Goal: Task Accomplishment & Management: Use online tool/utility

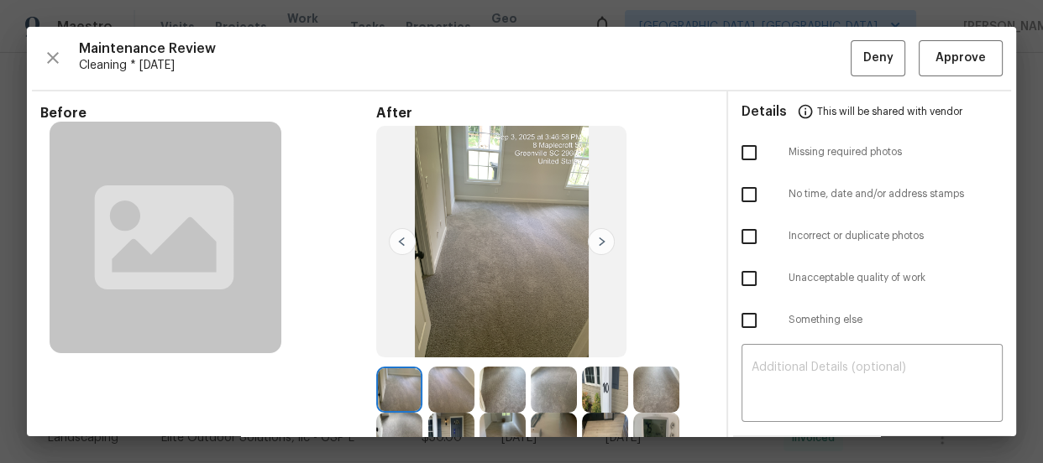
scroll to position [228, 0]
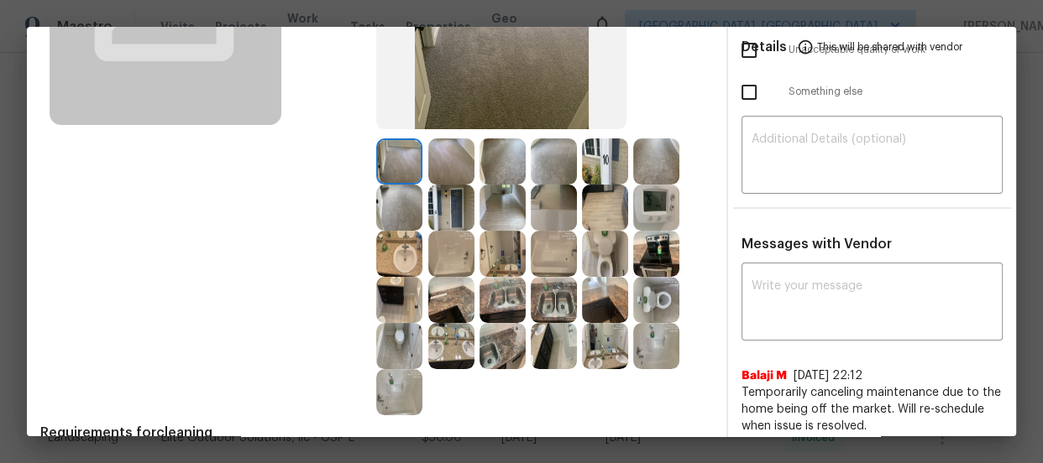
click at [605, 249] on img at bounding box center [605, 254] width 46 height 46
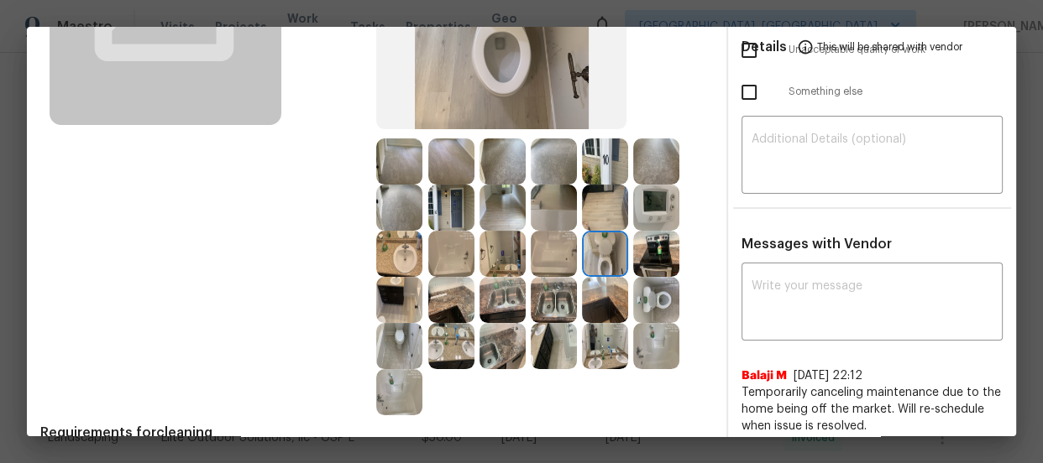
click at [648, 294] on img at bounding box center [656, 300] width 46 height 46
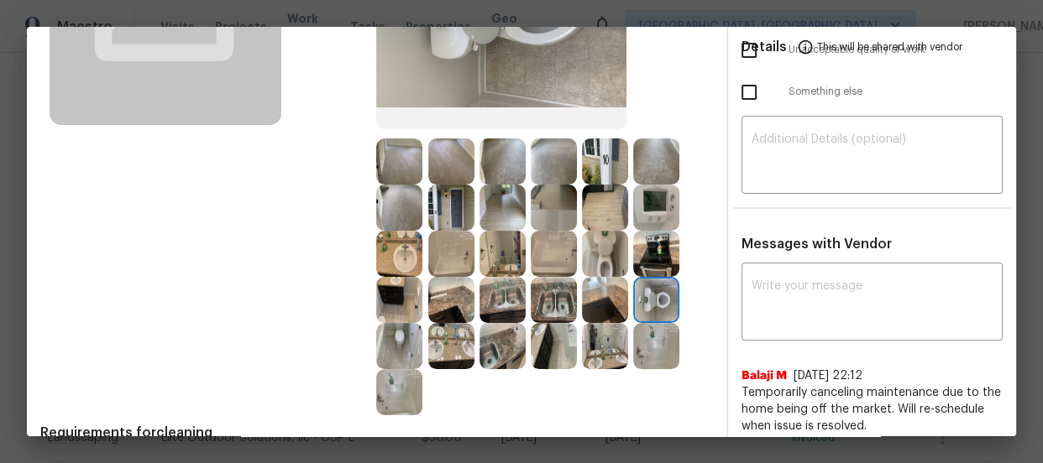
click at [404, 253] on img at bounding box center [399, 254] width 46 height 46
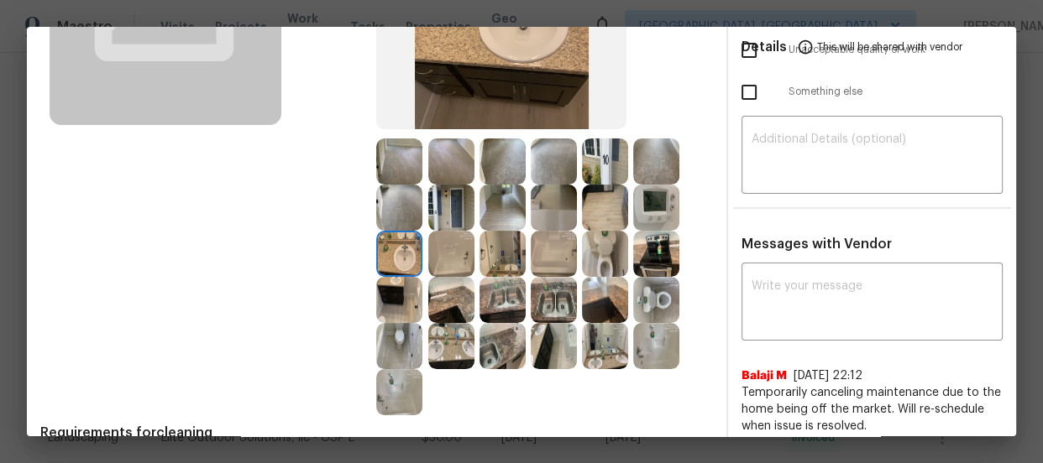
click at [495, 267] on img at bounding box center [502, 254] width 46 height 46
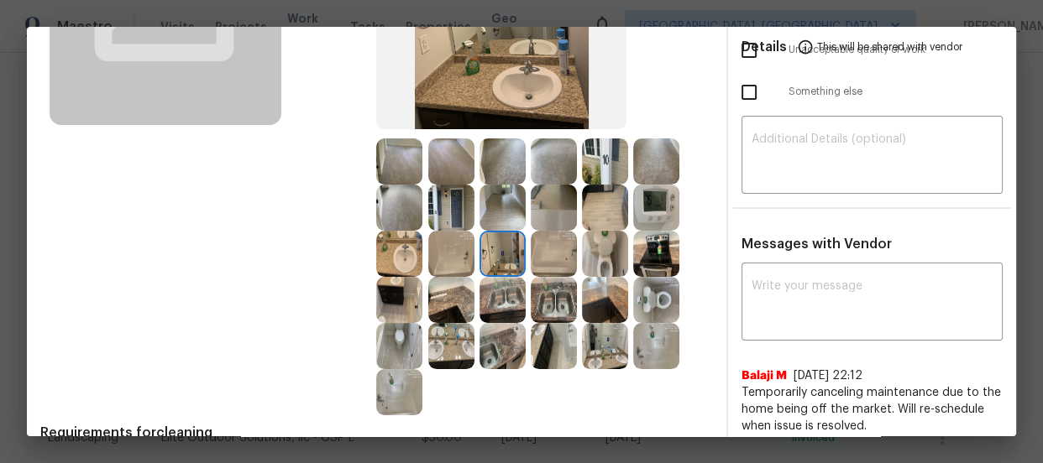
click at [458, 258] on img at bounding box center [451, 254] width 46 height 46
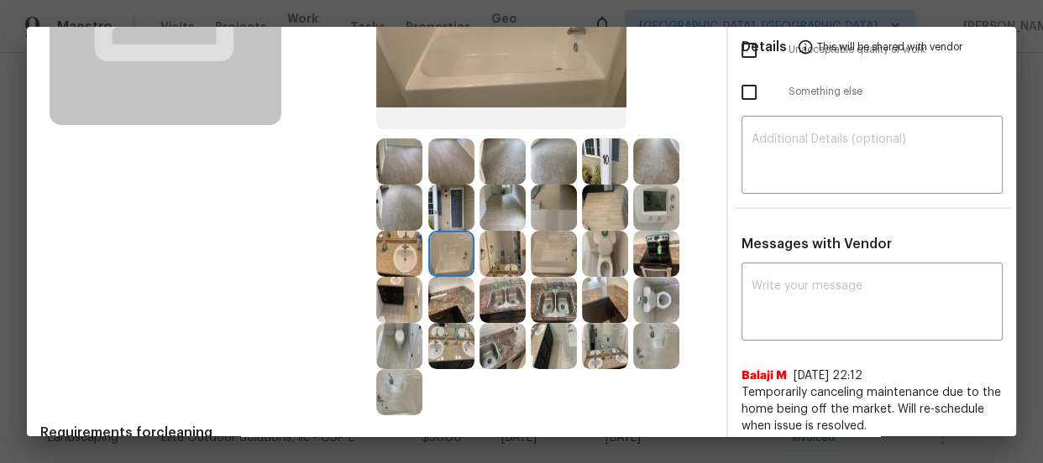
click at [562, 264] on img at bounding box center [554, 254] width 46 height 46
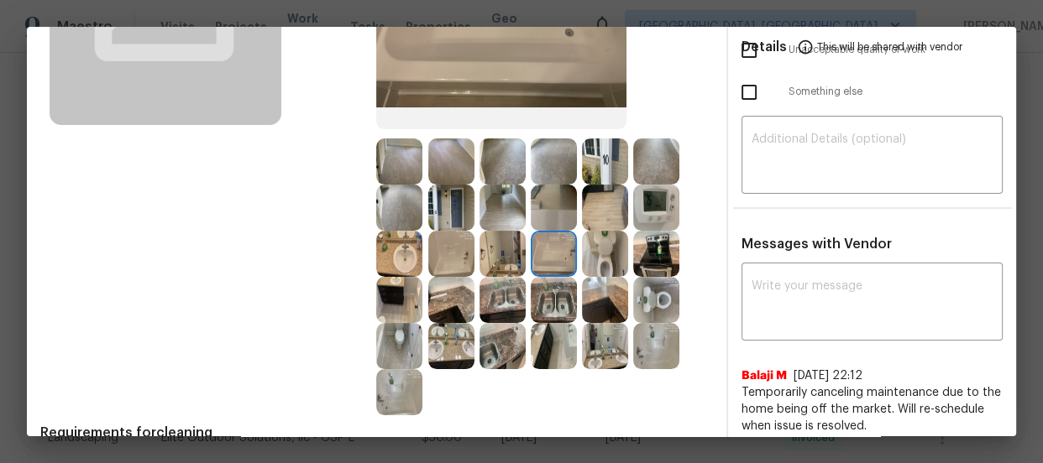
click at [596, 212] on img at bounding box center [605, 208] width 46 height 46
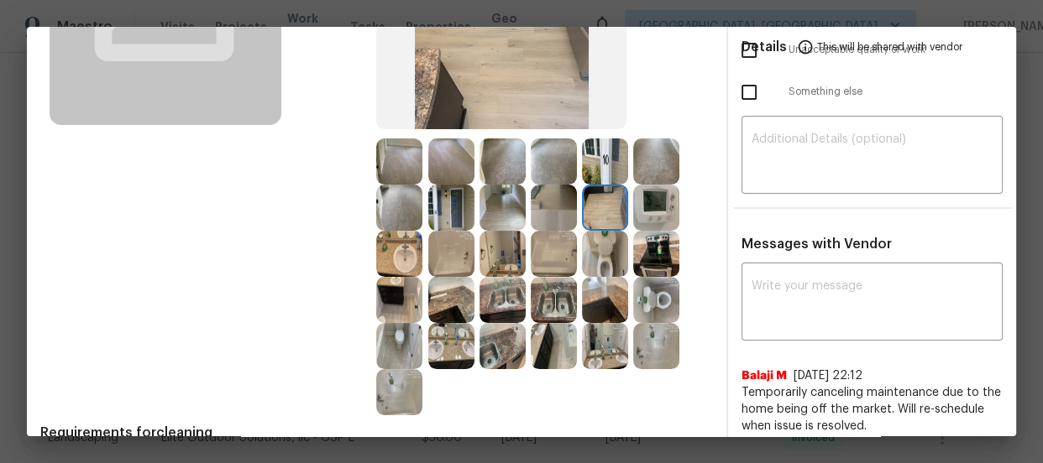
click at [646, 210] on img at bounding box center [656, 208] width 46 height 46
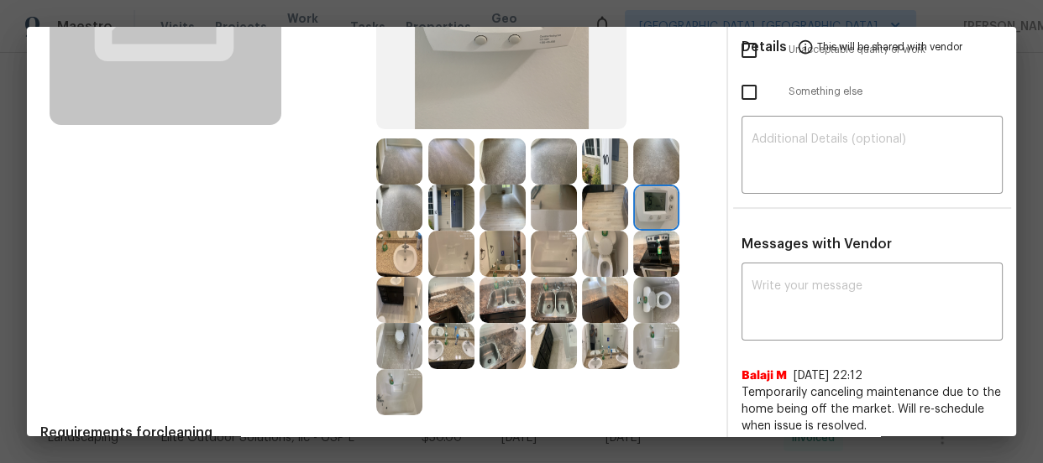
click at [400, 211] on img at bounding box center [399, 208] width 46 height 46
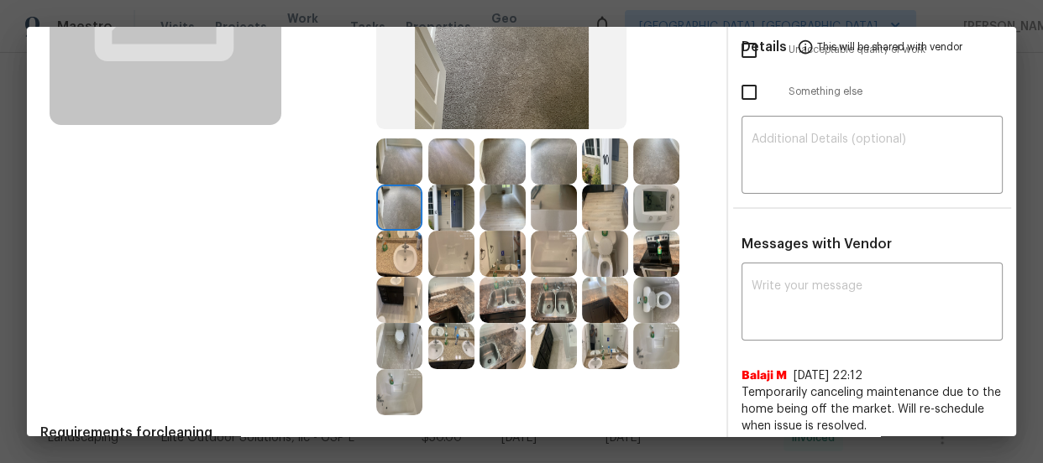
click at [400, 179] on img at bounding box center [399, 162] width 46 height 46
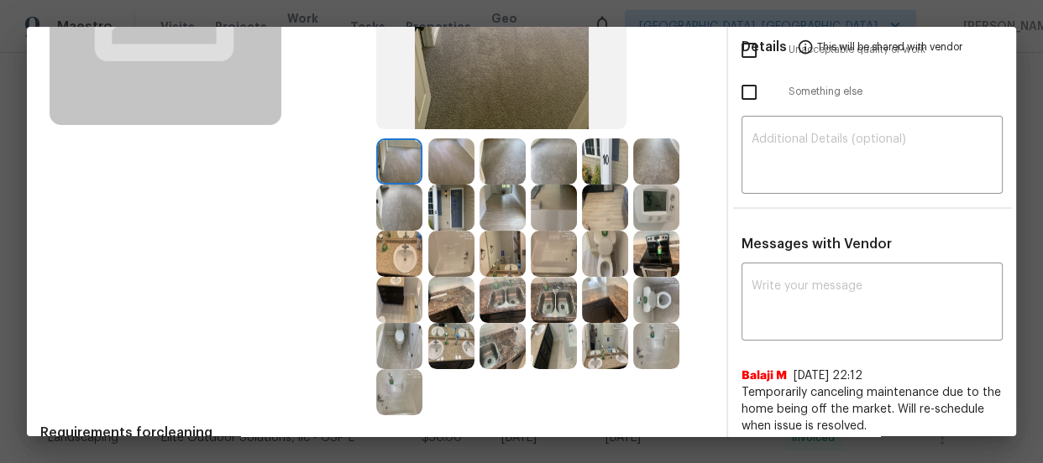
click at [400, 160] on img at bounding box center [399, 162] width 46 height 46
click at [436, 155] on img at bounding box center [451, 162] width 46 height 46
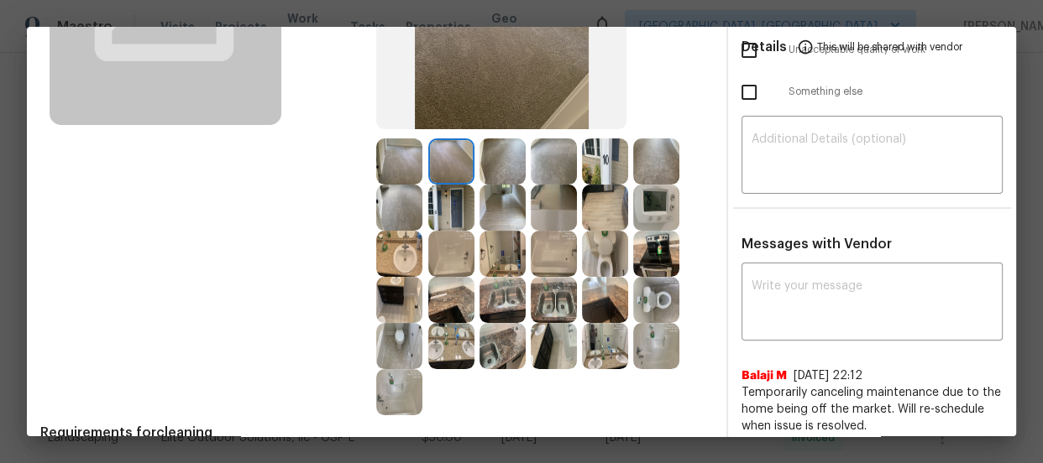
click at [512, 156] on img at bounding box center [502, 162] width 46 height 46
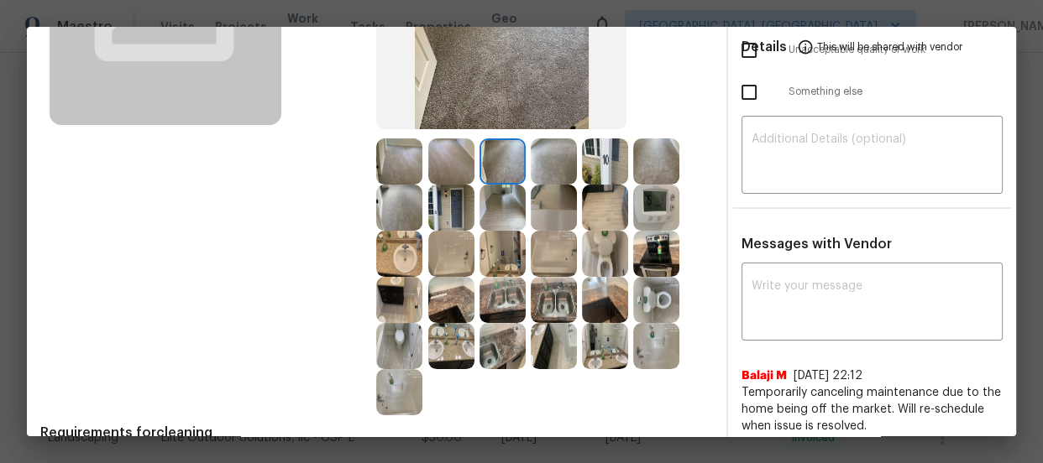
click at [503, 207] on img at bounding box center [502, 208] width 46 height 46
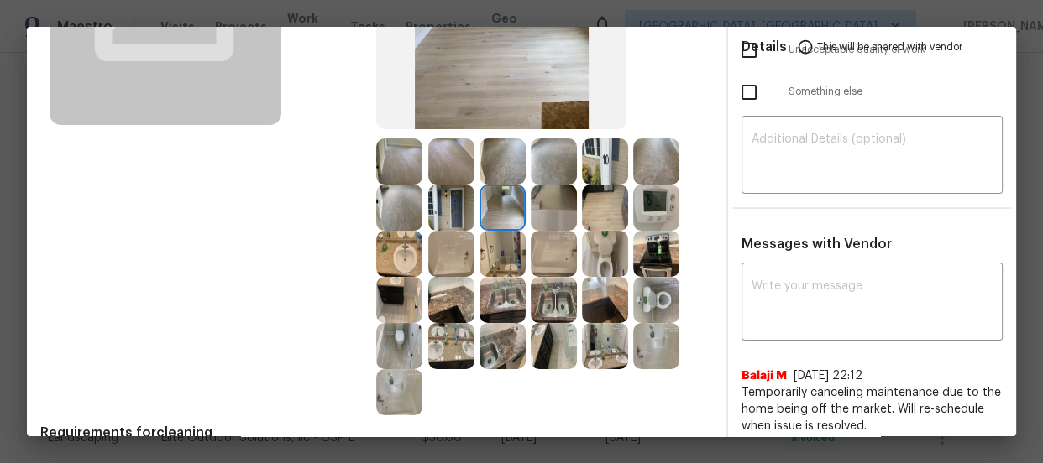
click at [448, 209] on img at bounding box center [451, 208] width 46 height 46
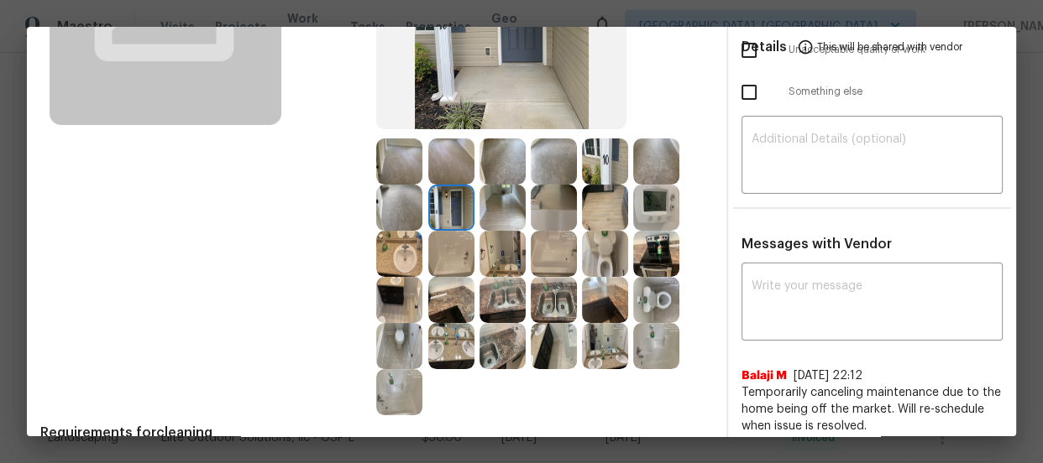
click at [592, 338] on img at bounding box center [605, 346] width 46 height 46
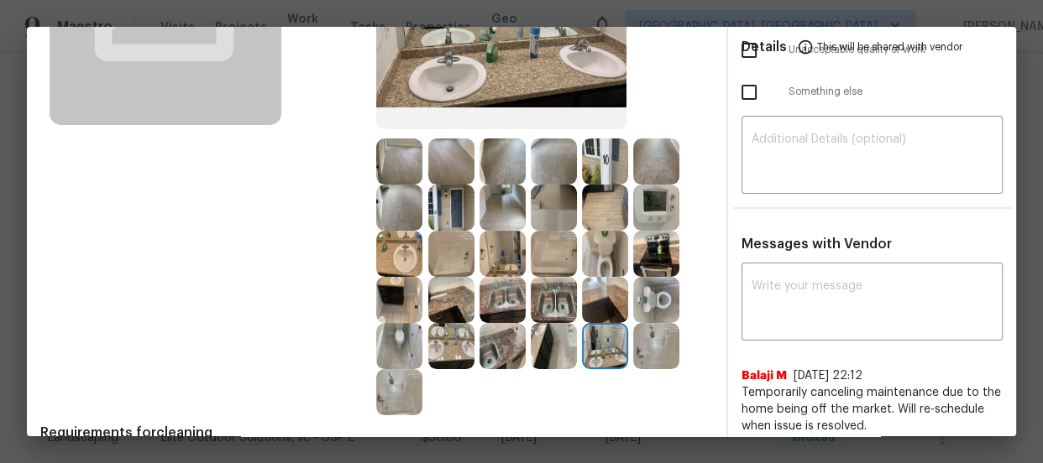
click at [544, 344] on img at bounding box center [554, 346] width 46 height 46
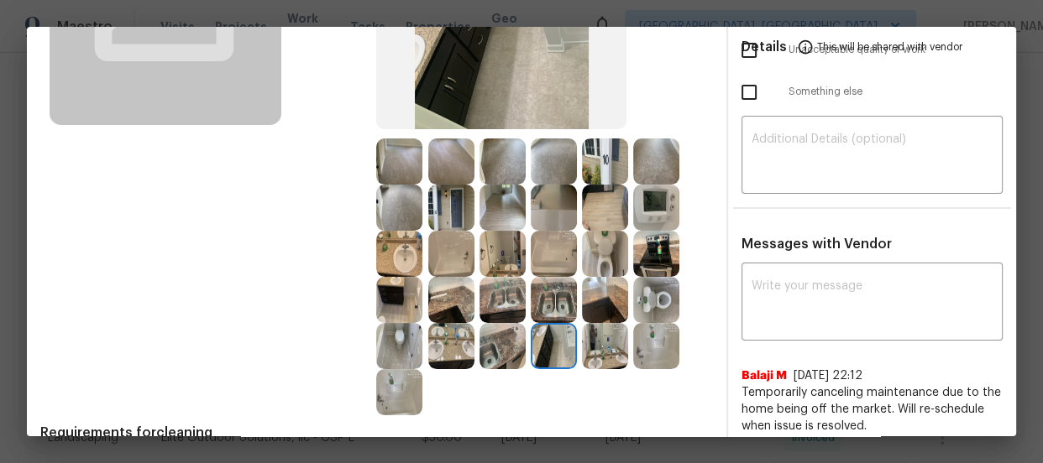
click at [495, 345] on img at bounding box center [502, 346] width 46 height 46
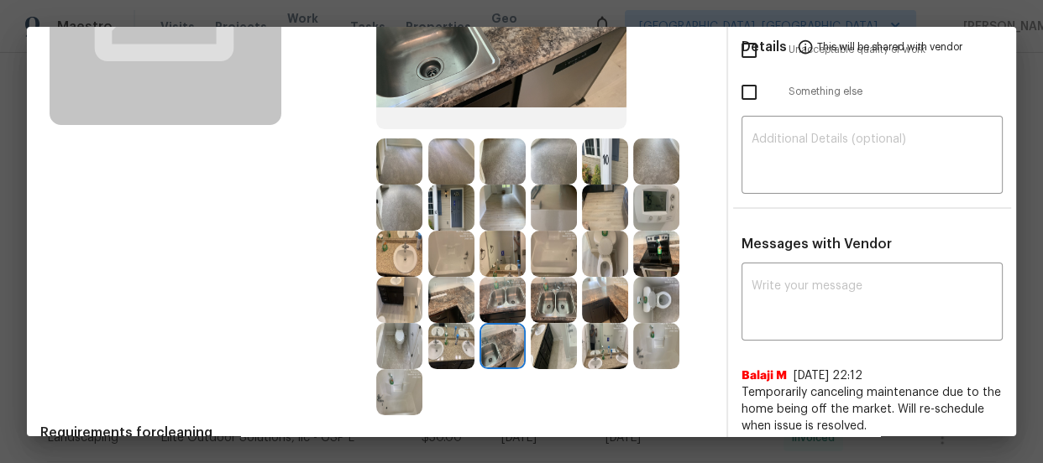
click at [442, 342] on img at bounding box center [451, 346] width 46 height 46
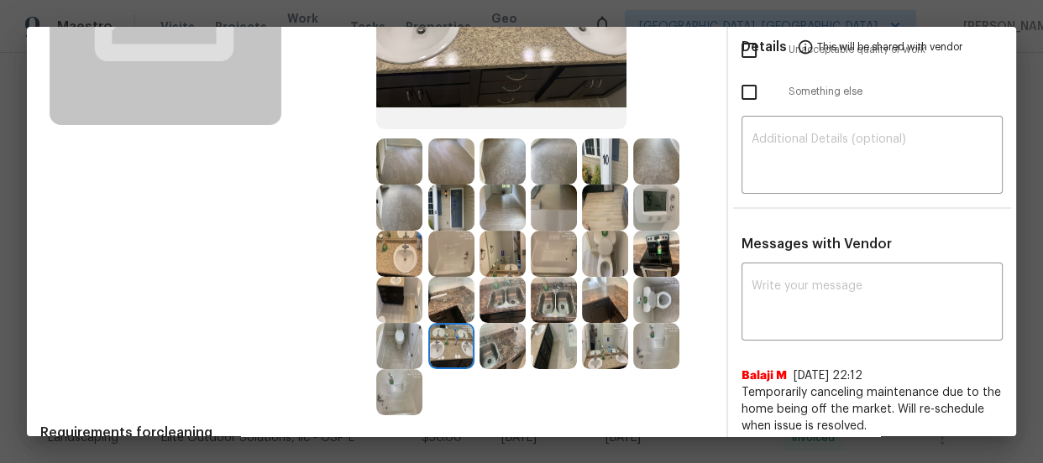
click at [385, 388] on img at bounding box center [399, 392] width 46 height 46
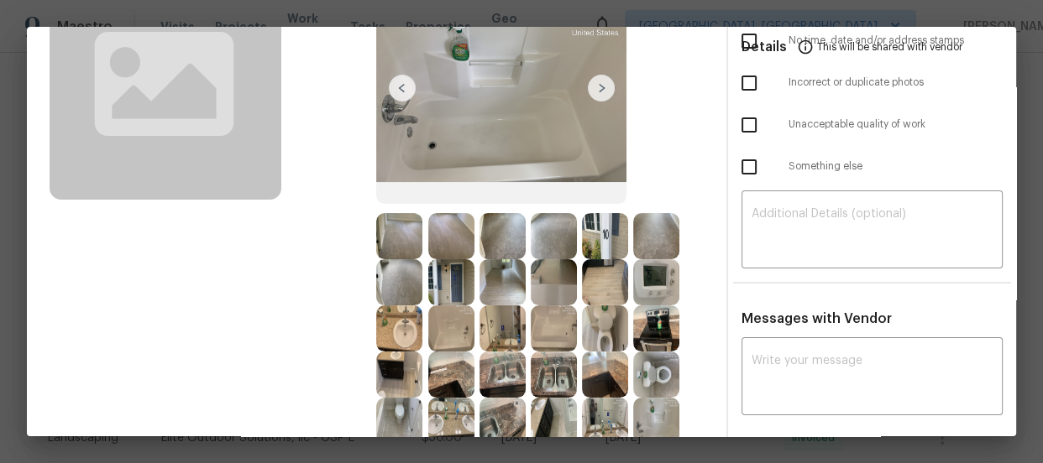
scroll to position [0, 0]
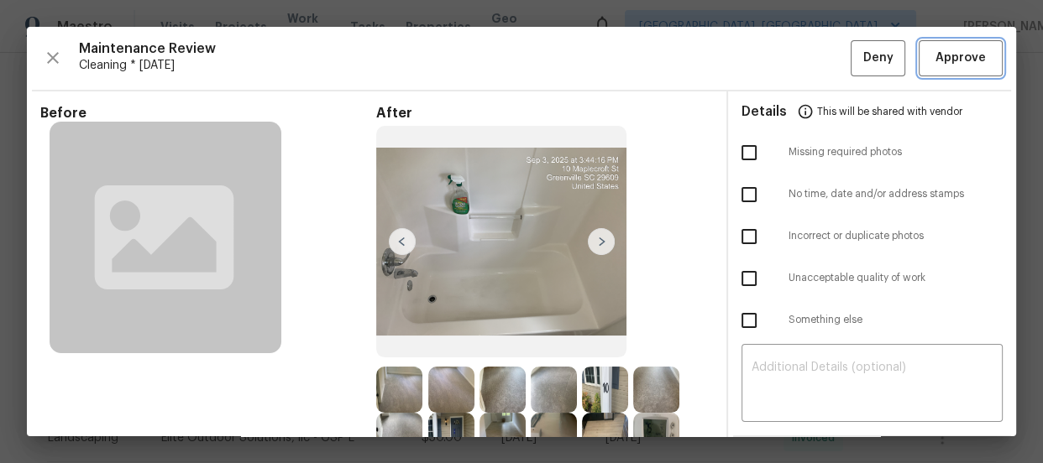
click at [935, 51] on span "Approve" at bounding box center [960, 58] width 50 height 21
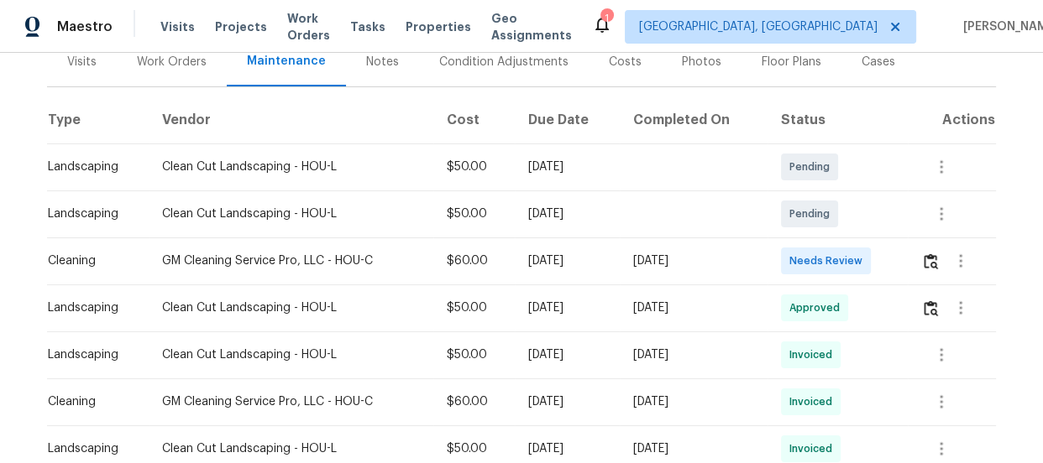
scroll to position [228, 0]
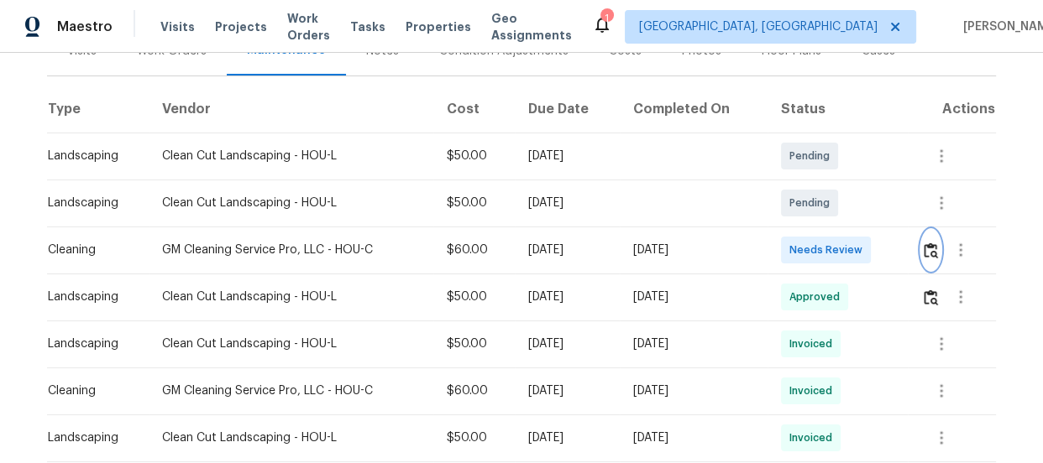
click at [929, 247] on img "button" at bounding box center [931, 251] width 14 height 16
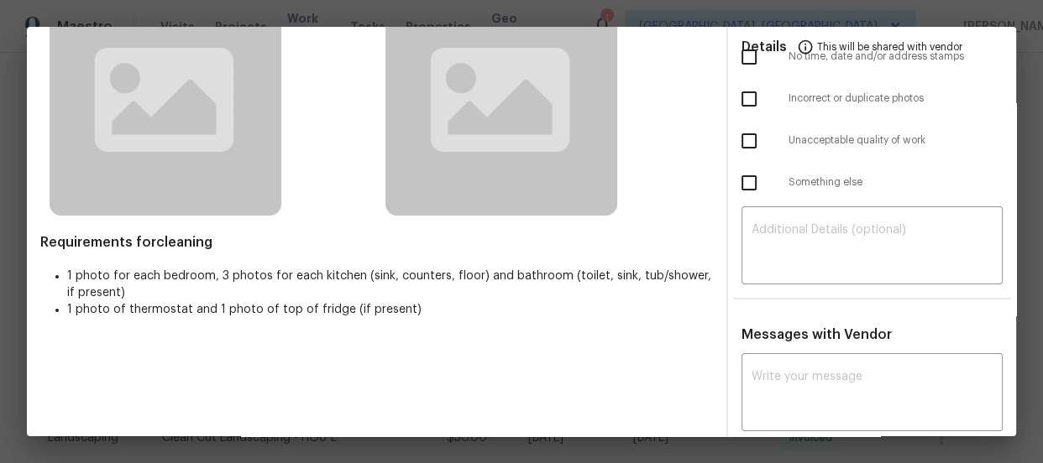
scroll to position [152, 0]
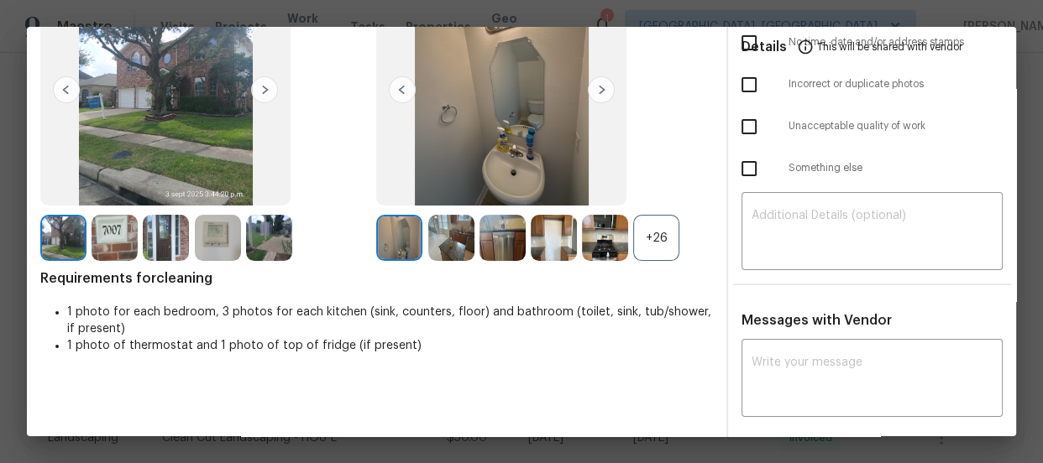
click at [656, 248] on div "+26" at bounding box center [656, 238] width 46 height 46
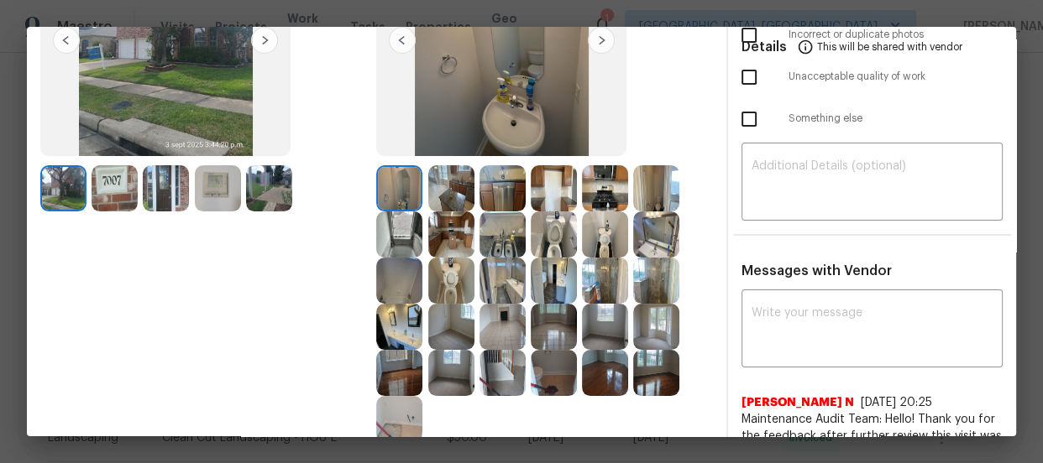
scroll to position [228, 0]
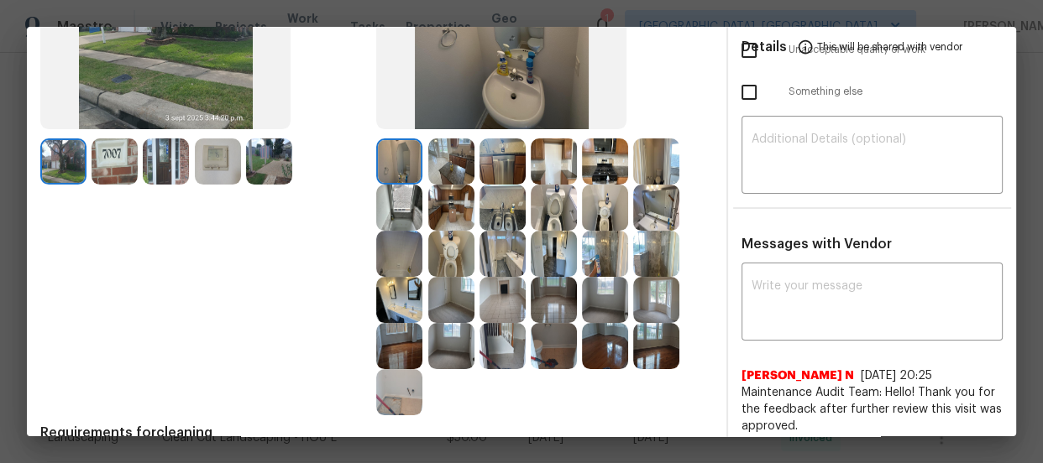
click at [534, 209] on img at bounding box center [554, 208] width 46 height 46
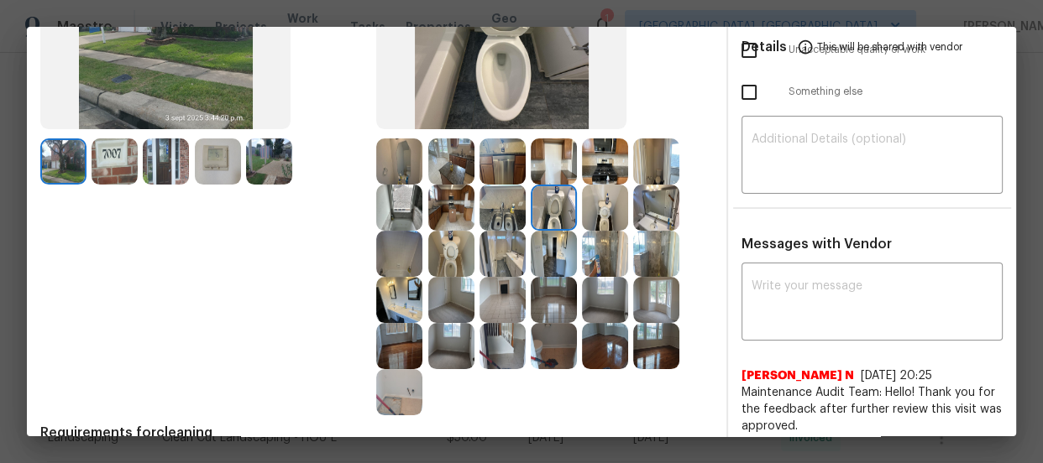
click at [450, 256] on img at bounding box center [451, 254] width 46 height 46
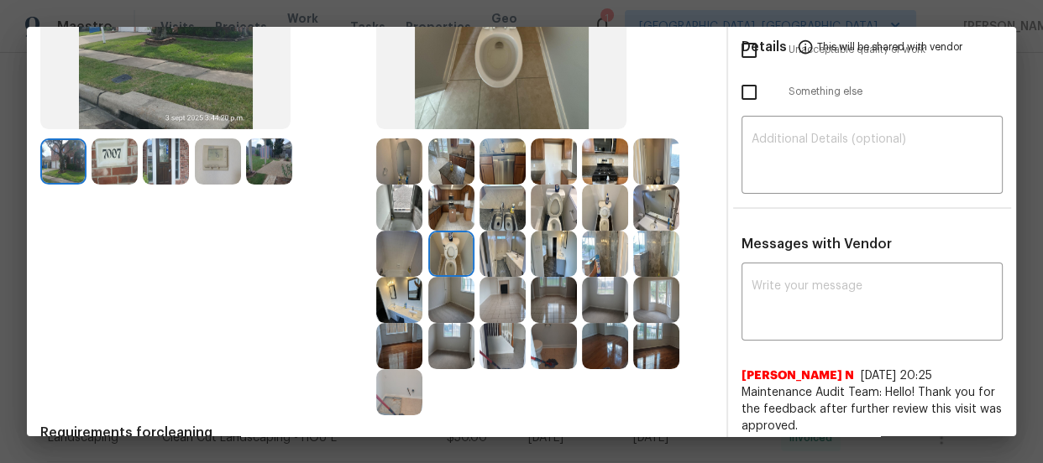
click at [611, 199] on img at bounding box center [605, 208] width 46 height 46
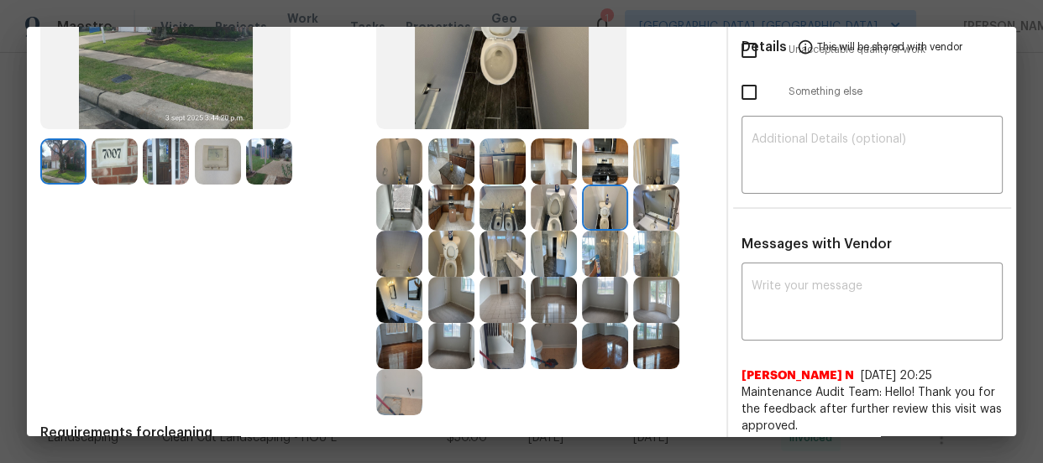
click at [645, 204] on img at bounding box center [656, 208] width 46 height 46
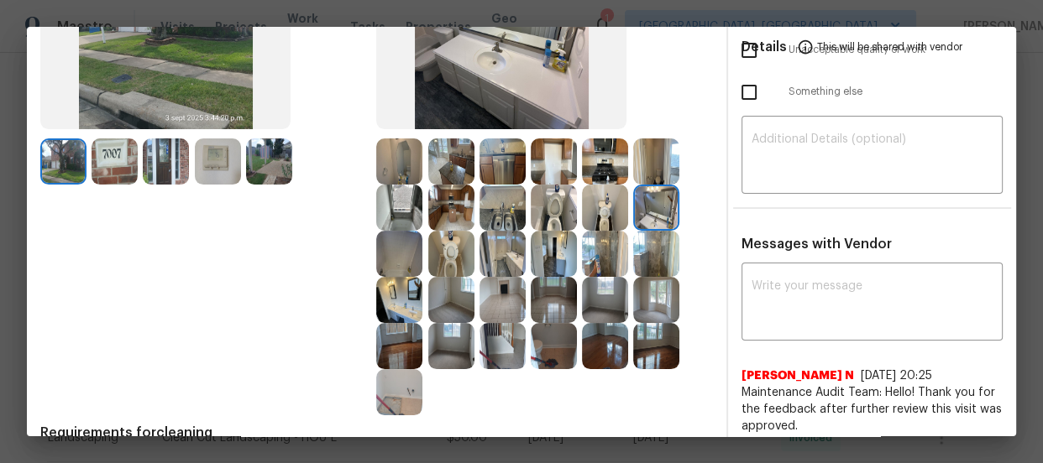
click at [403, 170] on img at bounding box center [399, 162] width 46 height 46
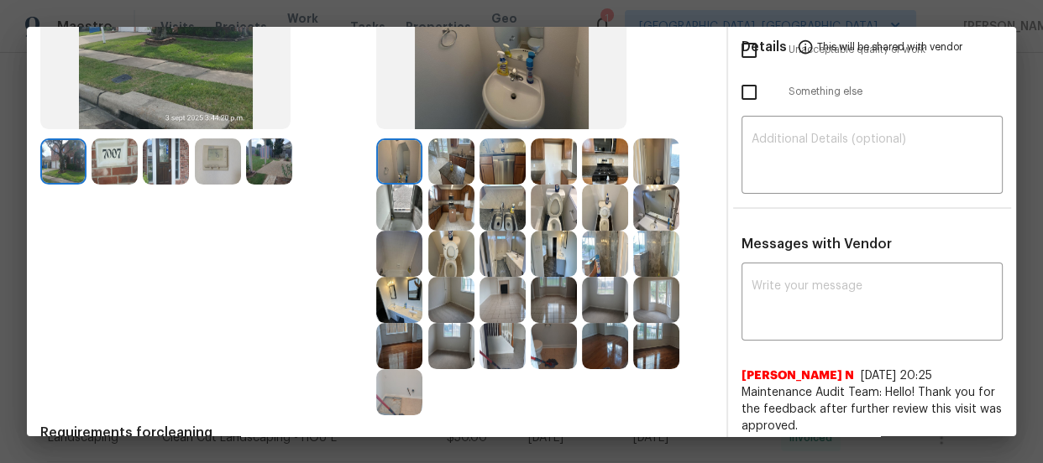
click at [646, 174] on img at bounding box center [656, 162] width 46 height 46
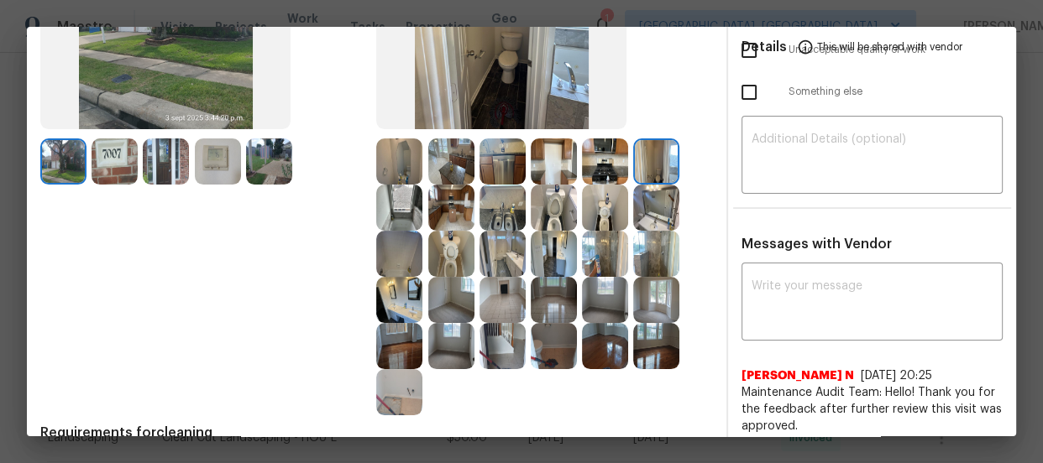
click at [398, 260] on img at bounding box center [399, 254] width 46 height 46
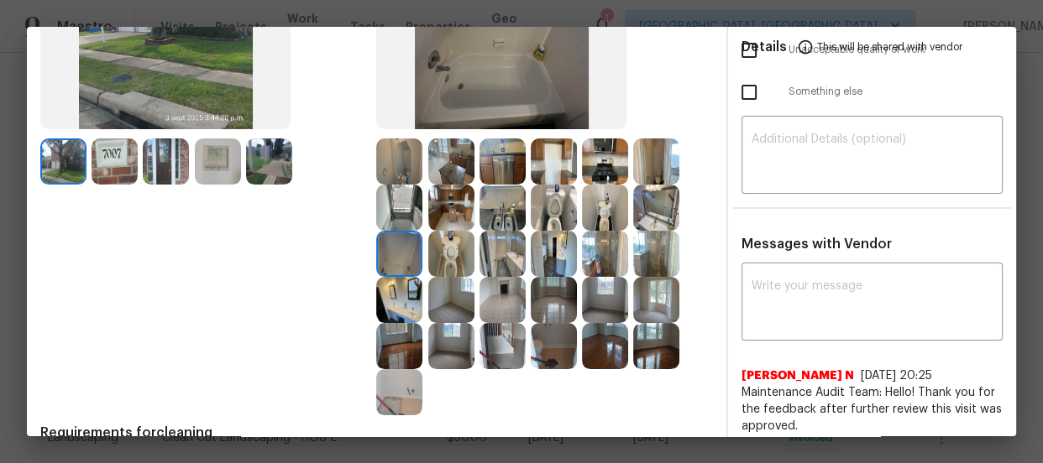
click at [394, 208] on img at bounding box center [399, 208] width 46 height 46
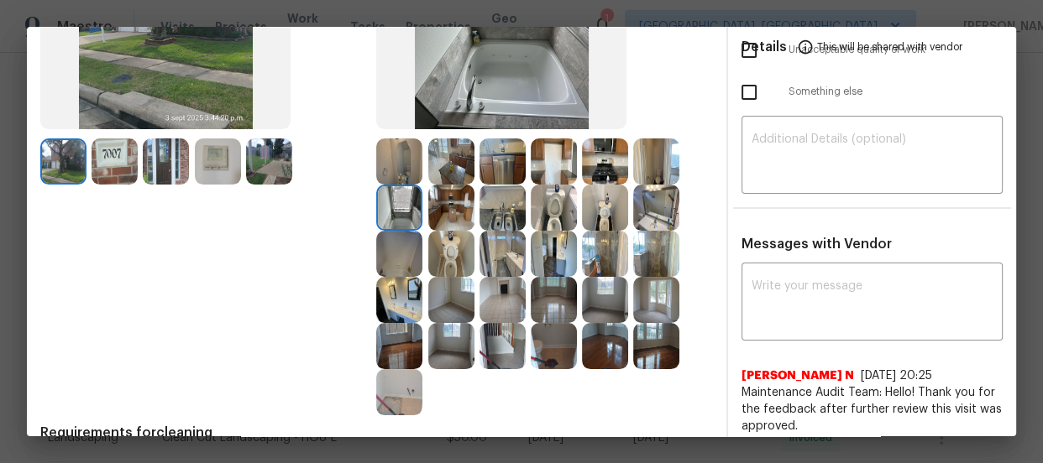
click at [493, 348] on img at bounding box center [502, 346] width 46 height 46
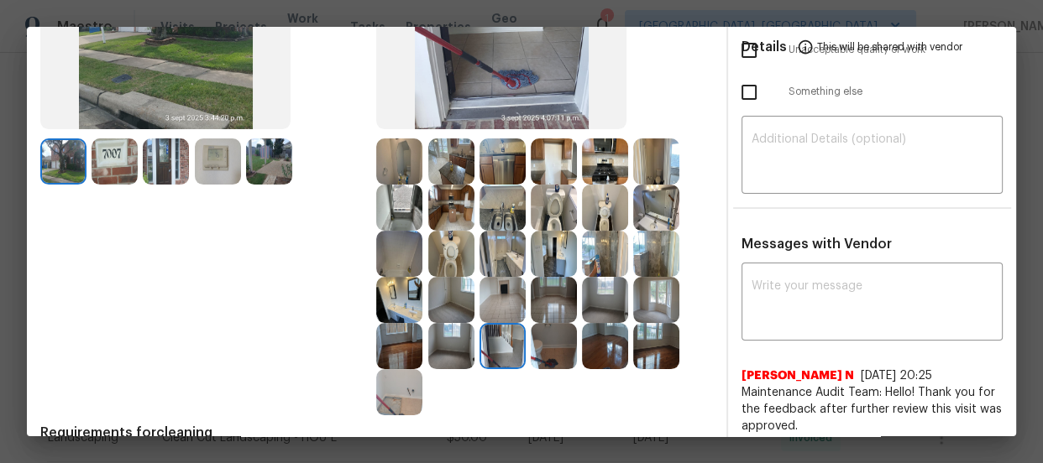
click at [599, 343] on img at bounding box center [605, 346] width 46 height 46
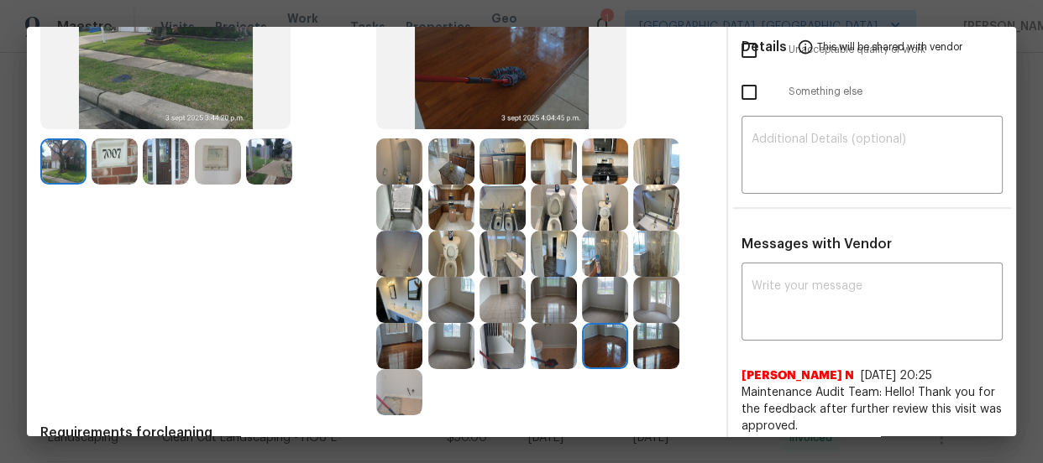
click at [638, 294] on img at bounding box center [656, 300] width 46 height 46
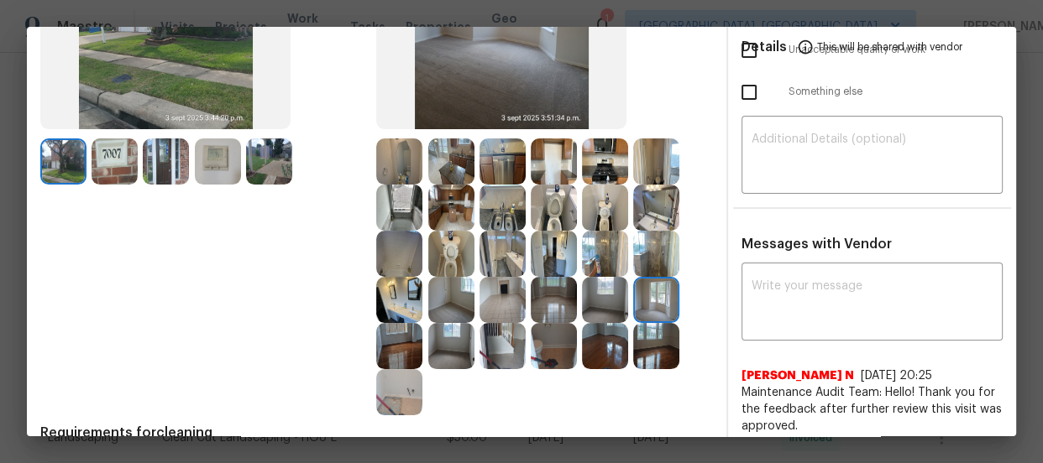
click at [662, 243] on img at bounding box center [656, 254] width 46 height 46
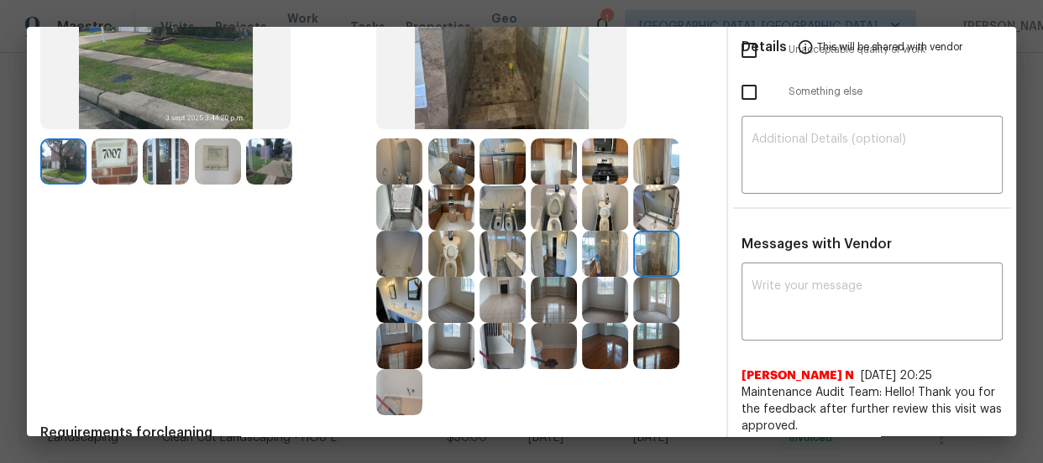
click at [460, 299] on img at bounding box center [451, 300] width 46 height 46
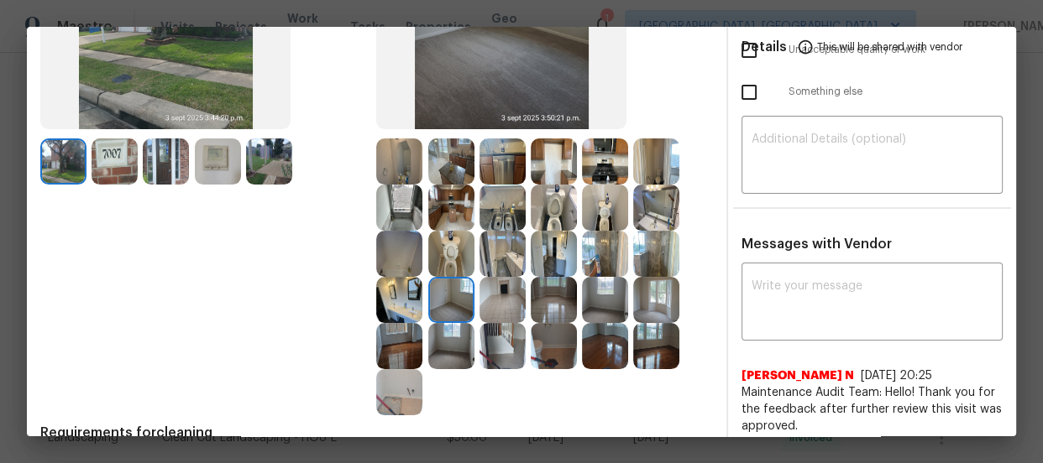
click at [460, 336] on img at bounding box center [451, 346] width 46 height 46
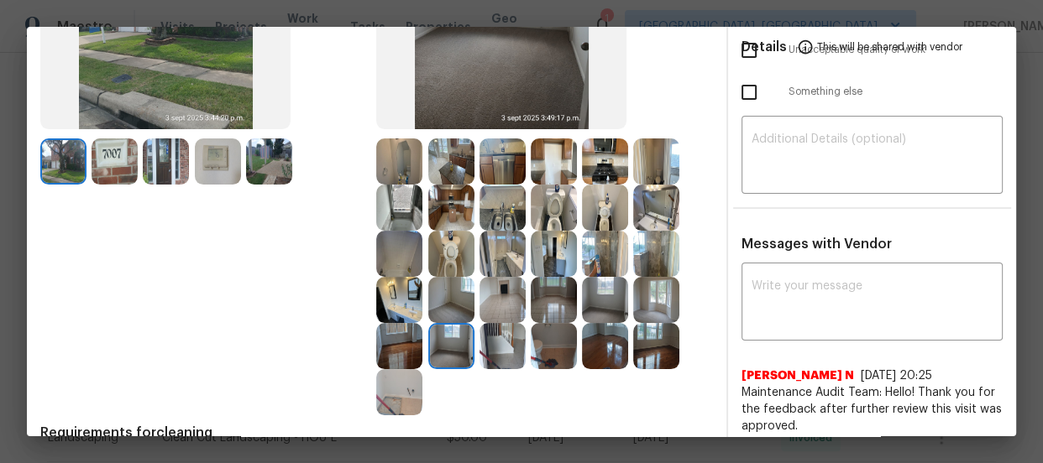
click at [559, 301] on img at bounding box center [554, 300] width 46 height 46
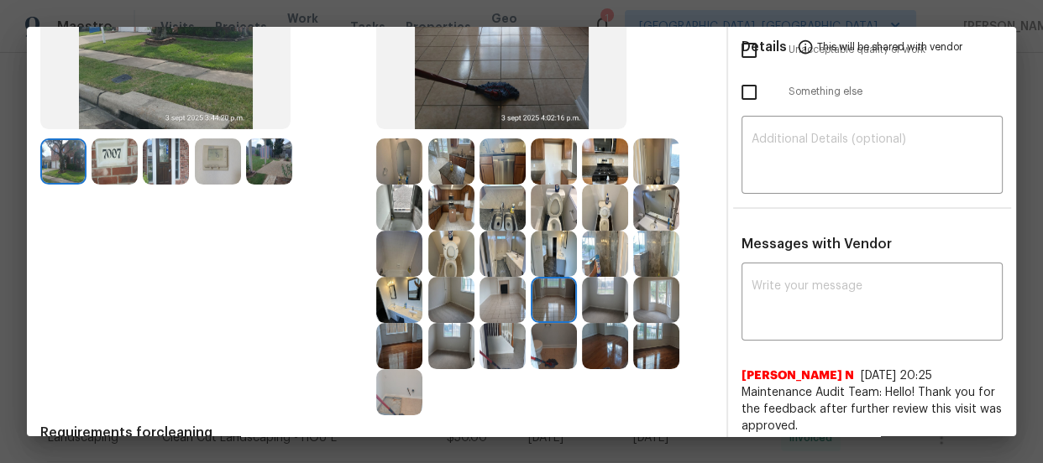
click at [589, 302] on img at bounding box center [605, 300] width 46 height 46
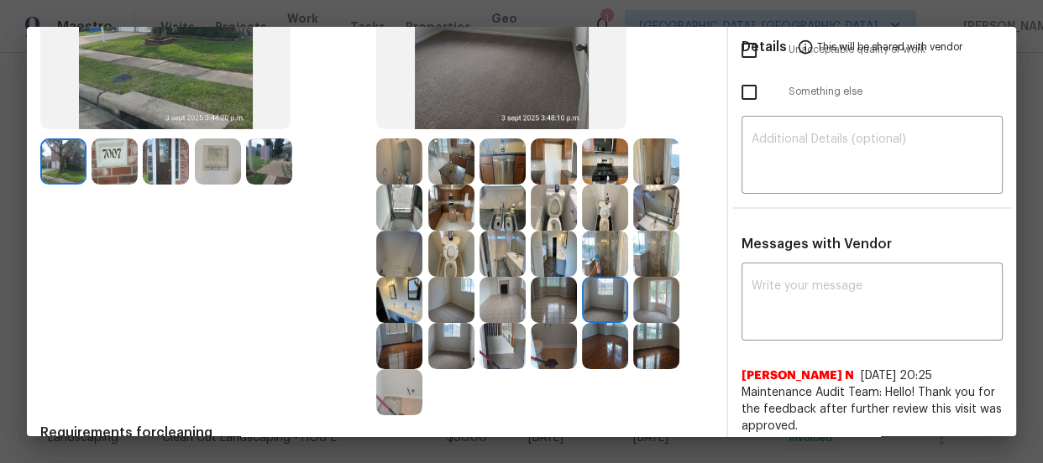
click at [647, 306] on img at bounding box center [656, 300] width 46 height 46
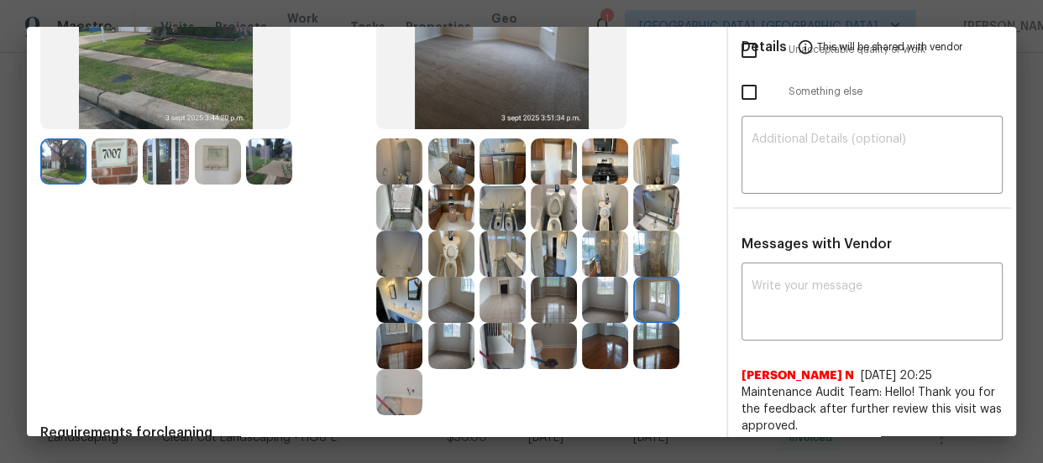
click at [654, 251] on img at bounding box center [656, 254] width 46 height 46
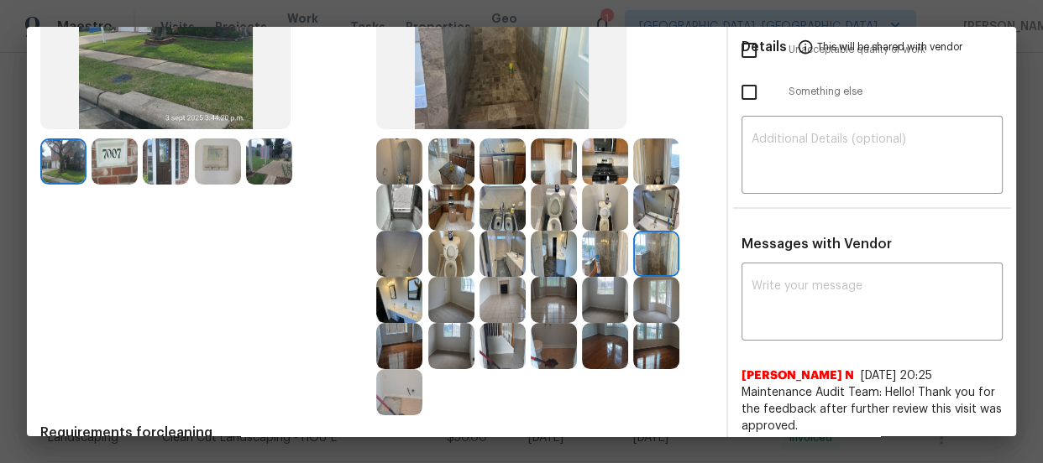
click at [613, 247] on img at bounding box center [605, 254] width 46 height 46
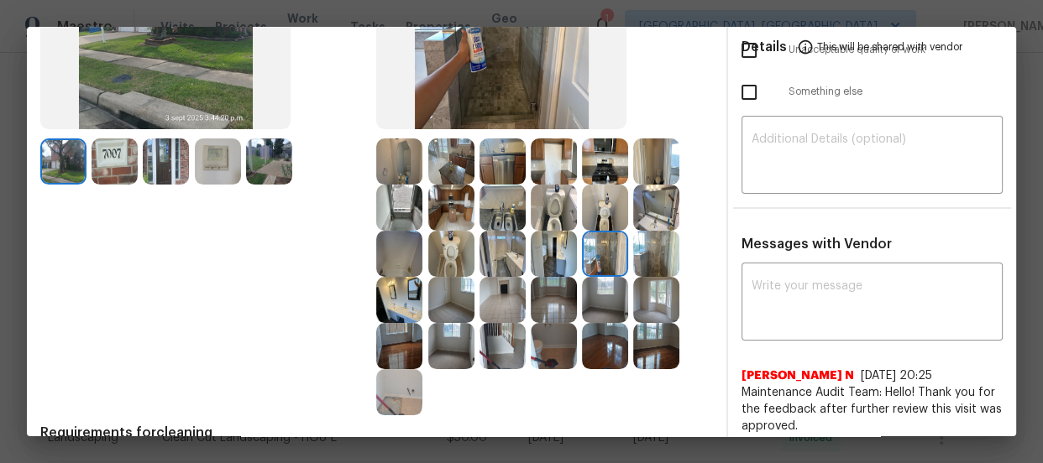
click at [557, 252] on img at bounding box center [554, 254] width 46 height 46
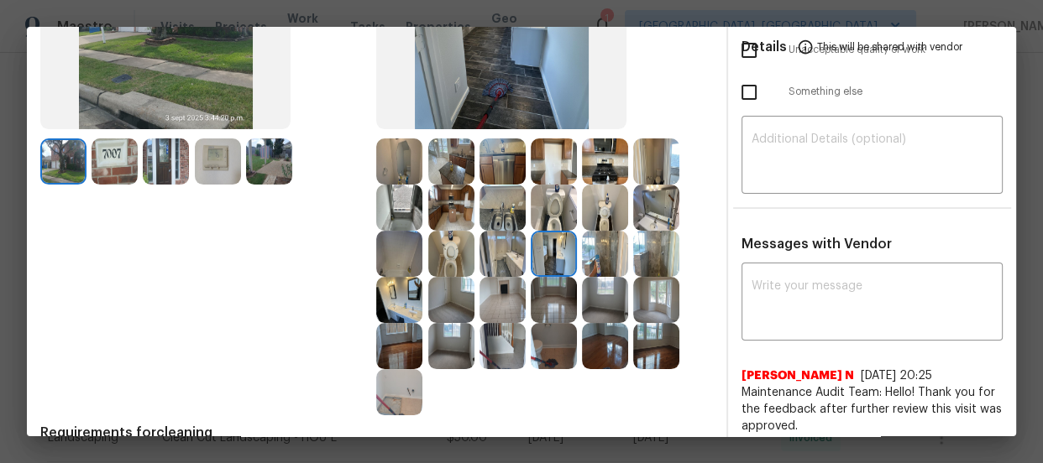
click at [515, 254] on img at bounding box center [502, 254] width 46 height 46
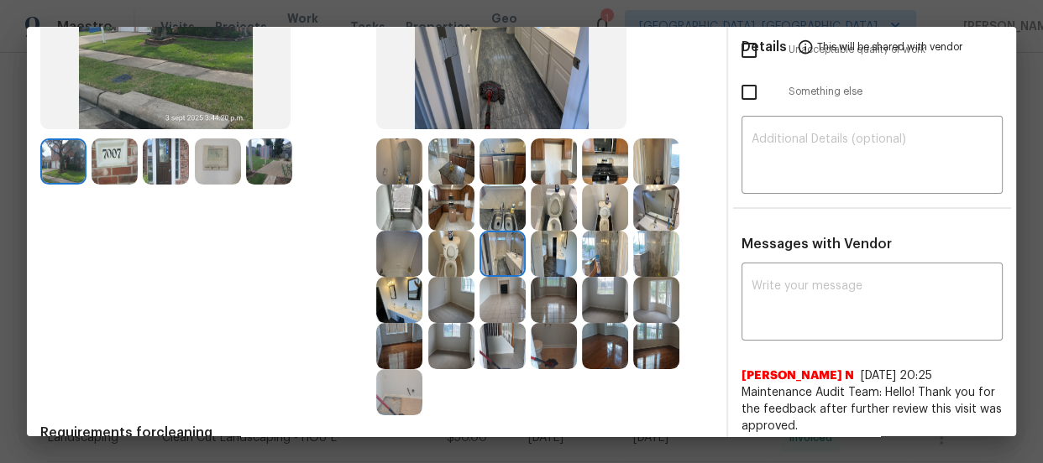
click at [442, 254] on img at bounding box center [451, 254] width 46 height 46
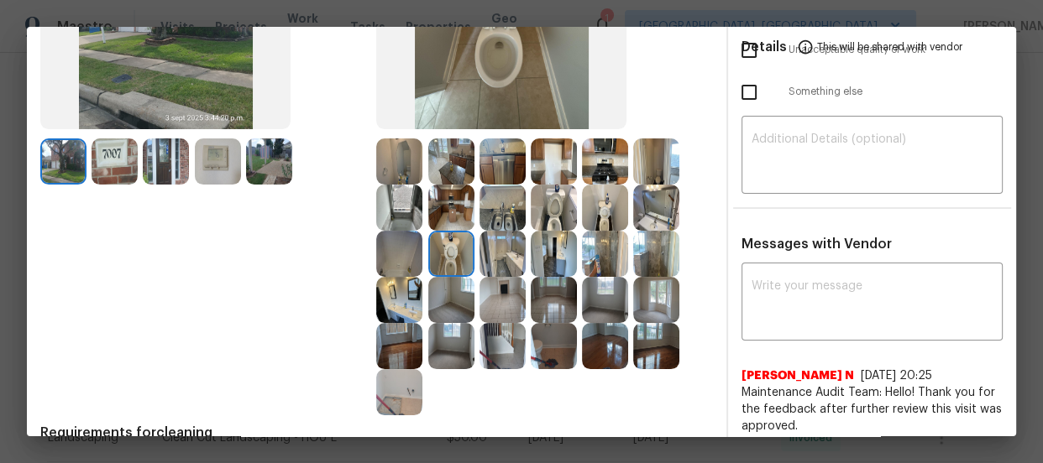
click at [380, 246] on img at bounding box center [399, 254] width 46 height 46
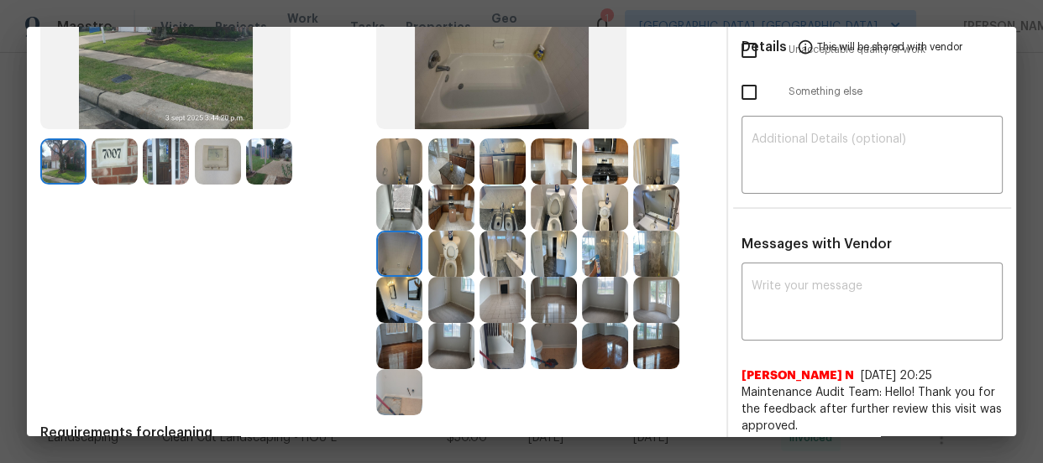
click at [488, 155] on img at bounding box center [502, 162] width 46 height 46
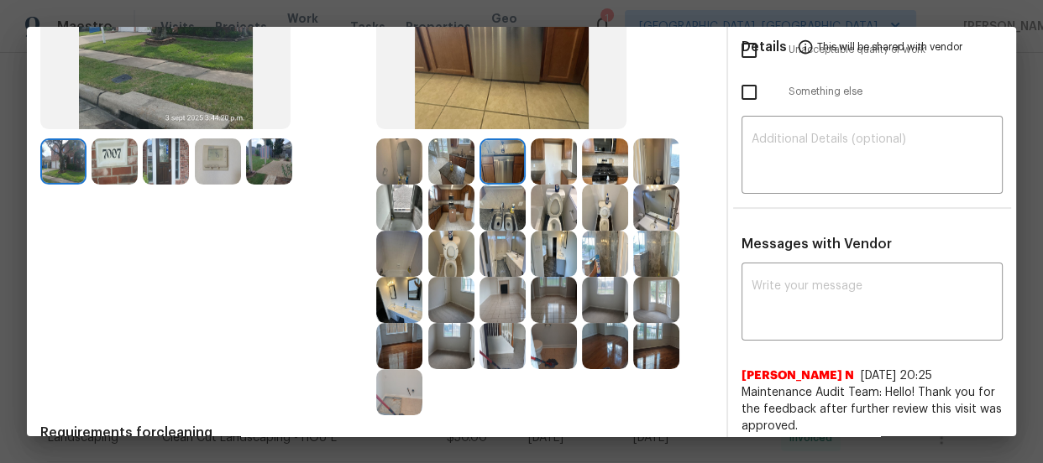
click at [442, 152] on img at bounding box center [451, 162] width 46 height 46
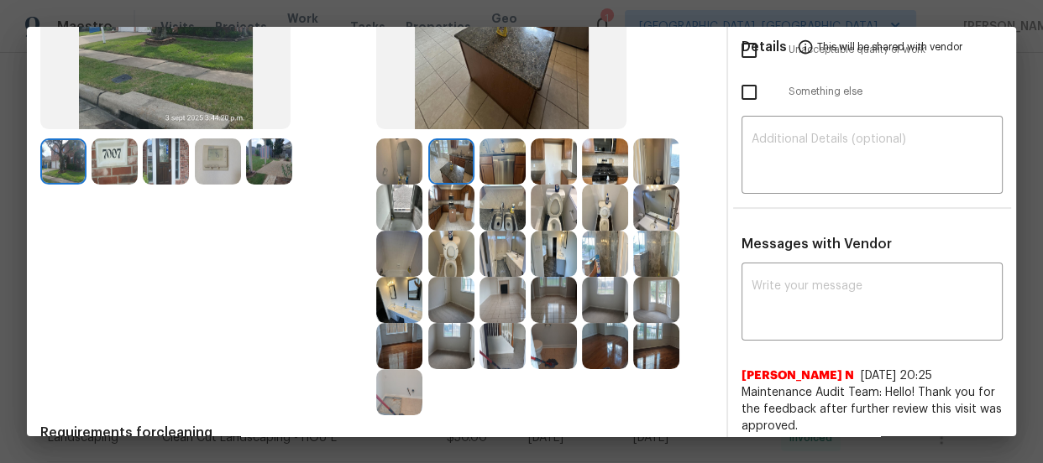
click at [406, 154] on img at bounding box center [399, 162] width 46 height 46
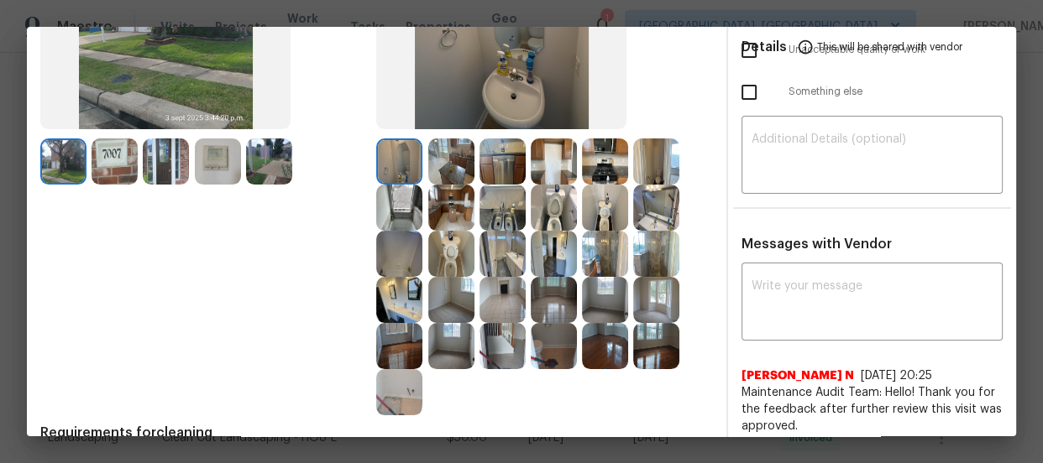
click at [400, 205] on img at bounding box center [399, 208] width 46 height 46
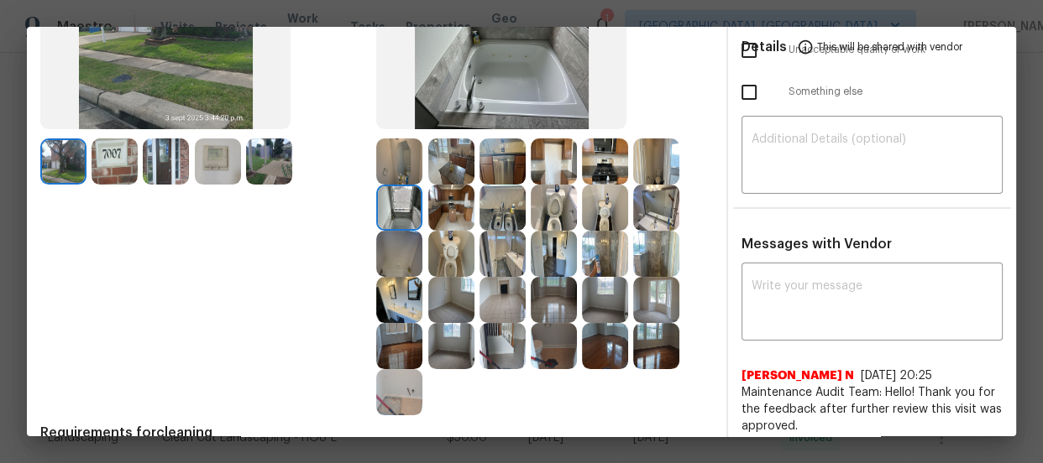
click at [439, 207] on img at bounding box center [451, 208] width 46 height 46
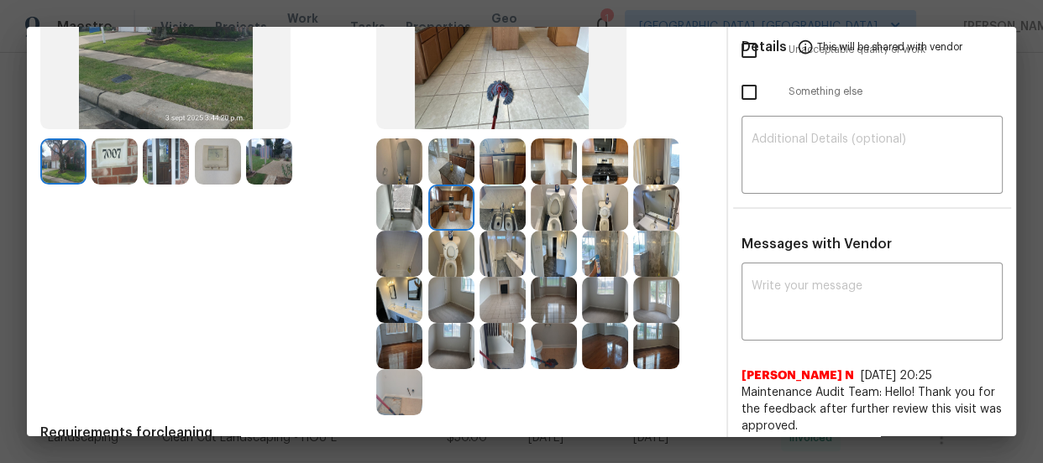
click at [502, 207] on img at bounding box center [502, 208] width 46 height 46
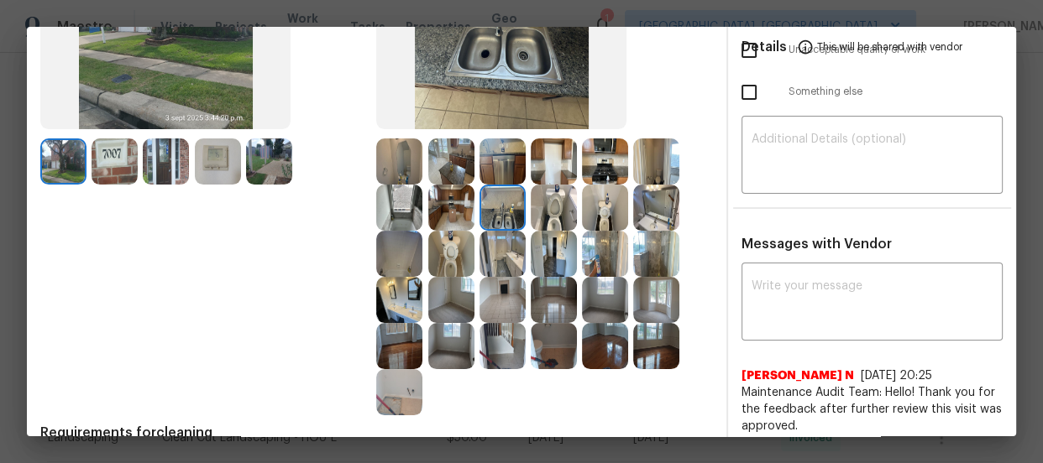
click at [508, 336] on img at bounding box center [502, 346] width 46 height 46
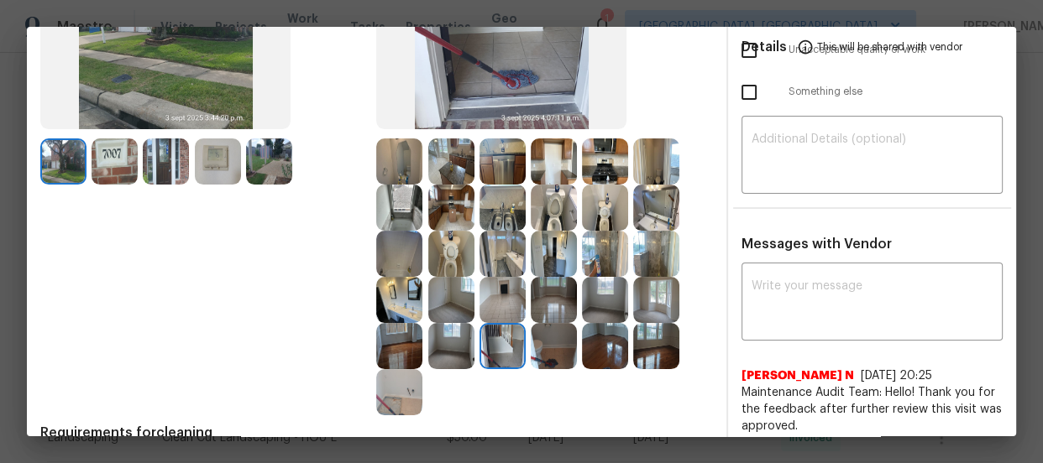
click at [399, 406] on img at bounding box center [399, 392] width 46 height 46
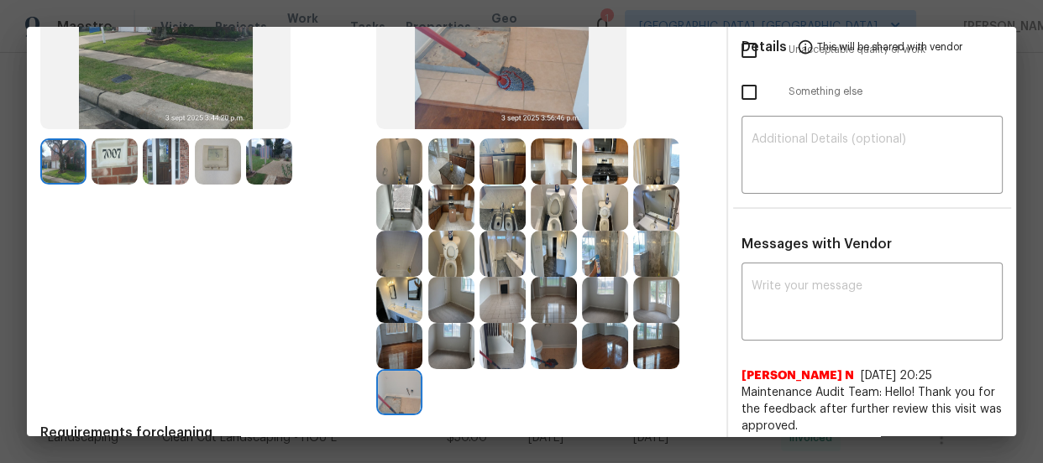
click at [643, 342] on img at bounding box center [656, 346] width 46 height 46
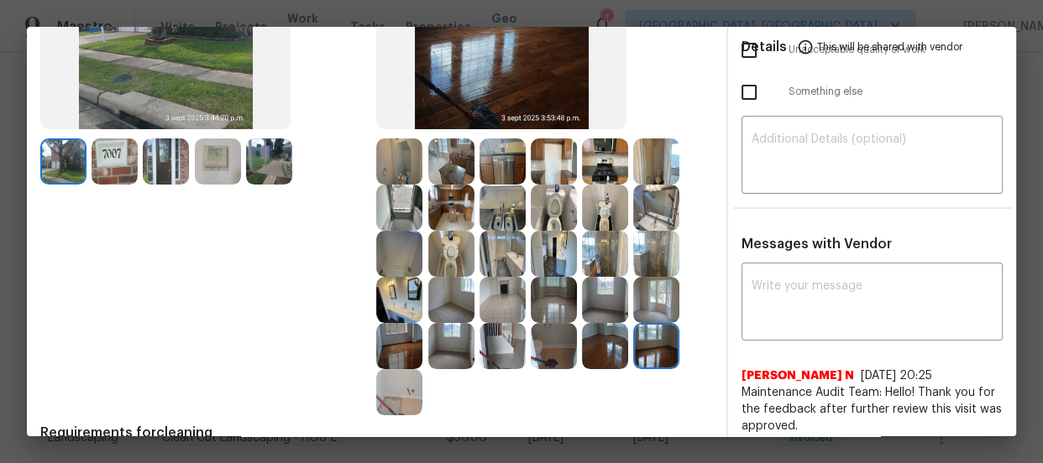
click at [655, 285] on img at bounding box center [656, 300] width 46 height 46
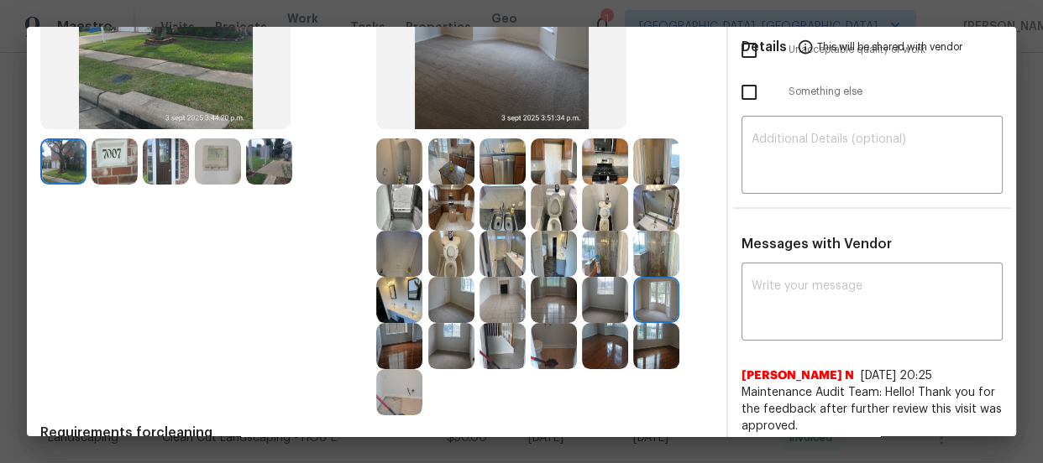
click at [655, 265] on img at bounding box center [656, 254] width 46 height 46
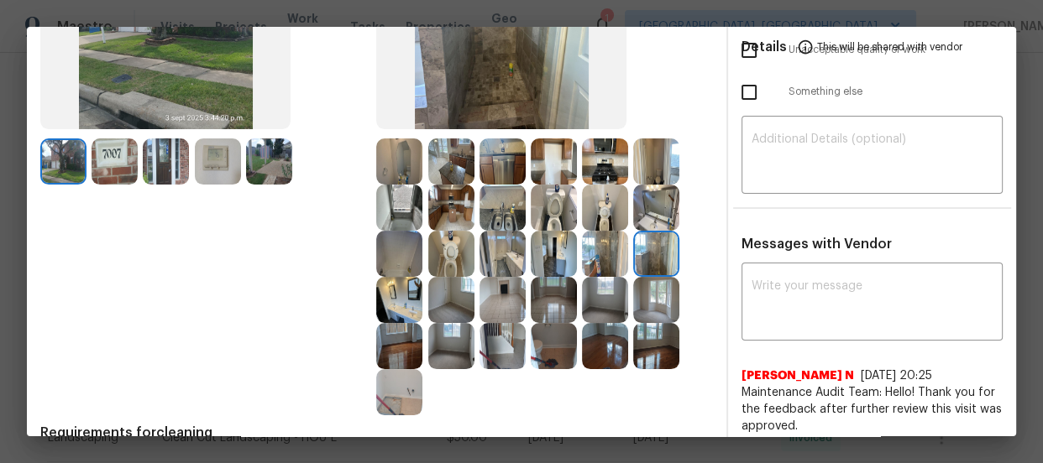
click at [658, 228] on img at bounding box center [656, 208] width 46 height 46
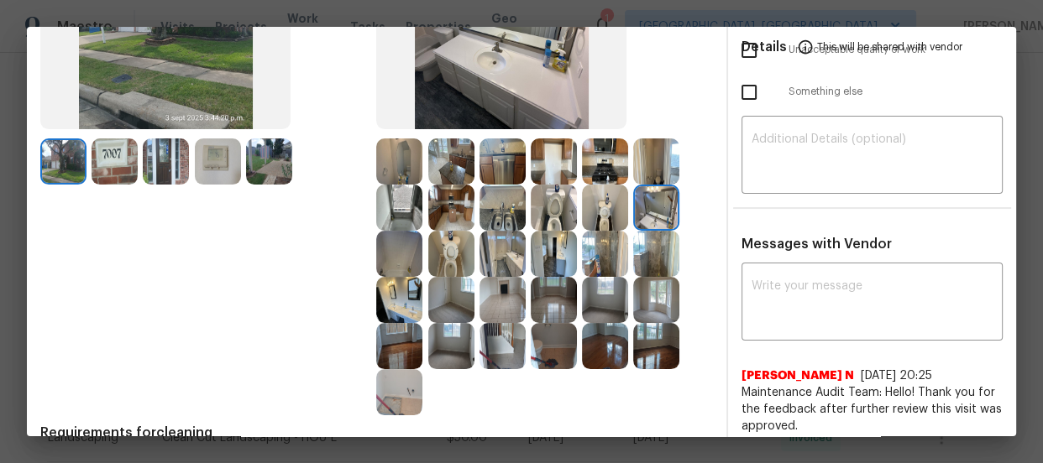
click at [517, 160] on img at bounding box center [502, 162] width 46 height 46
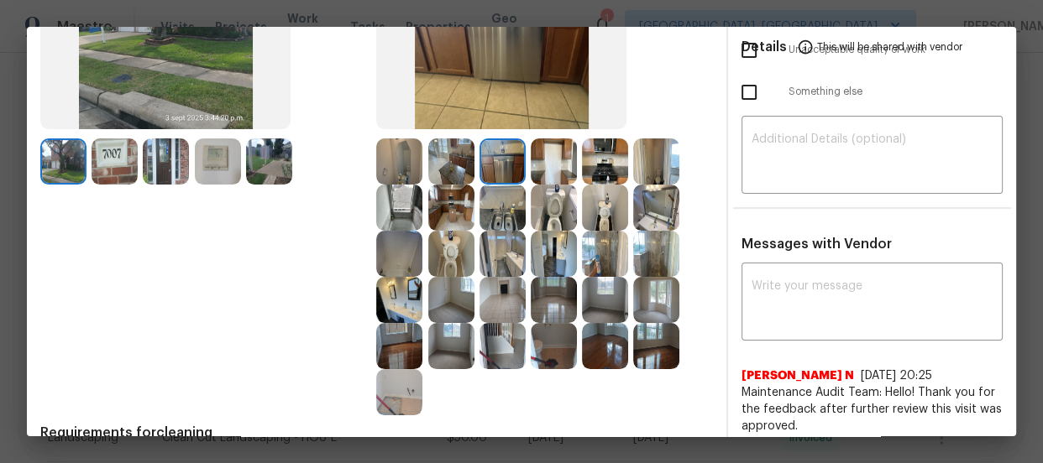
click at [517, 160] on img at bounding box center [502, 162] width 46 height 46
click at [457, 241] on img at bounding box center [451, 254] width 46 height 46
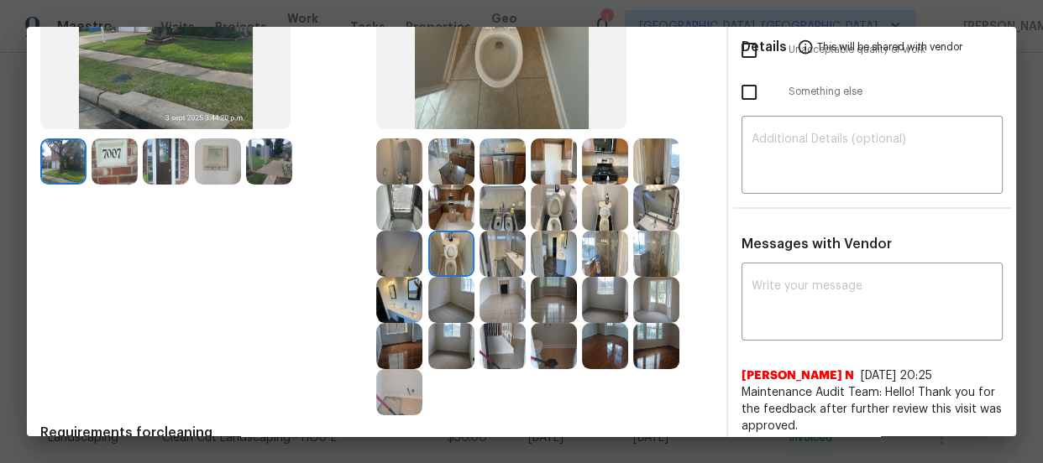
click at [523, 243] on div at bounding box center [504, 254] width 51 height 46
click at [540, 249] on img at bounding box center [554, 254] width 46 height 46
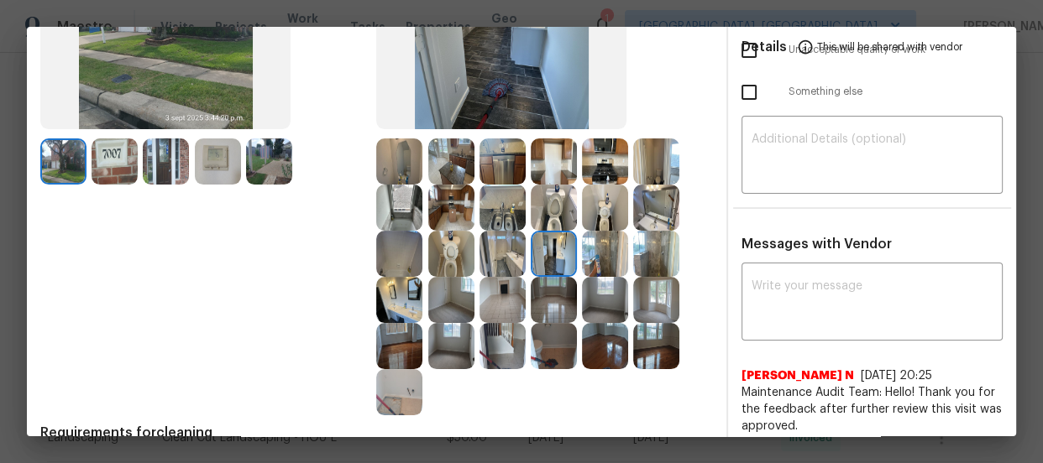
click at [582, 255] on img at bounding box center [605, 254] width 46 height 46
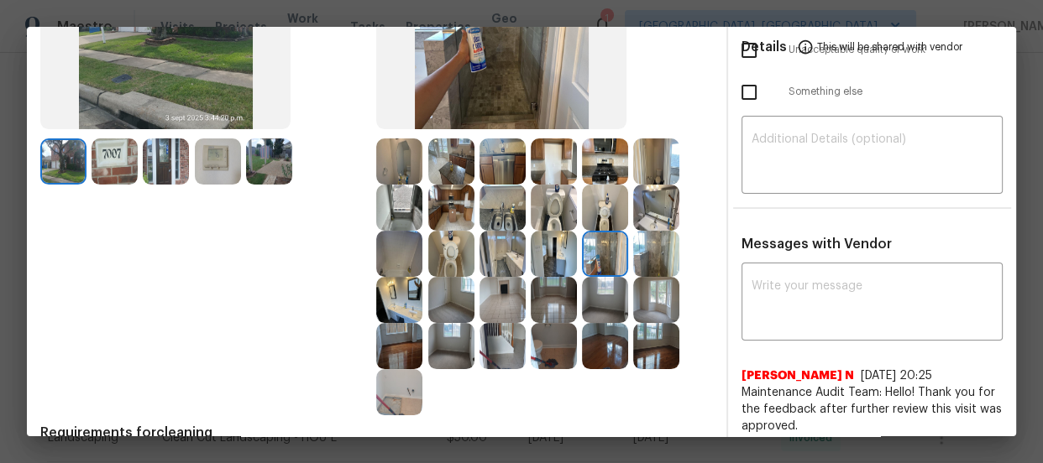
click at [596, 203] on img at bounding box center [605, 208] width 46 height 46
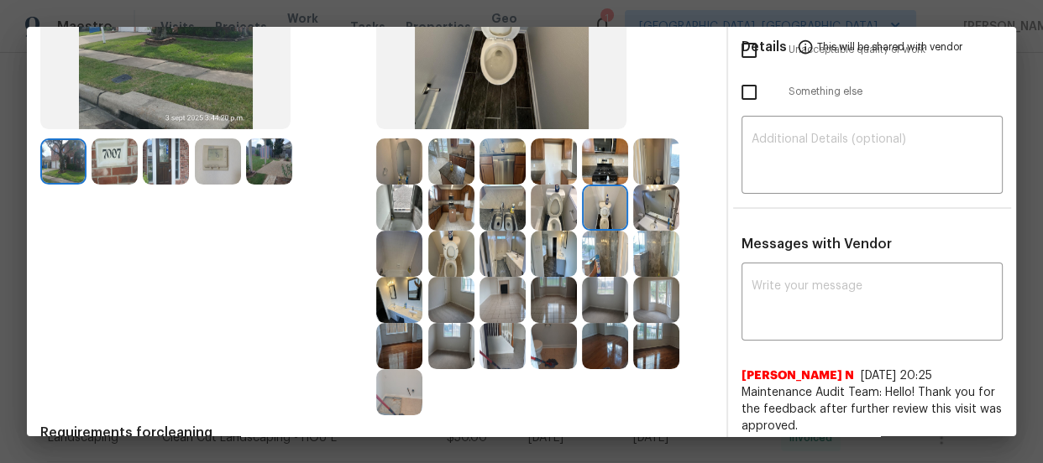
click at [636, 202] on img at bounding box center [656, 208] width 46 height 46
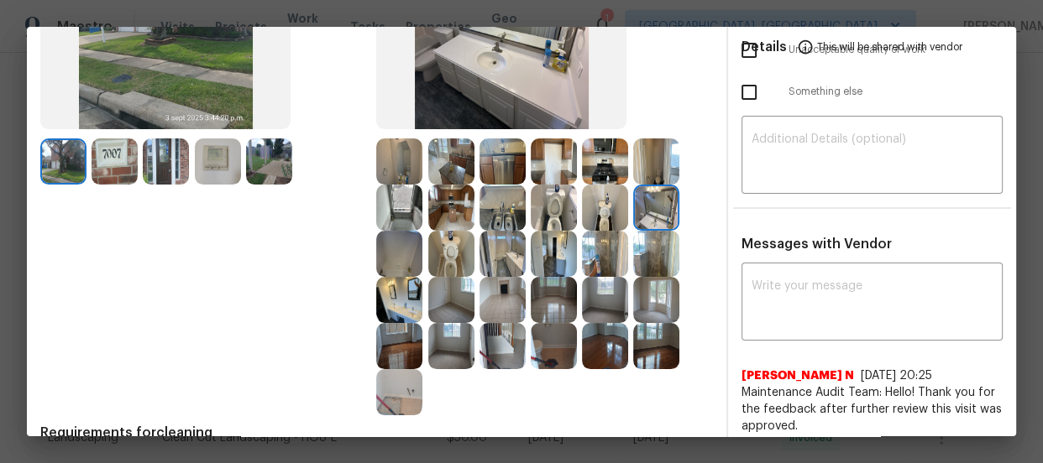
click at [643, 160] on img at bounding box center [656, 162] width 46 height 46
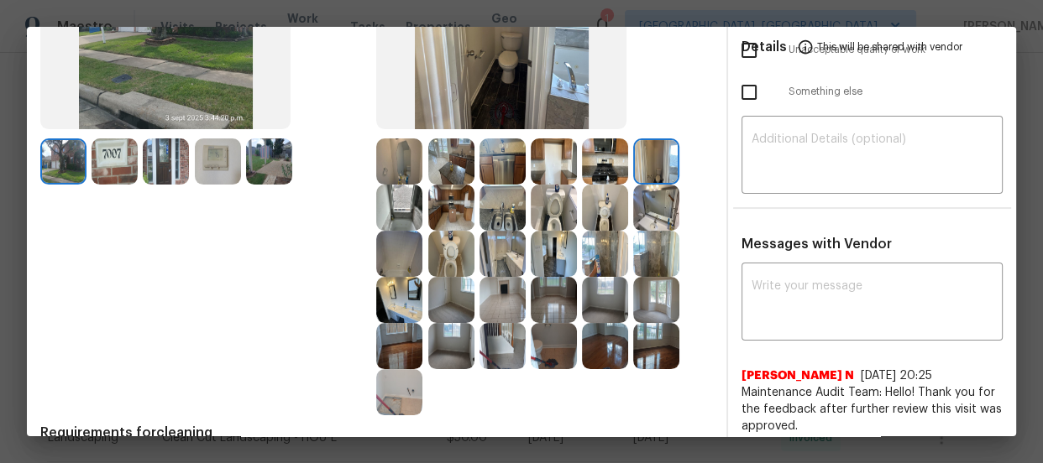
click at [592, 156] on img at bounding box center [605, 162] width 46 height 46
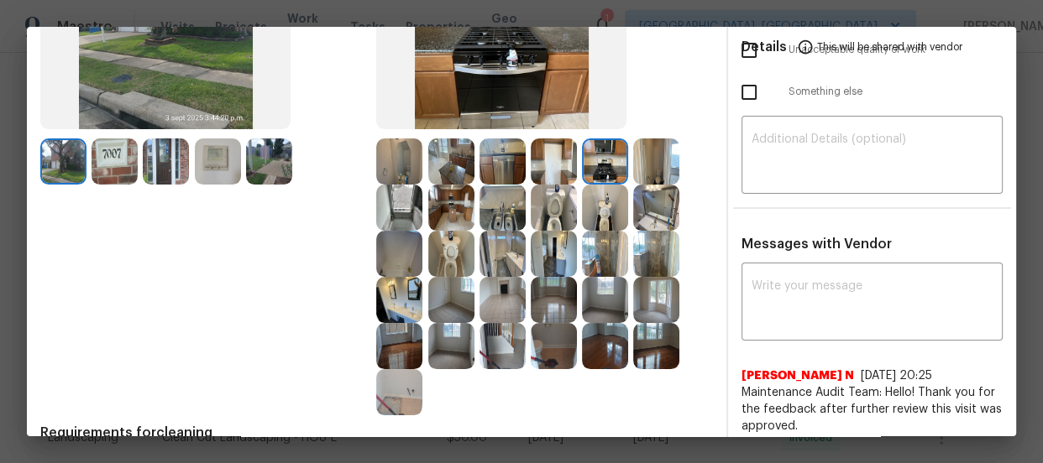
click at [518, 160] on img at bounding box center [502, 162] width 46 height 46
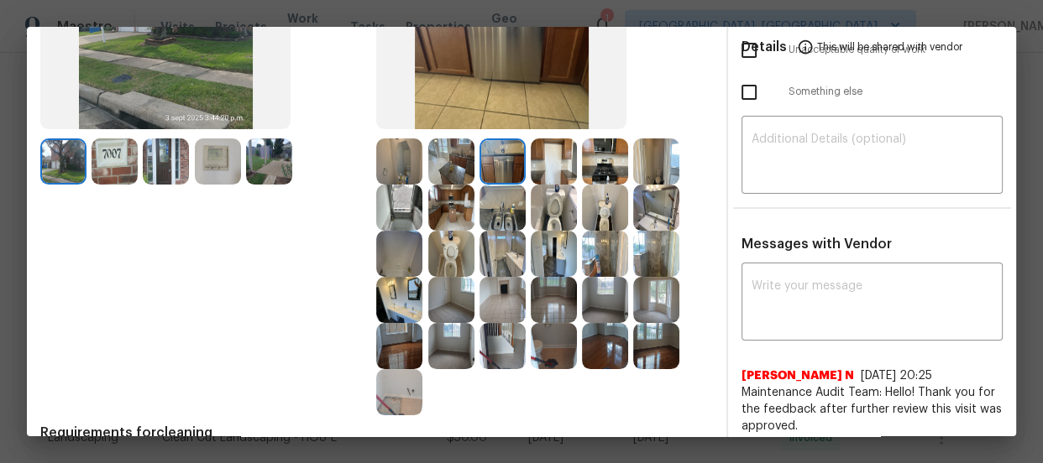
click at [459, 160] on img at bounding box center [451, 162] width 46 height 46
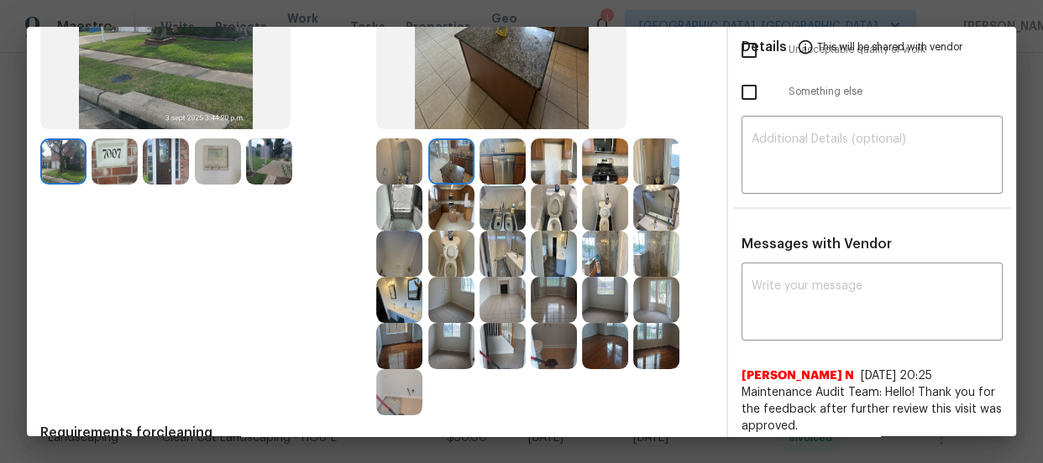
click at [392, 157] on img at bounding box center [399, 162] width 46 height 46
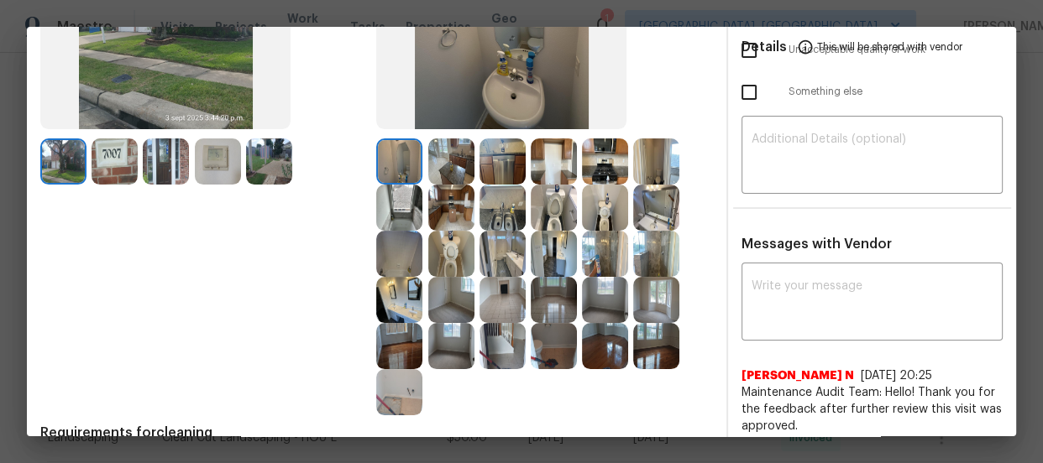
click at [229, 167] on img at bounding box center [218, 162] width 46 height 46
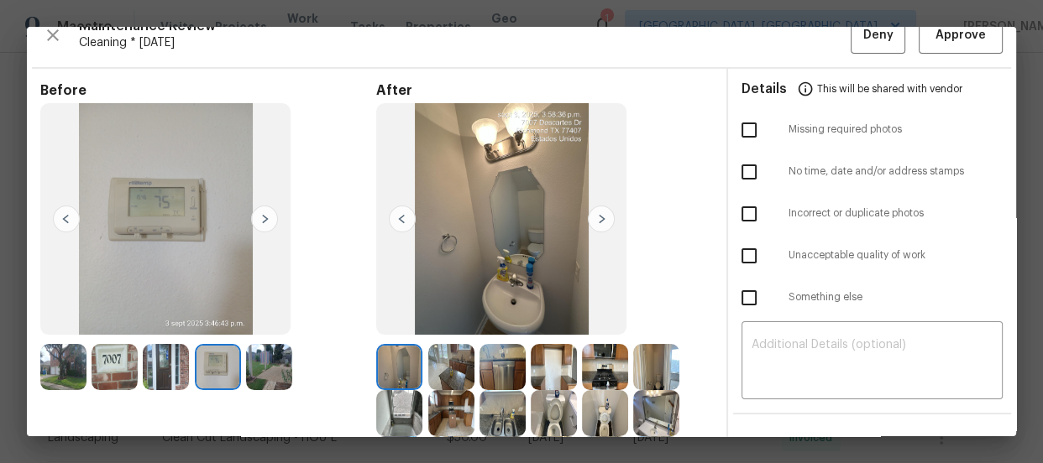
scroll to position [0, 0]
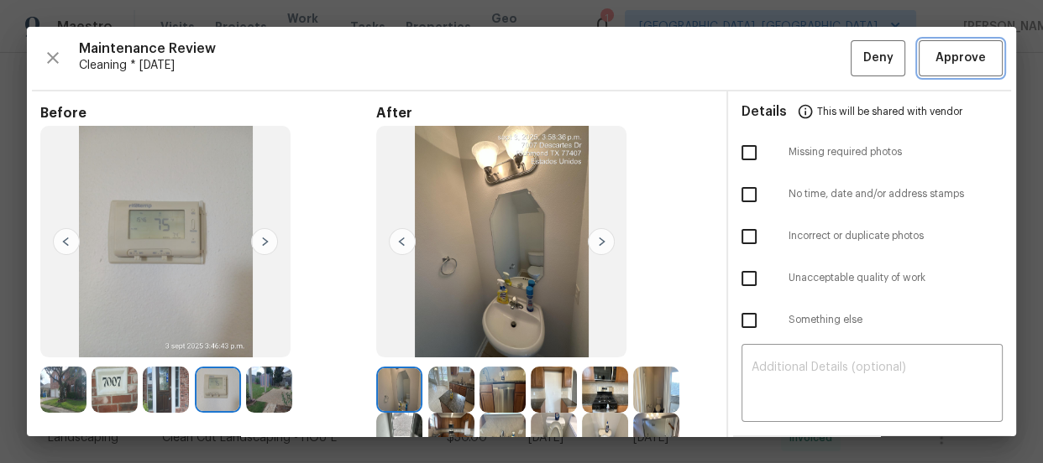
click at [967, 56] on span "Approve" at bounding box center [960, 58] width 50 height 21
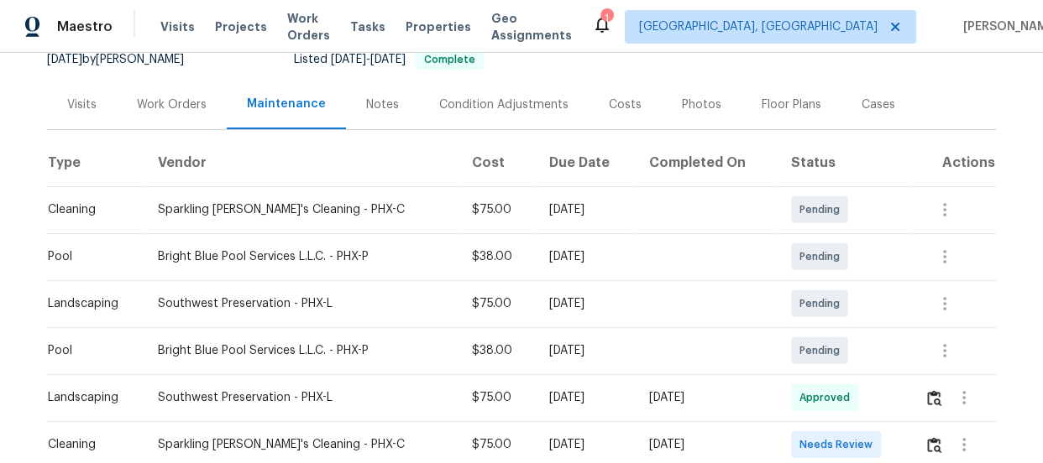
scroll to position [228, 0]
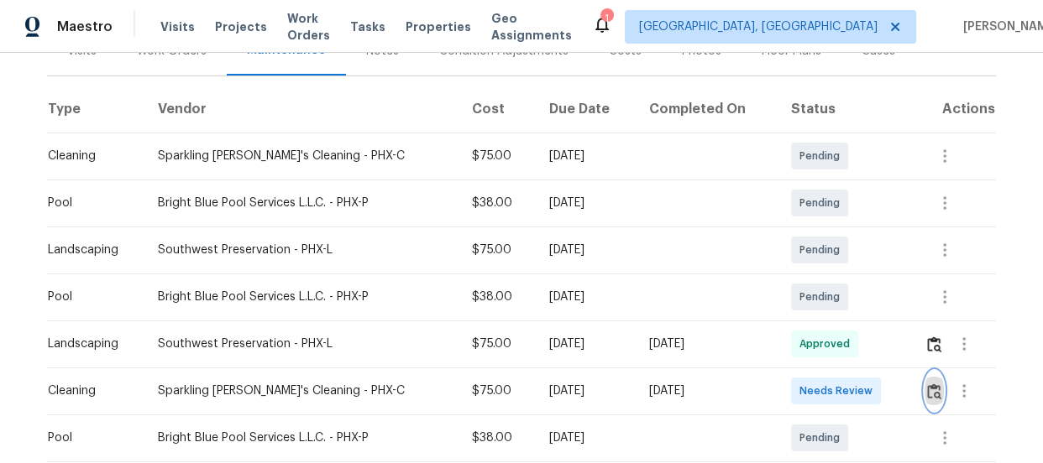
click at [929, 388] on img "button" at bounding box center [934, 392] width 14 height 16
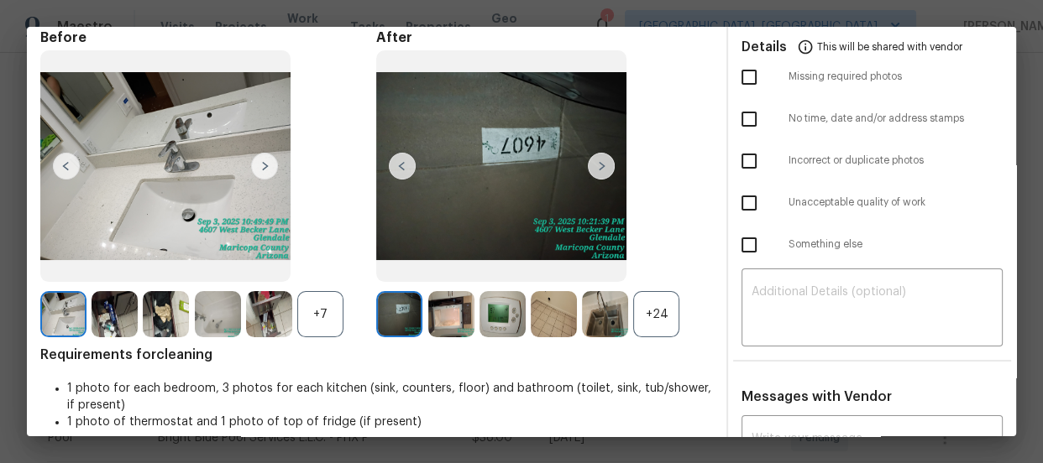
scroll to position [152, 0]
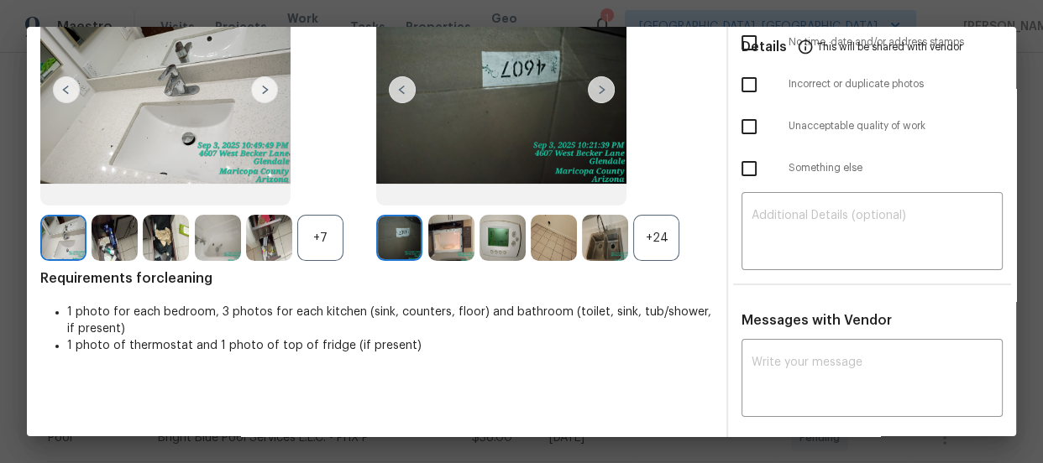
click at [655, 227] on div "+24" at bounding box center [656, 238] width 46 height 46
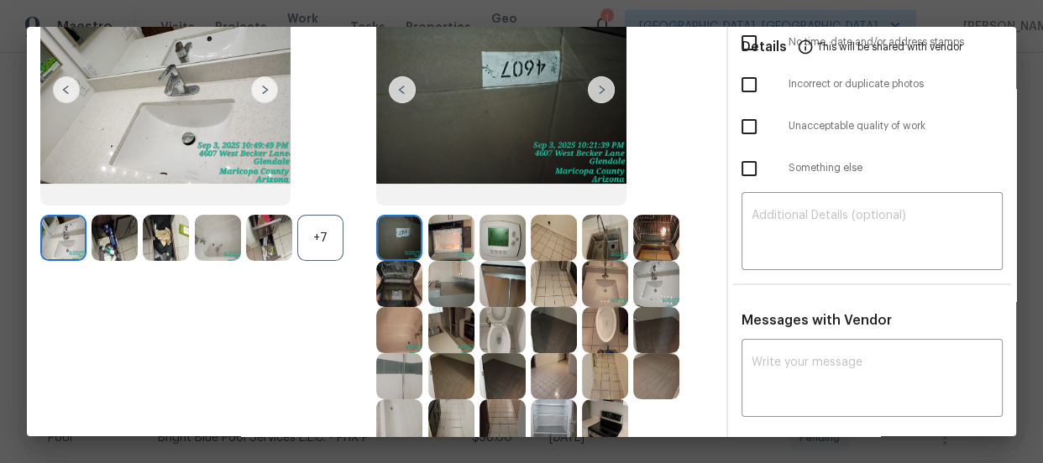
click at [303, 247] on div "+7" at bounding box center [320, 238] width 46 height 46
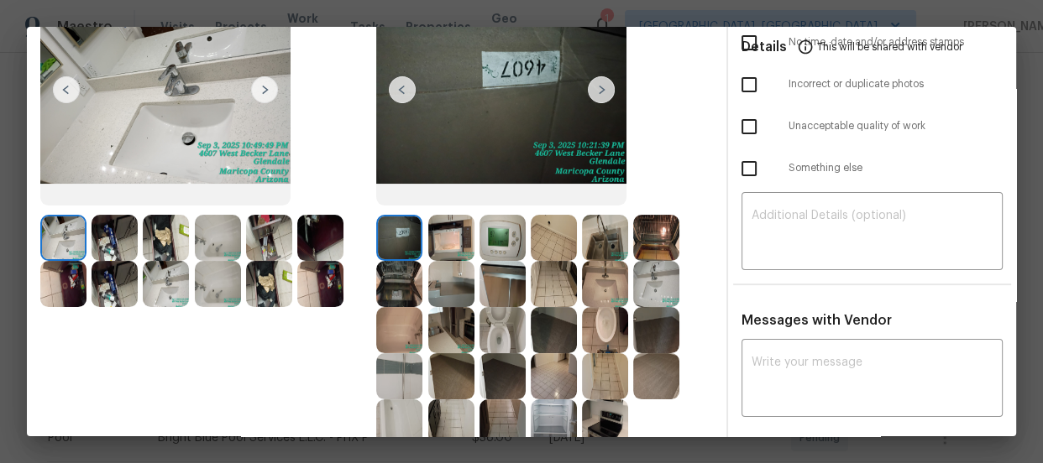
scroll to position [228, 0]
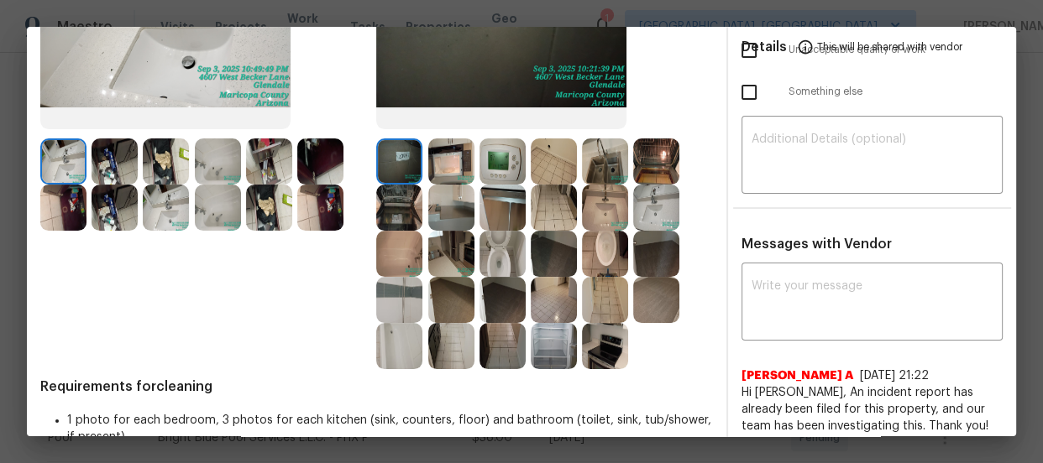
click at [503, 260] on img at bounding box center [502, 254] width 46 height 46
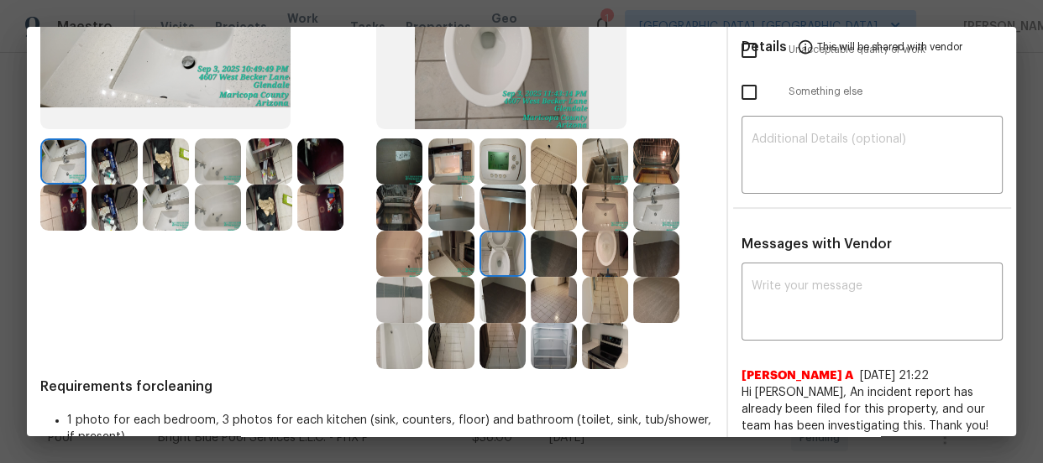
click at [584, 253] on img at bounding box center [605, 254] width 46 height 46
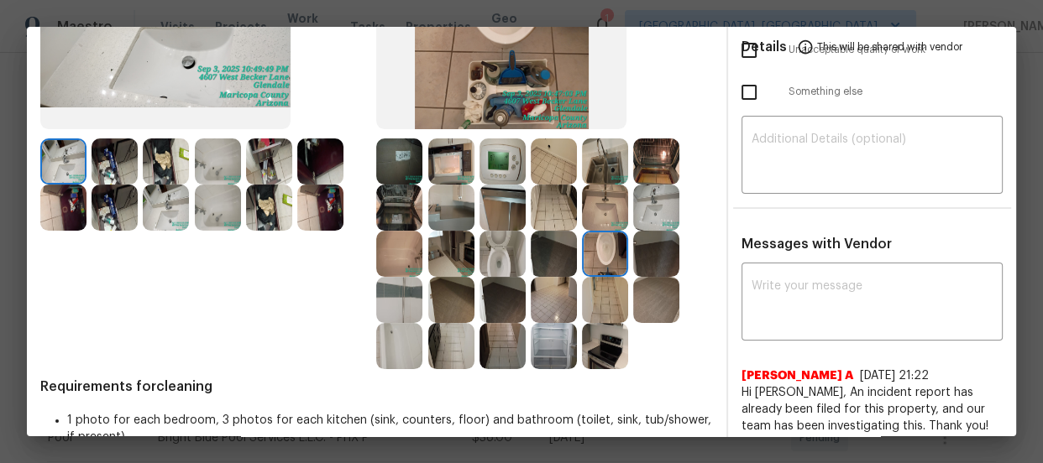
click at [602, 201] on img at bounding box center [605, 208] width 46 height 46
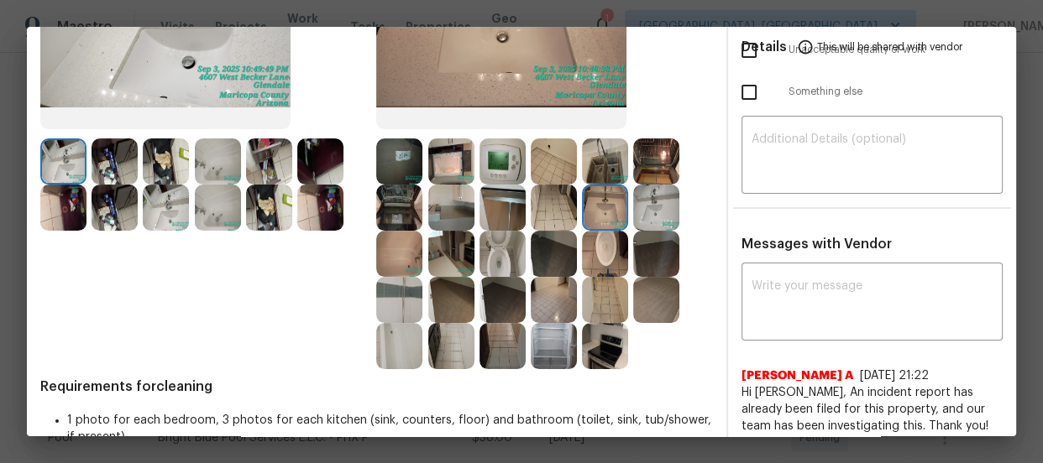
click at [647, 201] on img at bounding box center [656, 208] width 46 height 46
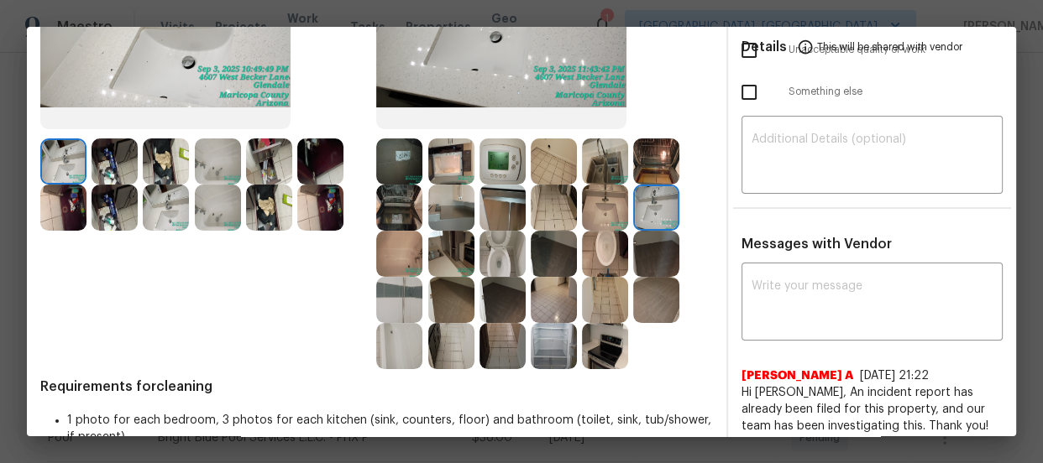
click at [453, 219] on img at bounding box center [451, 208] width 46 height 46
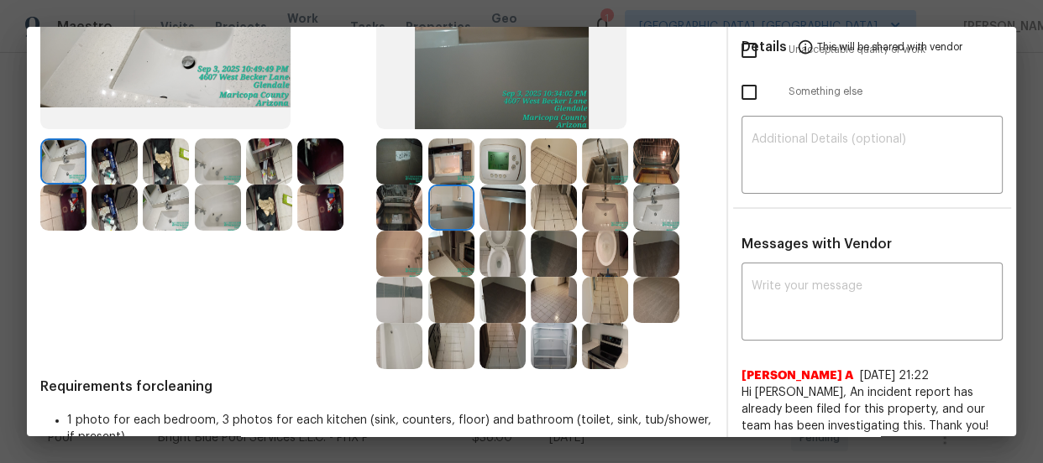
click at [401, 254] on img at bounding box center [399, 254] width 46 height 46
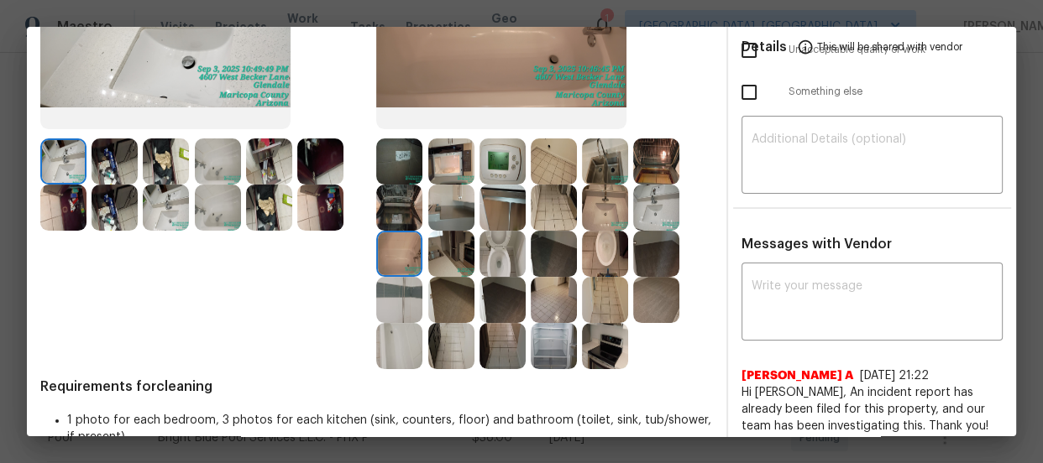
click at [414, 291] on img at bounding box center [399, 300] width 46 height 46
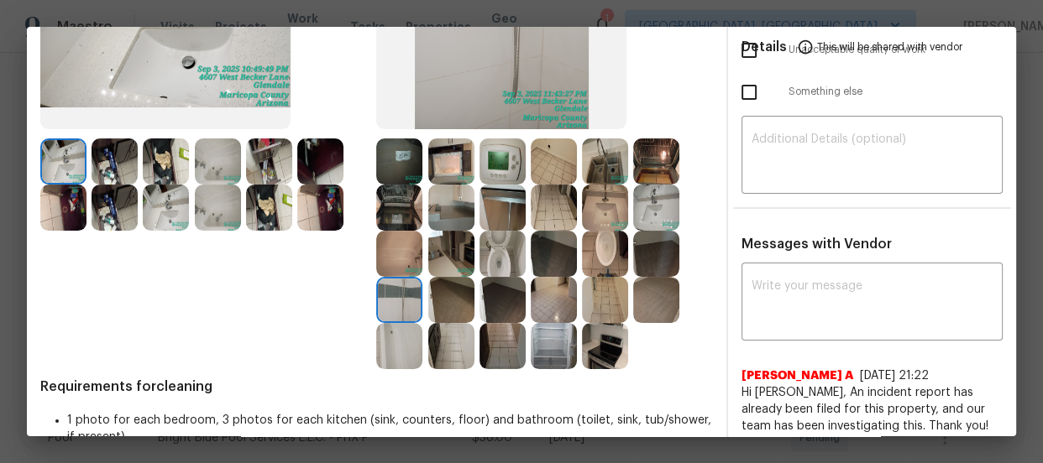
click at [400, 335] on img at bounding box center [399, 346] width 46 height 46
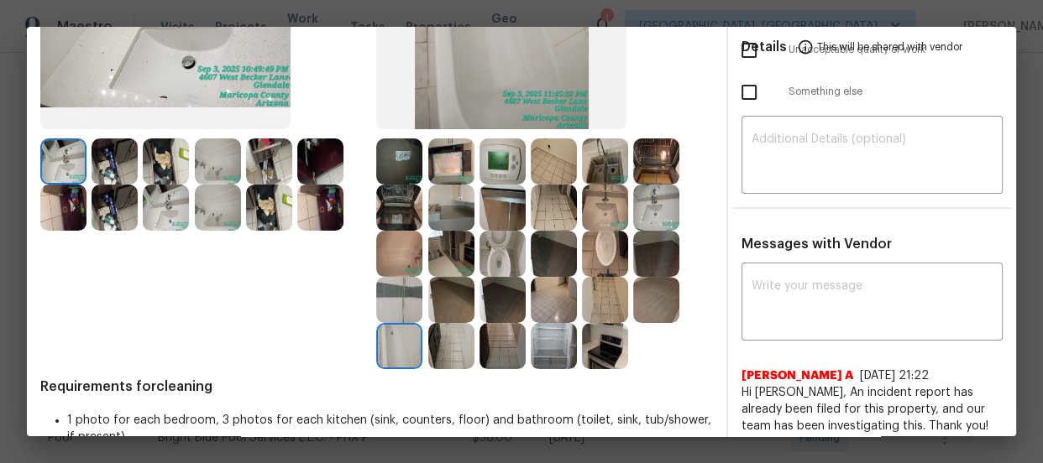
click at [440, 336] on img at bounding box center [451, 346] width 46 height 46
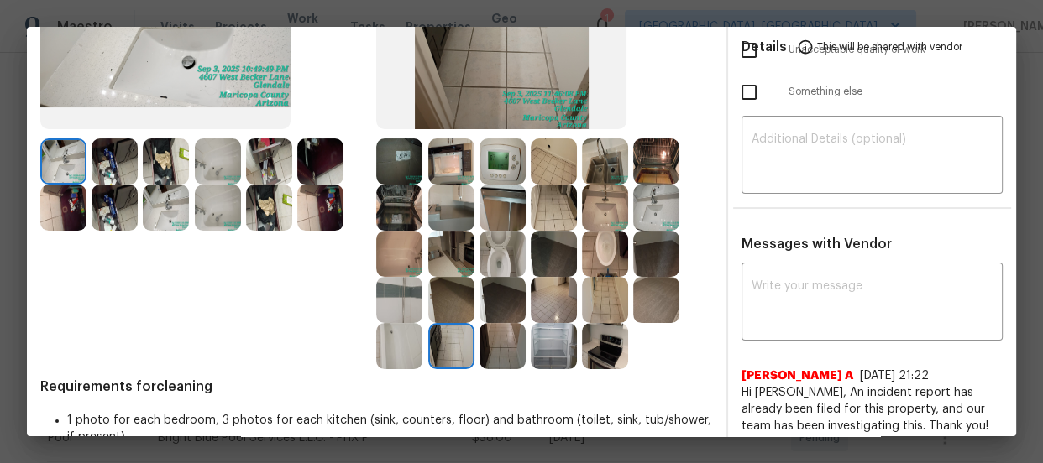
click at [460, 301] on img at bounding box center [451, 300] width 46 height 46
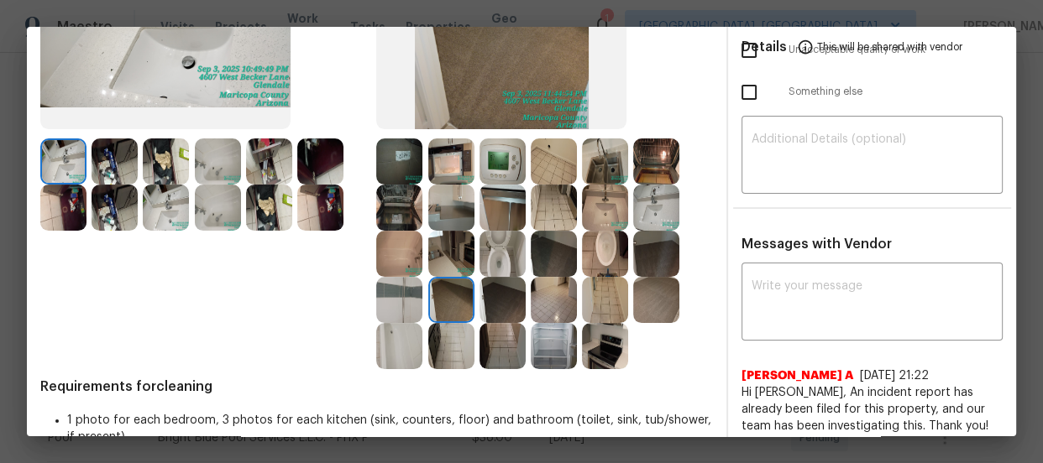
click at [495, 305] on img at bounding box center [502, 300] width 46 height 46
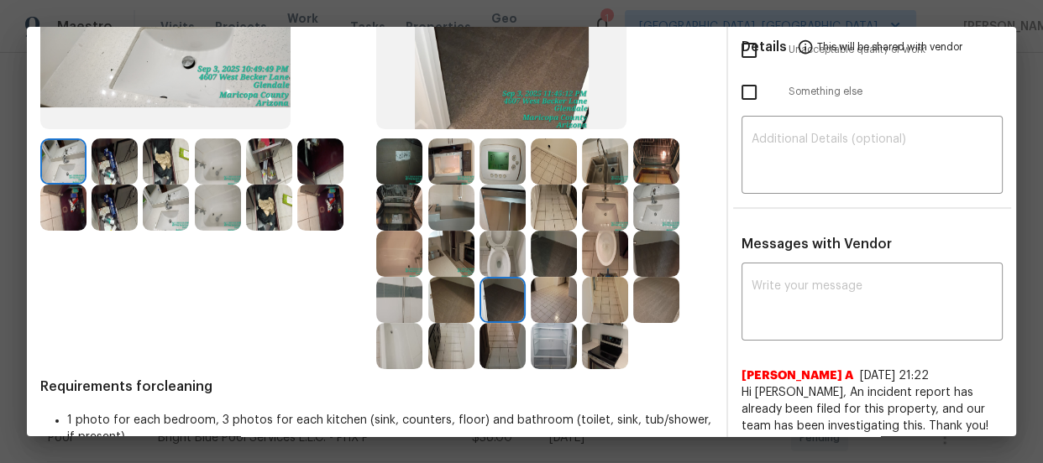
click at [531, 258] on img at bounding box center [554, 254] width 46 height 46
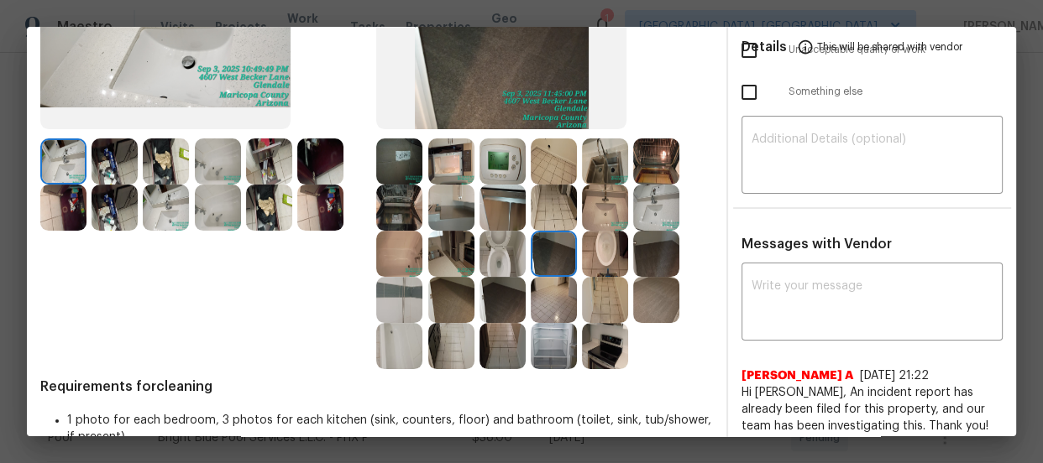
click at [647, 249] on img at bounding box center [656, 254] width 46 height 46
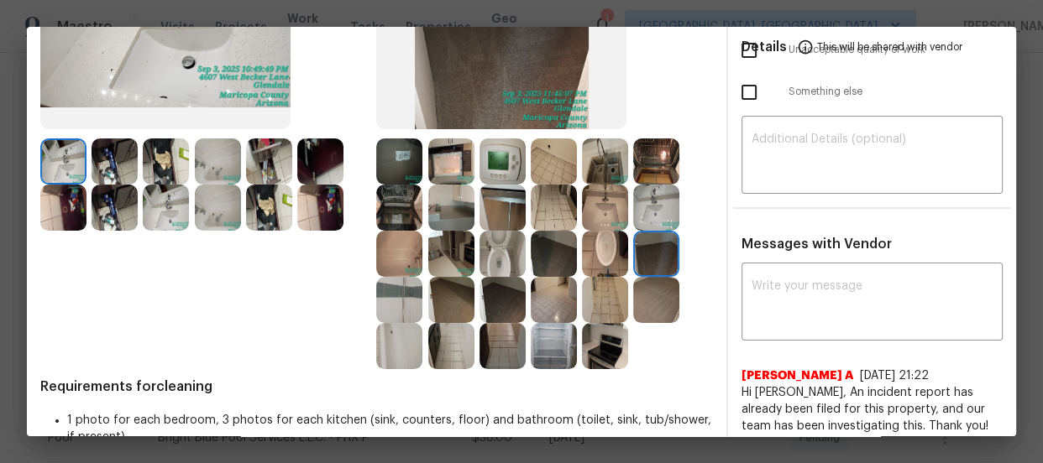
click at [635, 289] on img at bounding box center [656, 300] width 46 height 46
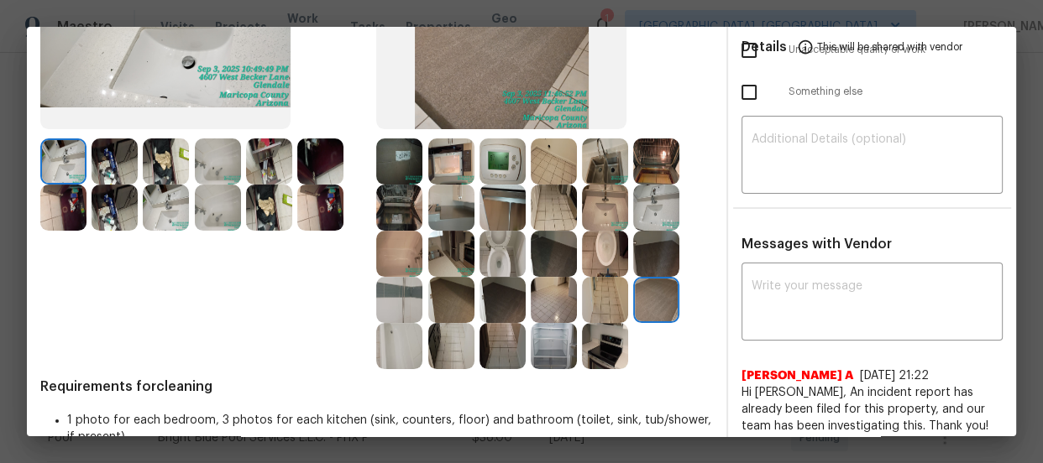
click at [597, 287] on img at bounding box center [605, 300] width 46 height 46
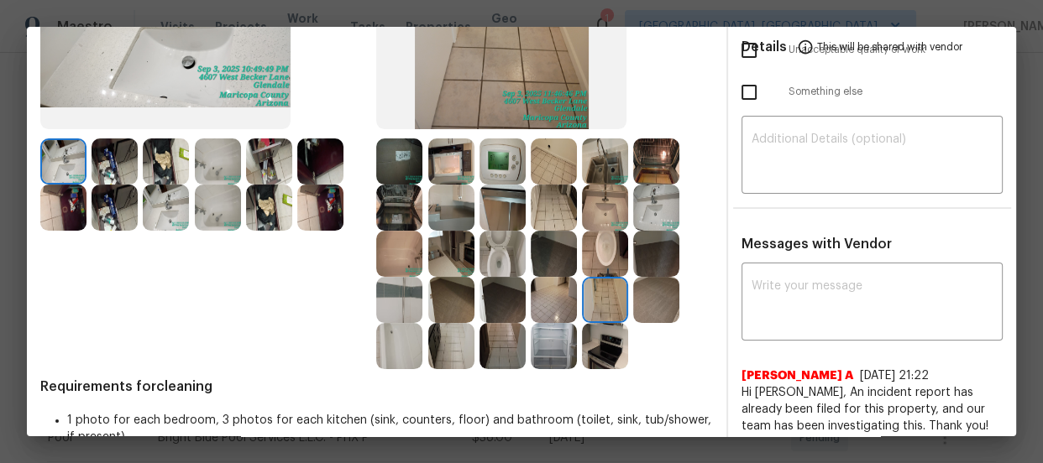
click at [597, 243] on img at bounding box center [605, 254] width 46 height 46
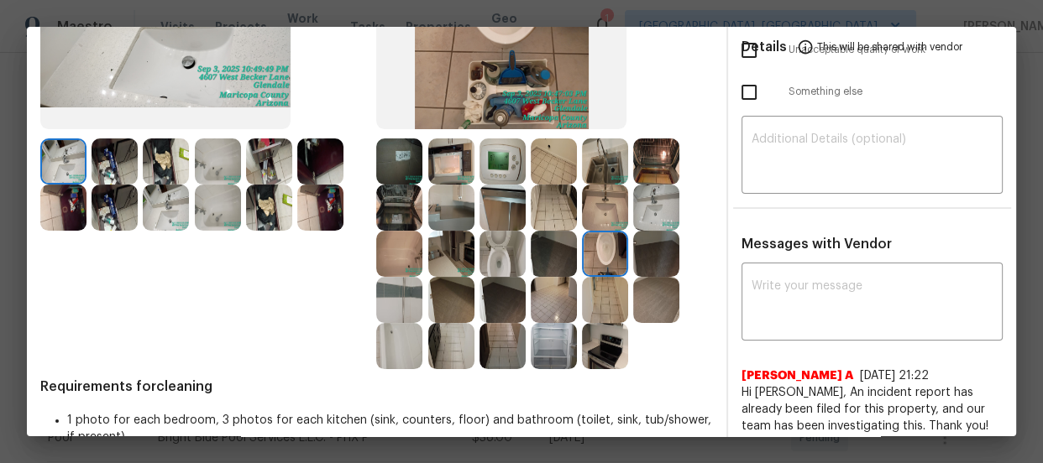
click at [587, 344] on img at bounding box center [605, 346] width 46 height 46
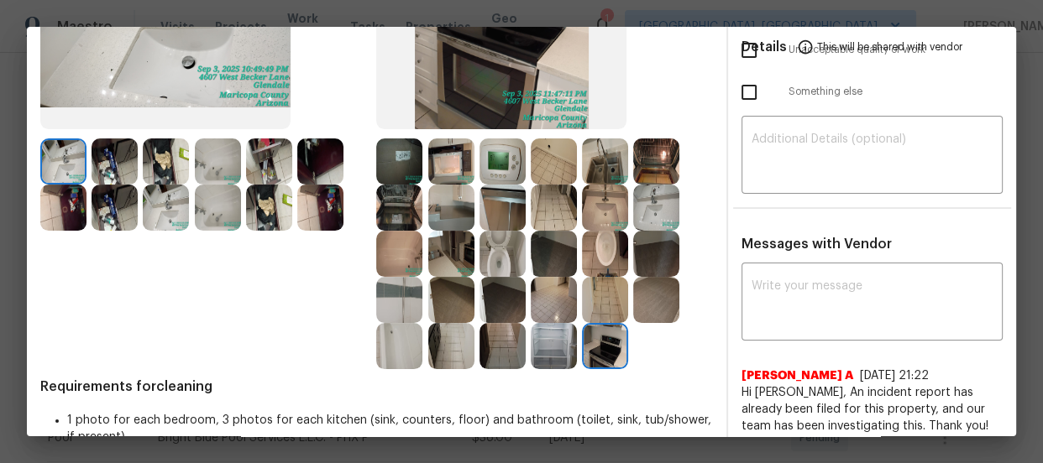
click at [531, 214] on img at bounding box center [554, 208] width 46 height 46
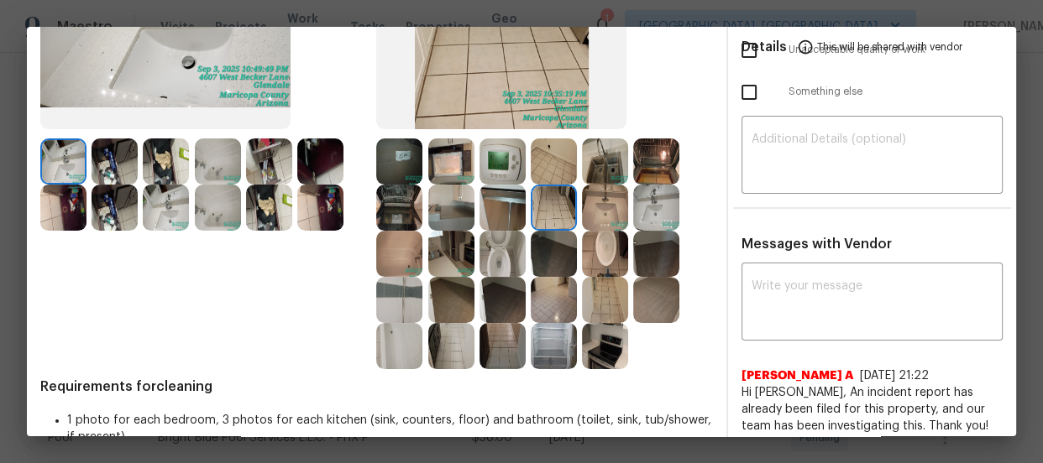
click at [501, 167] on img at bounding box center [502, 162] width 46 height 46
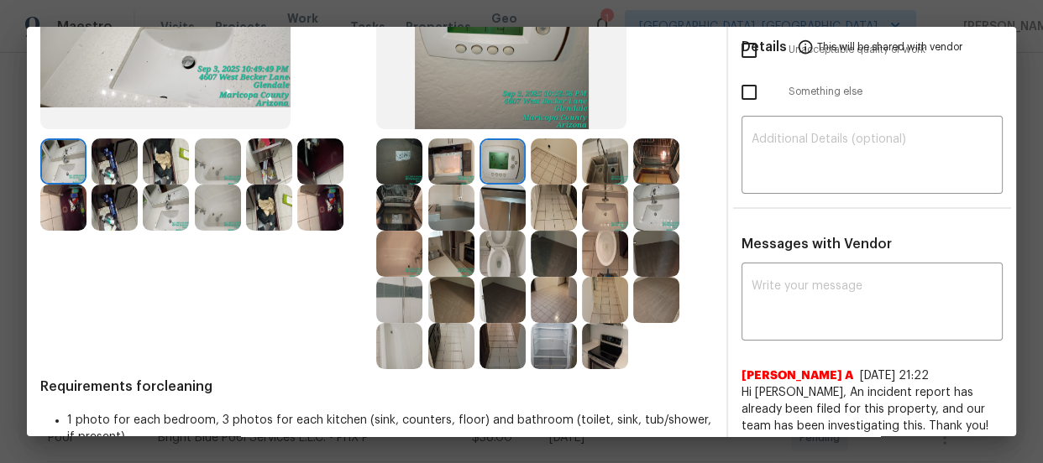
click at [421, 151] on div at bounding box center [401, 162] width 51 height 46
click at [394, 154] on img at bounding box center [399, 162] width 46 height 46
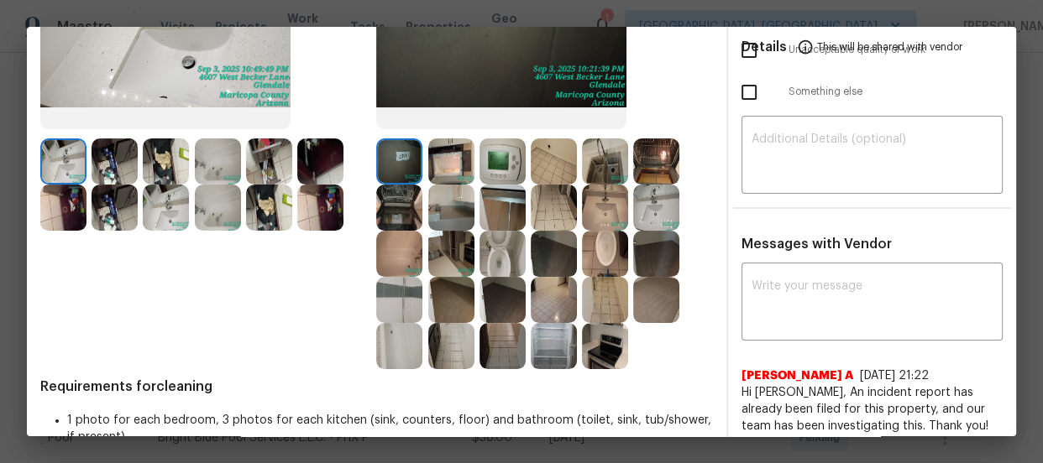
scroll to position [0, 0]
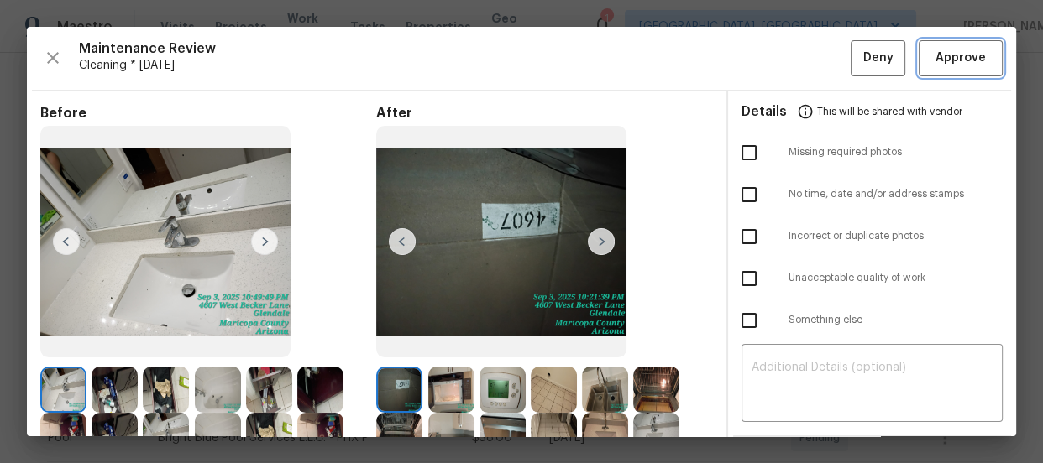
click at [945, 56] on span "Approve" at bounding box center [960, 58] width 50 height 21
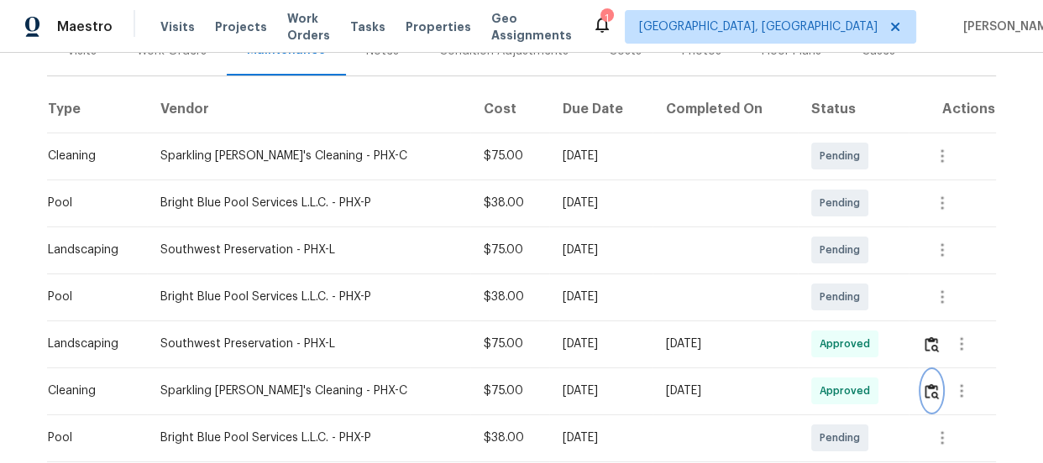
click at [932, 393] on img "button" at bounding box center [931, 392] width 14 height 16
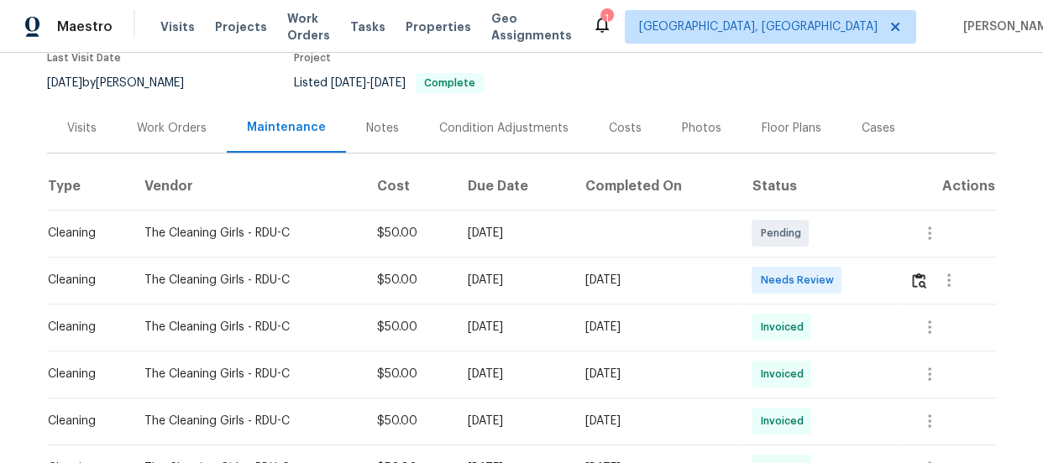
scroll to position [152, 0]
click at [919, 277] on img "button" at bounding box center [919, 280] width 14 height 16
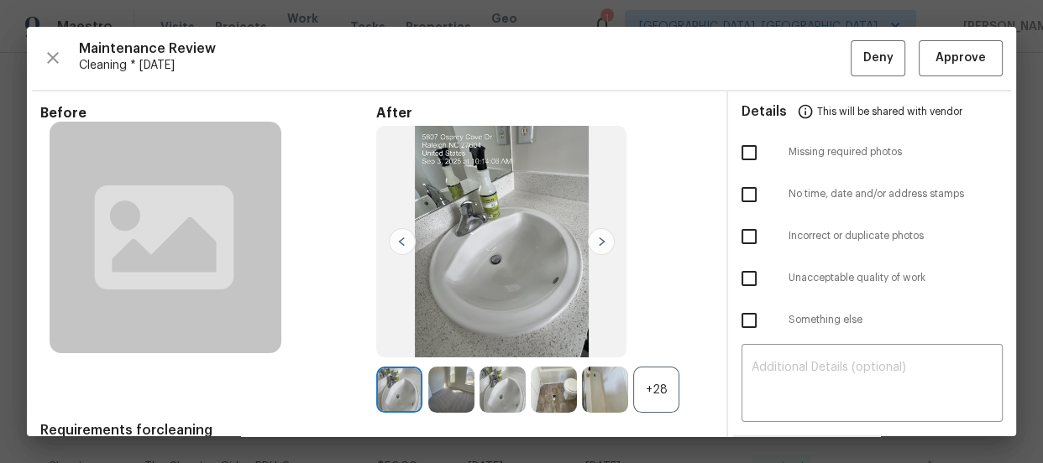
click at [670, 390] on div "+28" at bounding box center [656, 390] width 46 height 46
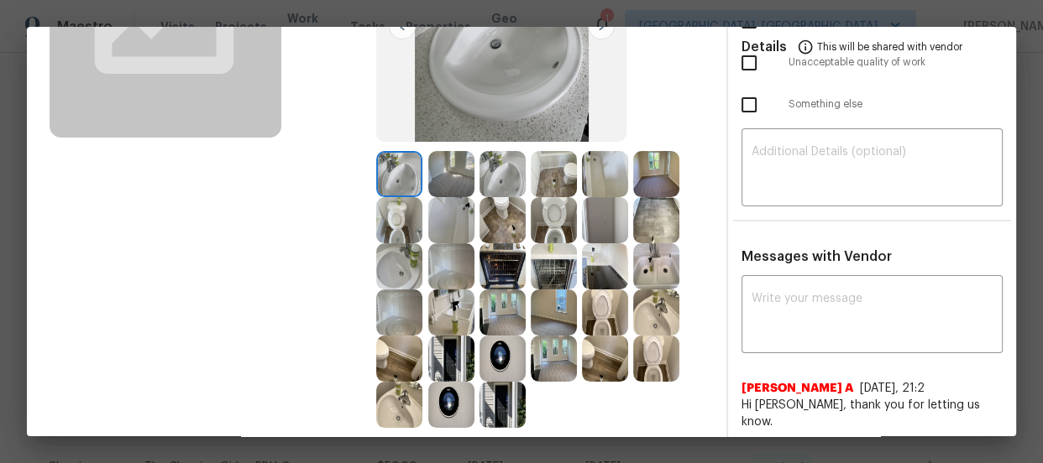
scroll to position [228, 0]
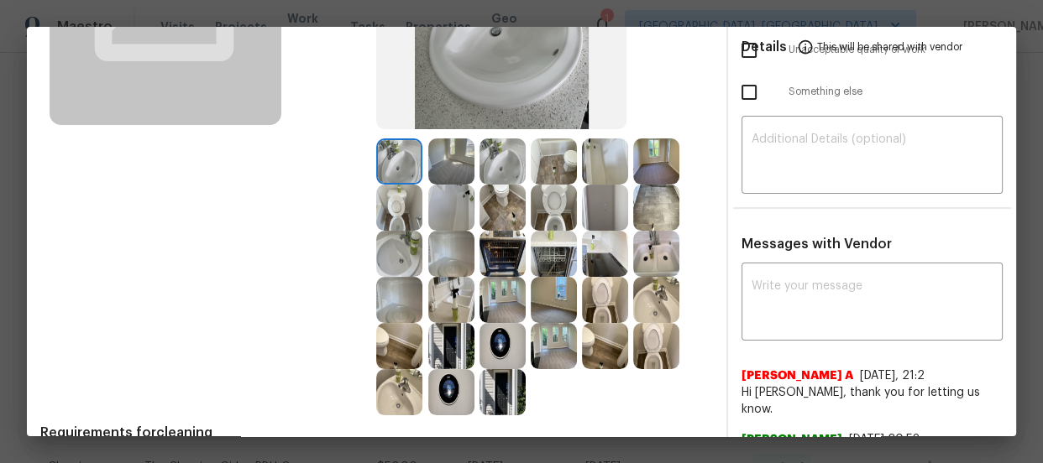
click at [594, 310] on img at bounding box center [605, 300] width 46 height 46
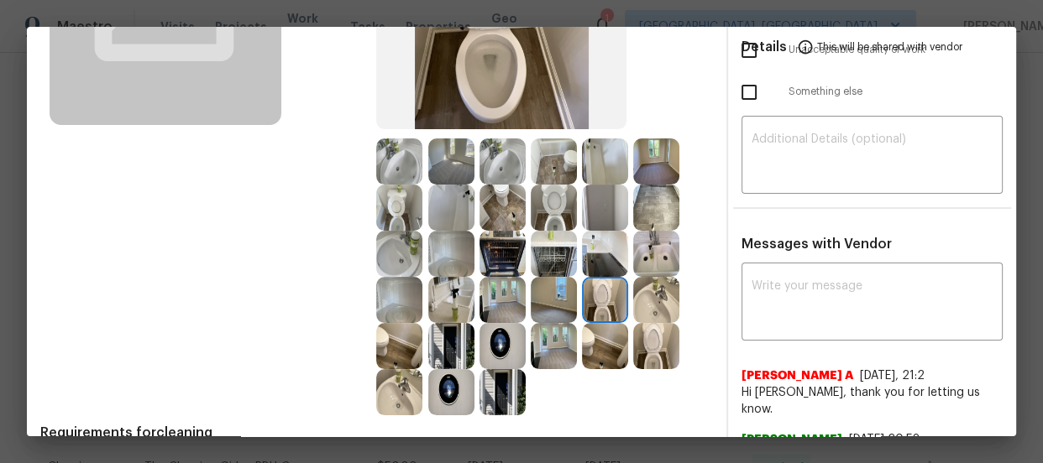
click at [647, 343] on img at bounding box center [656, 346] width 46 height 46
click at [535, 175] on img at bounding box center [554, 162] width 46 height 46
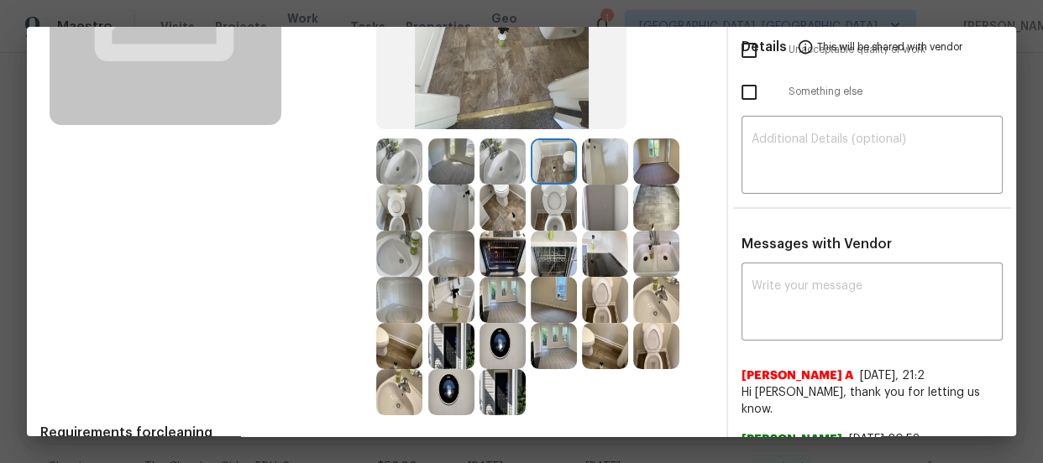
click at [549, 192] on img at bounding box center [554, 208] width 46 height 46
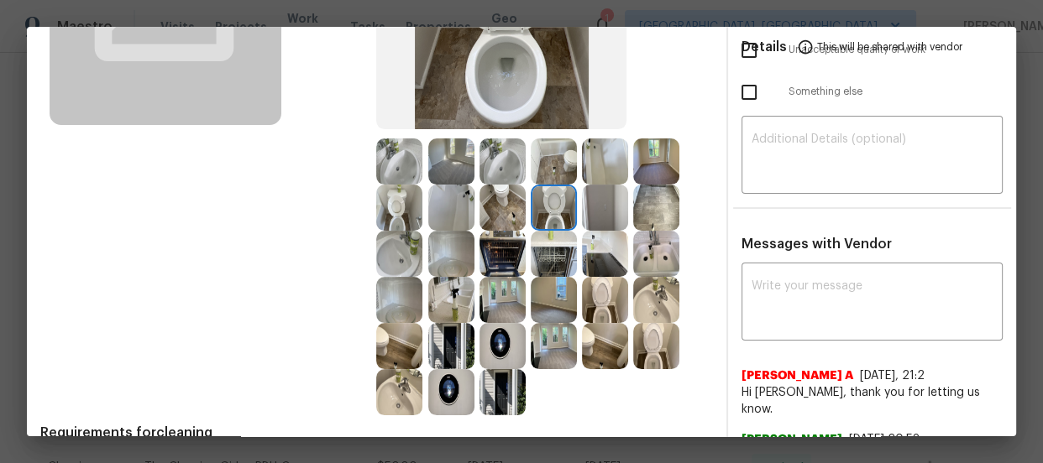
click at [500, 164] on img at bounding box center [502, 162] width 46 height 46
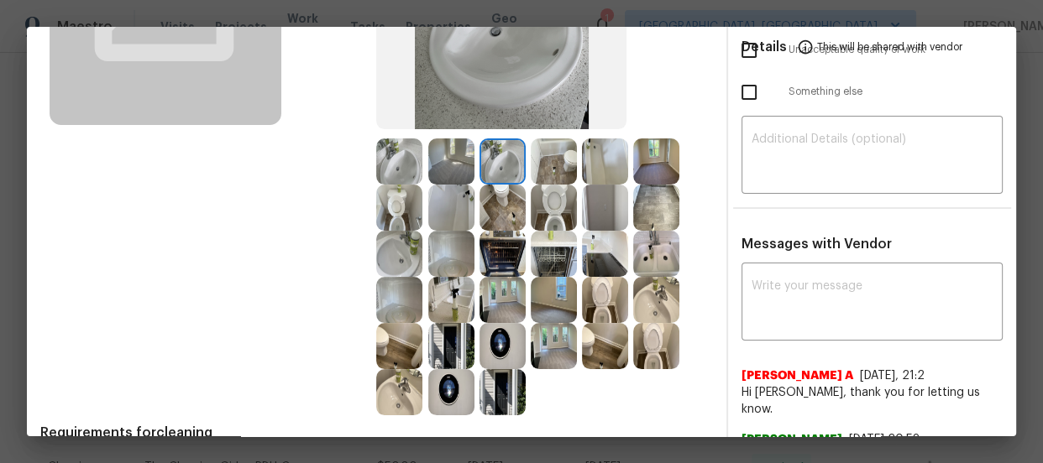
click at [402, 238] on img at bounding box center [399, 254] width 46 height 46
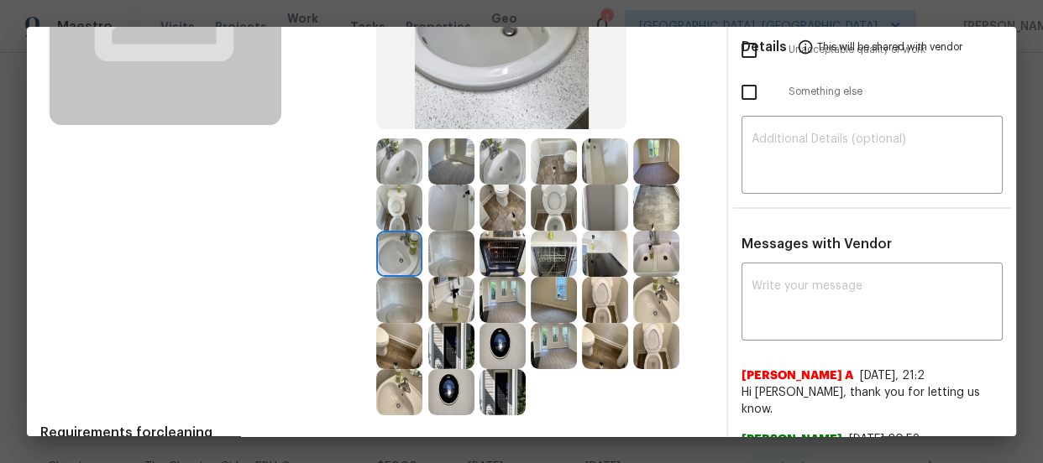
click at [647, 283] on img at bounding box center [656, 300] width 46 height 46
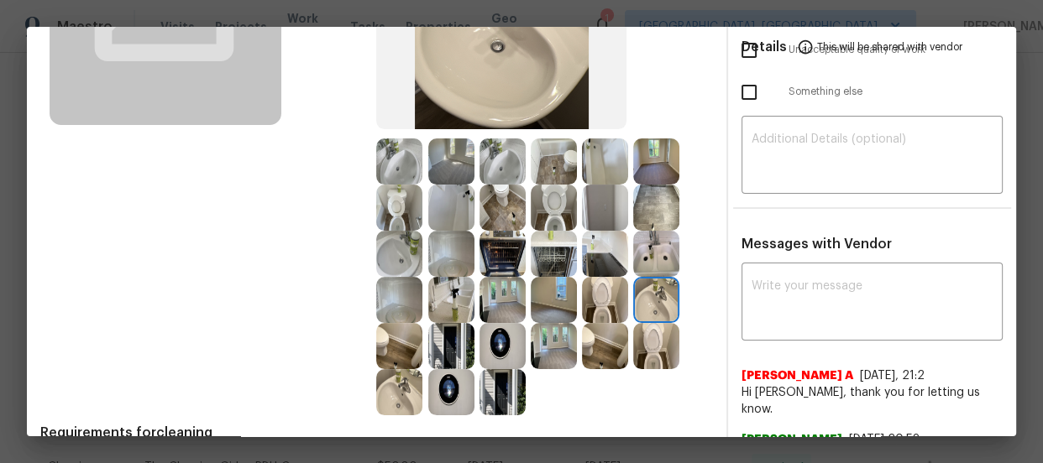
click at [435, 211] on img at bounding box center [451, 208] width 46 height 46
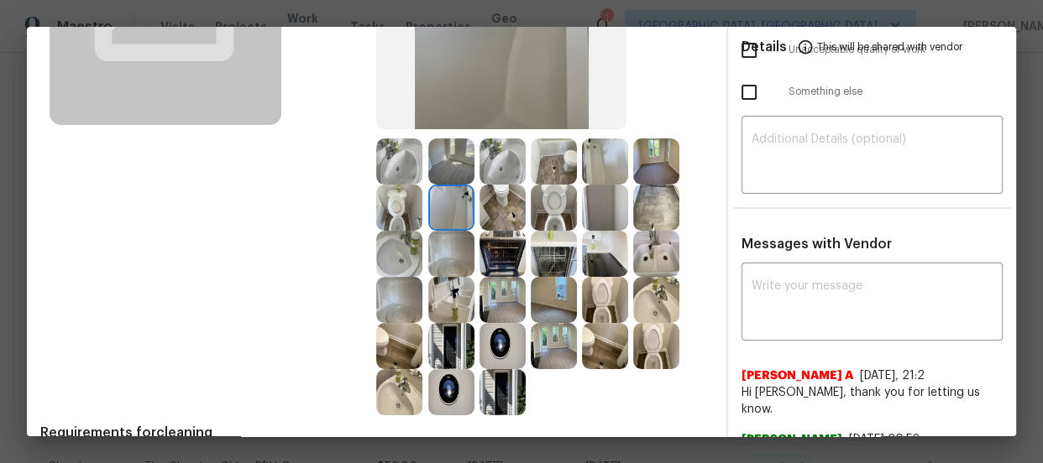
click at [621, 153] on img at bounding box center [605, 162] width 46 height 46
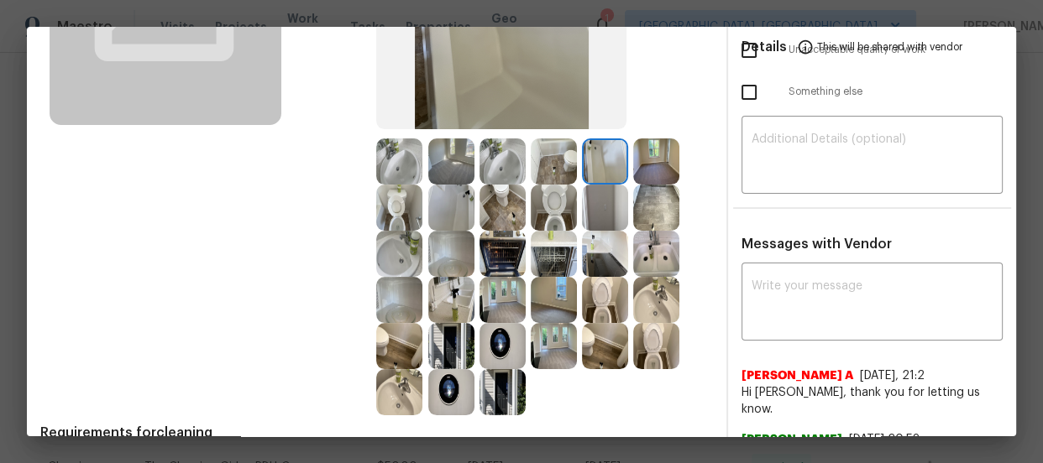
click at [499, 296] on img at bounding box center [502, 300] width 46 height 46
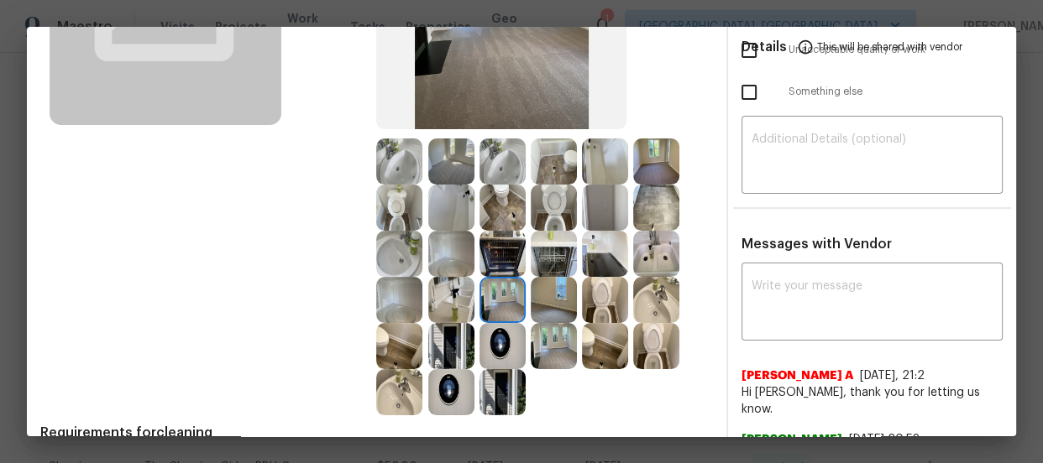
click at [492, 327] on img at bounding box center [502, 346] width 46 height 46
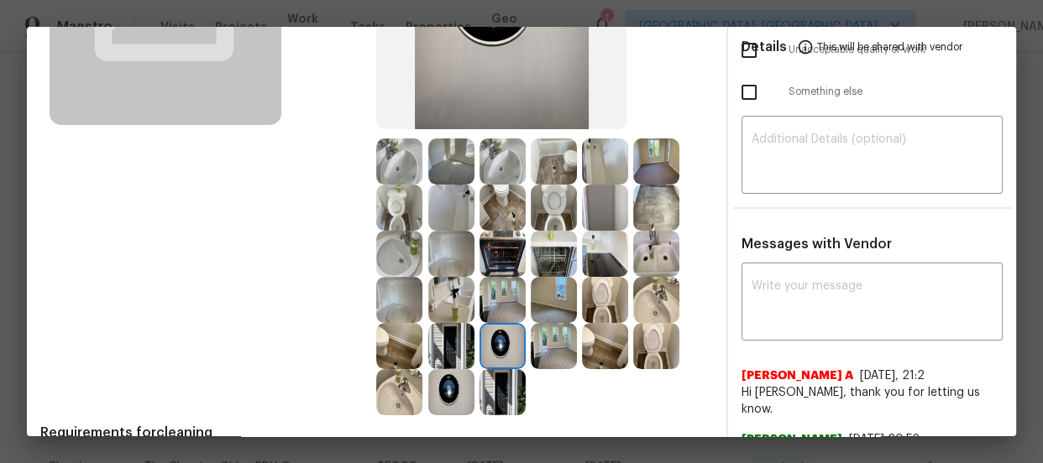
click at [448, 384] on img at bounding box center [451, 392] width 46 height 46
click at [494, 395] on img at bounding box center [502, 392] width 46 height 46
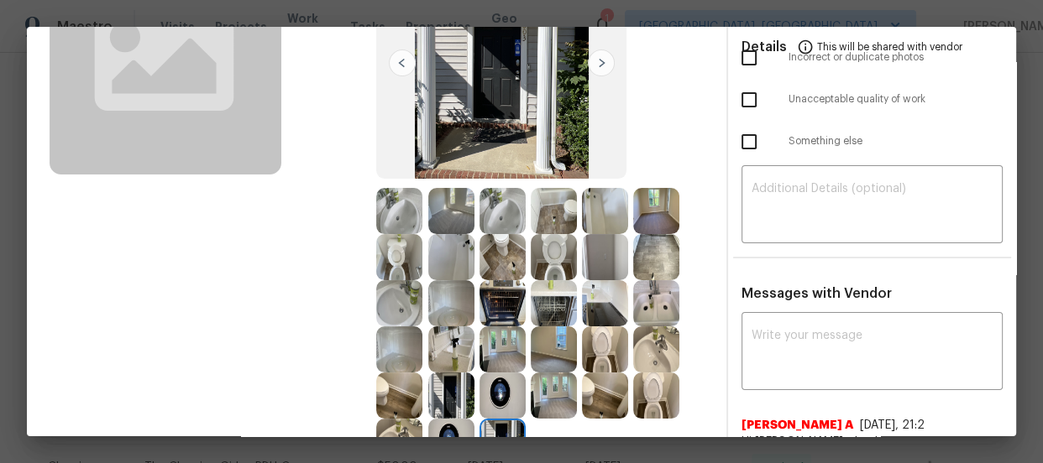
scroll to position [152, 0]
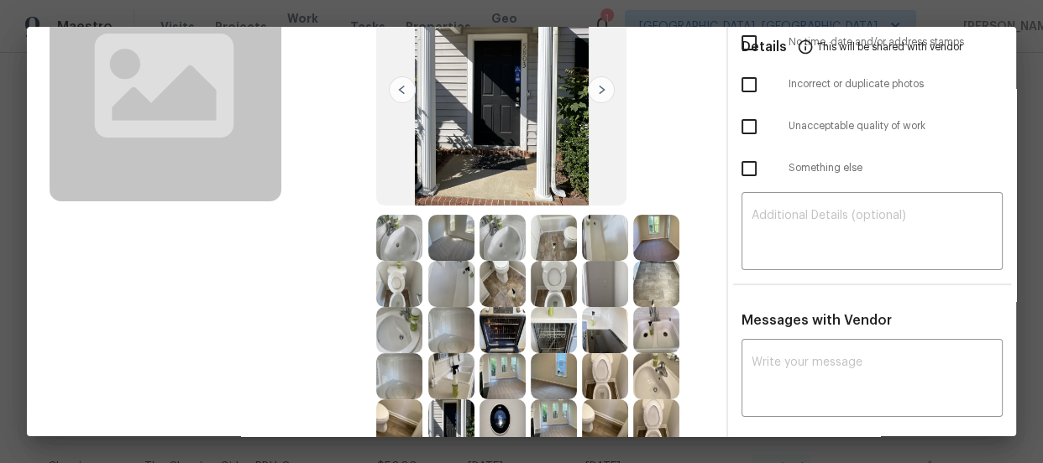
click at [449, 233] on img at bounding box center [451, 238] width 46 height 46
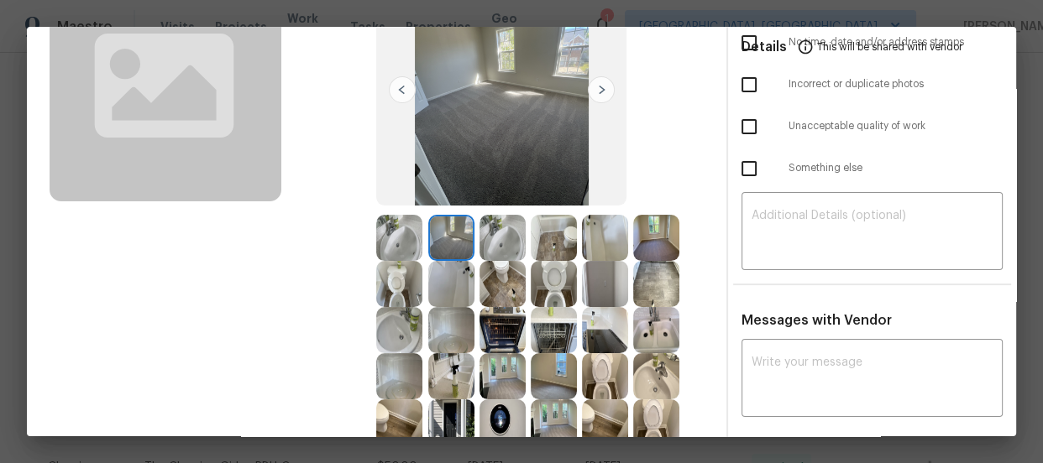
click at [658, 238] on img at bounding box center [656, 238] width 46 height 46
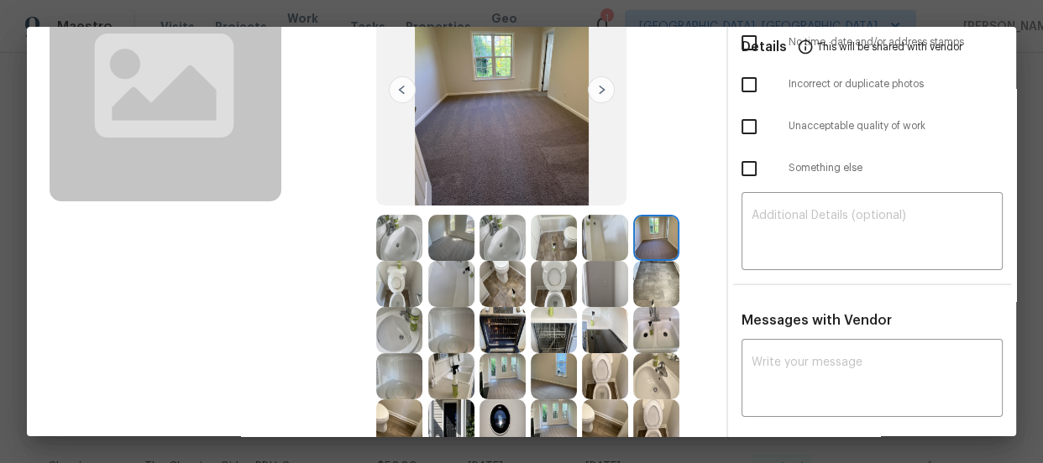
click at [652, 267] on img at bounding box center [656, 284] width 46 height 46
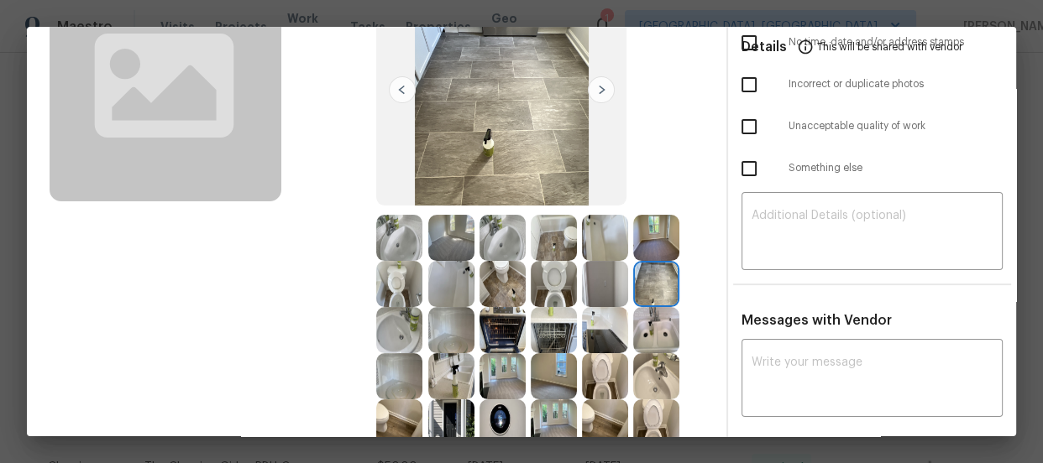
click at [647, 314] on img at bounding box center [656, 330] width 46 height 46
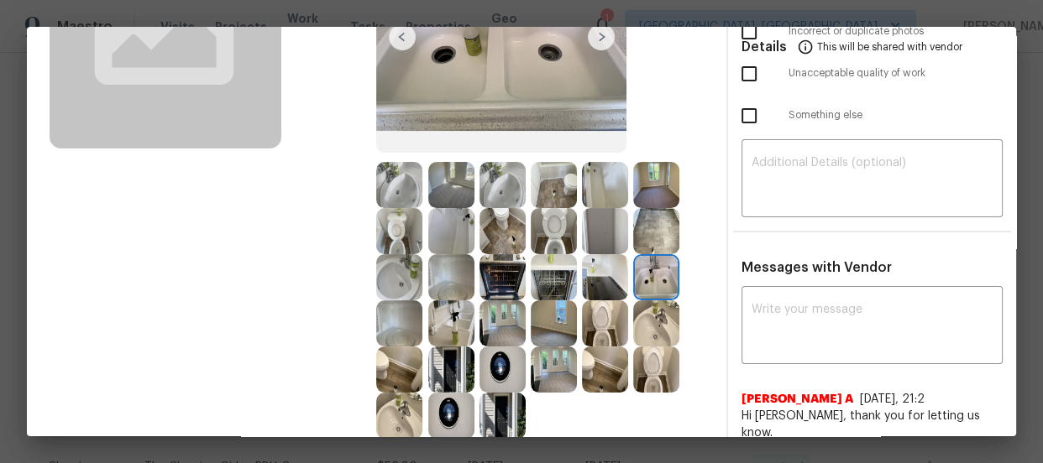
scroll to position [228, 0]
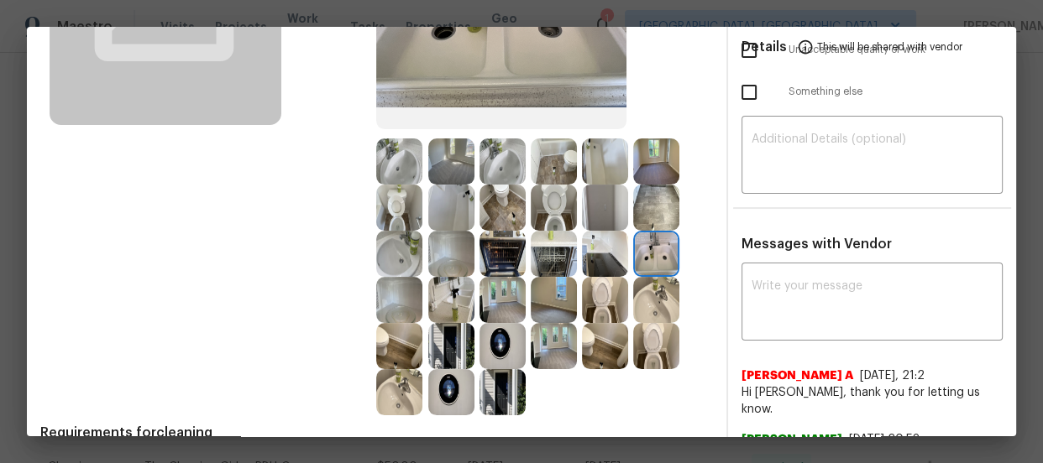
click at [551, 338] on img at bounding box center [554, 346] width 46 height 46
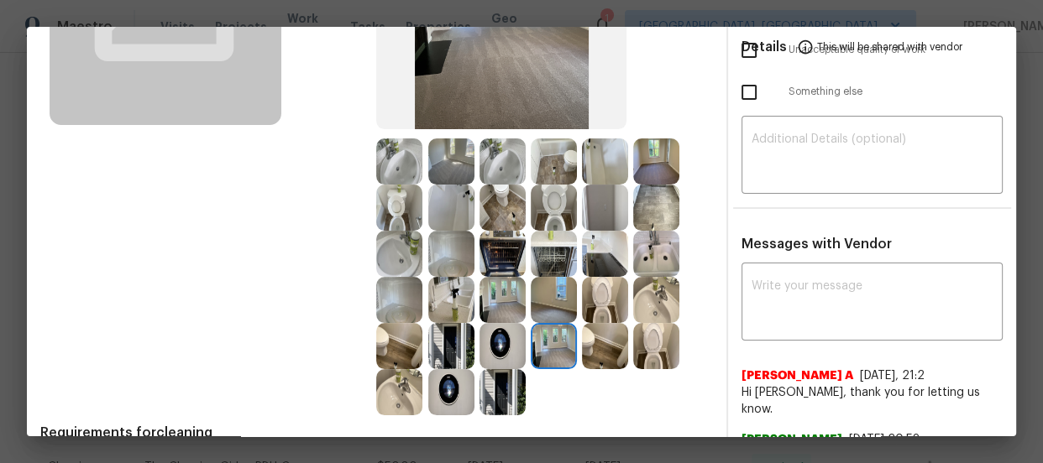
click at [512, 350] on img at bounding box center [502, 346] width 46 height 46
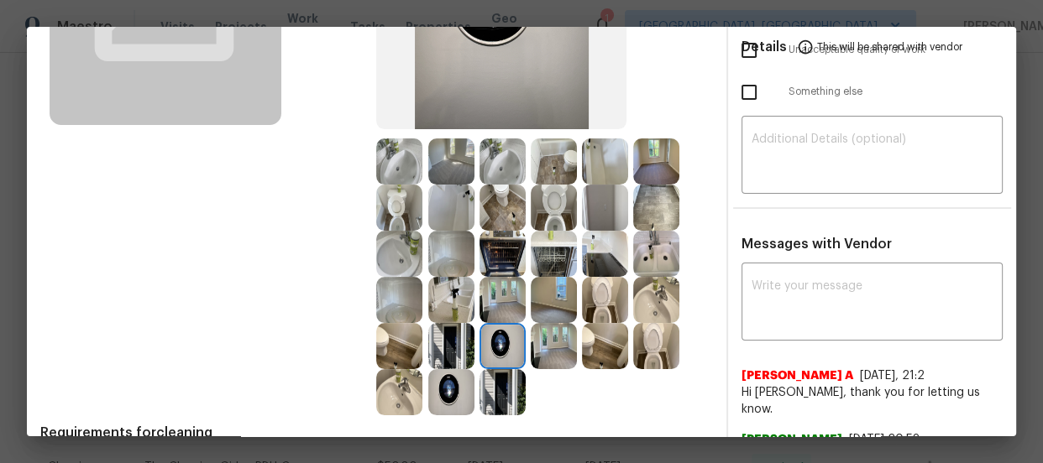
click at [505, 376] on img at bounding box center [502, 392] width 46 height 46
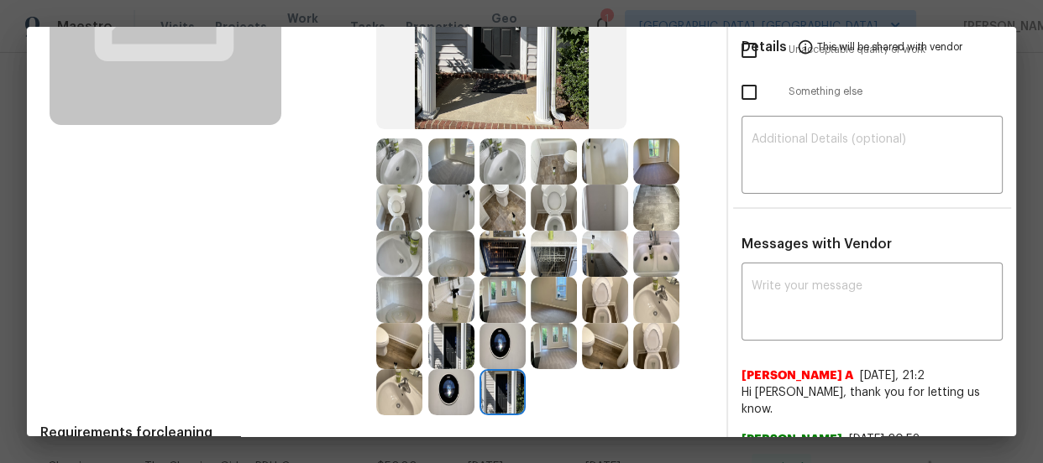
click at [457, 350] on img at bounding box center [451, 346] width 46 height 46
click at [399, 344] on img at bounding box center [399, 346] width 46 height 46
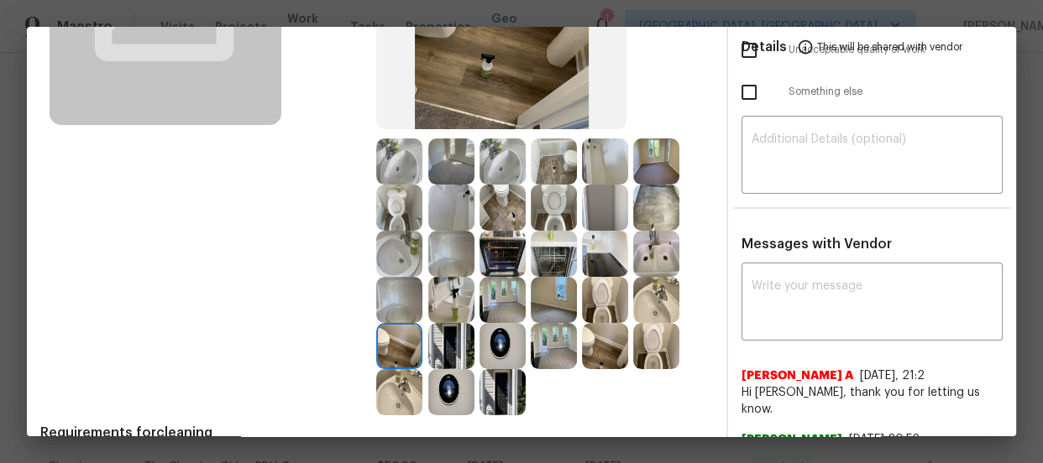
click at [402, 378] on img at bounding box center [399, 392] width 46 height 46
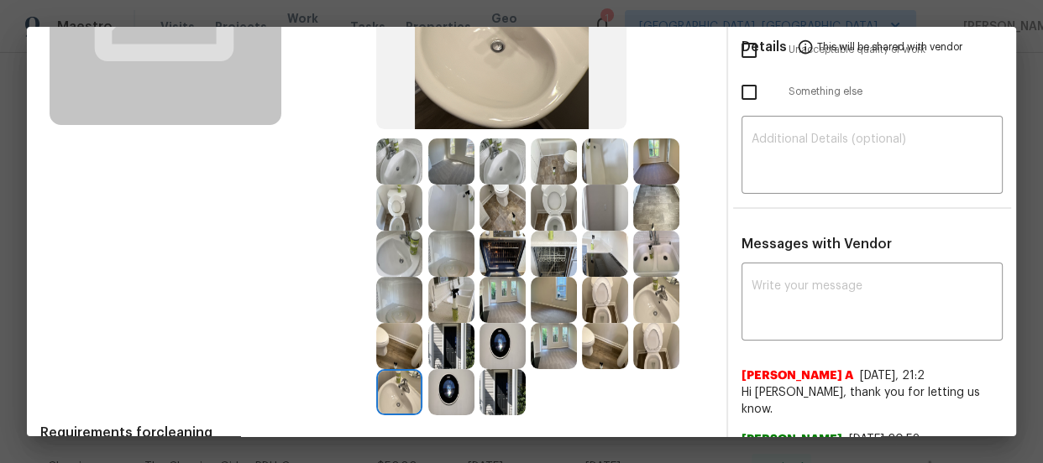
click at [507, 248] on img at bounding box center [502, 254] width 46 height 46
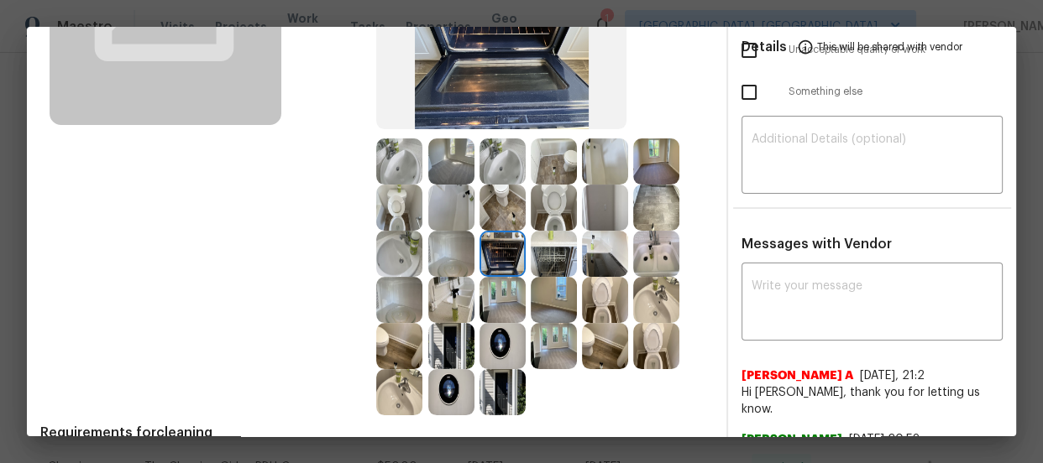
click at [546, 250] on img at bounding box center [554, 254] width 46 height 46
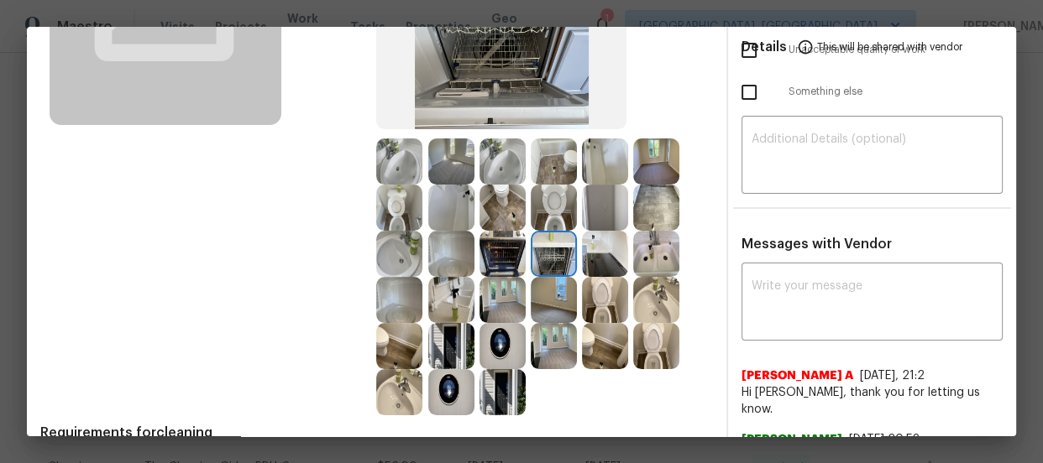
click at [598, 246] on img at bounding box center [605, 254] width 46 height 46
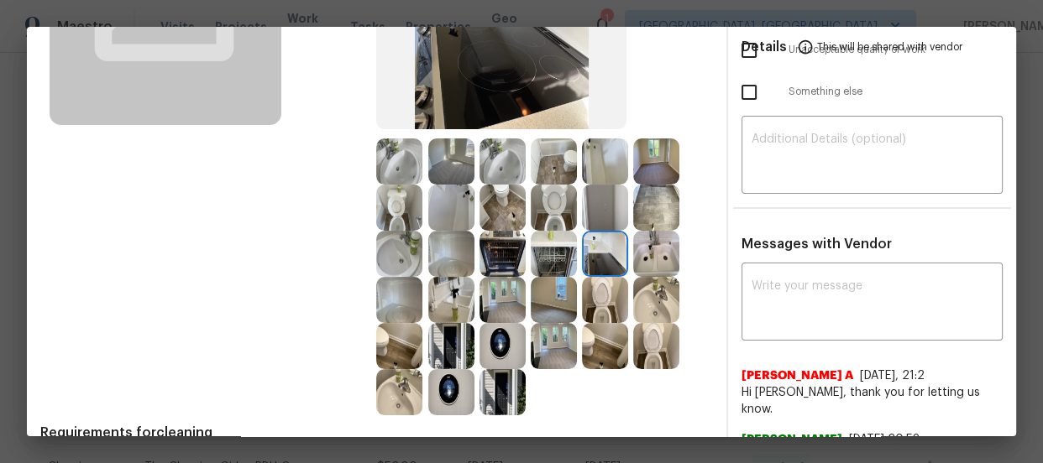
click at [495, 342] on img at bounding box center [502, 346] width 46 height 46
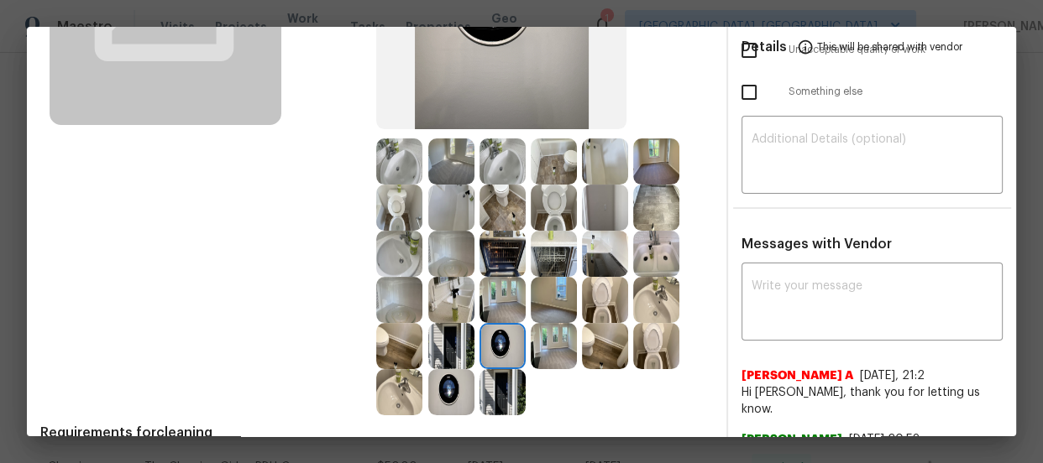
click at [445, 385] on img at bounding box center [451, 392] width 46 height 46
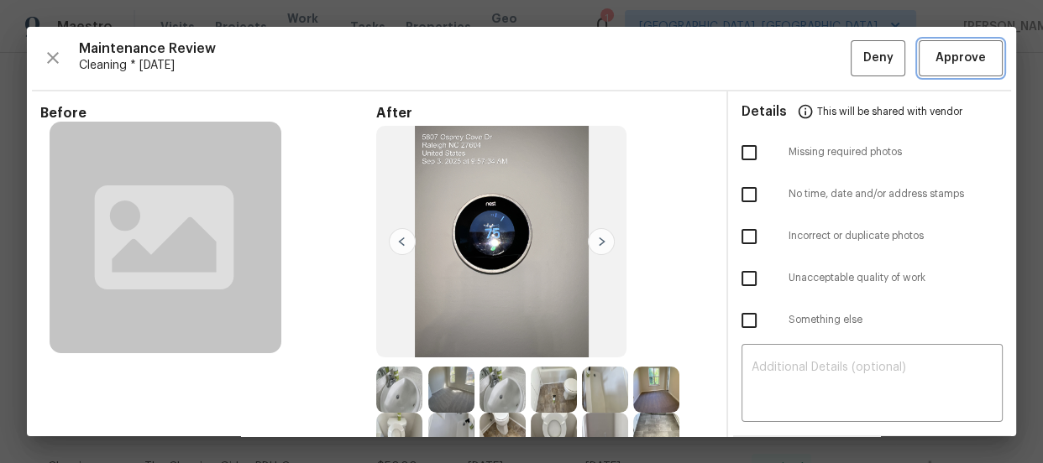
click at [946, 65] on span "Approve" at bounding box center [960, 58] width 50 height 21
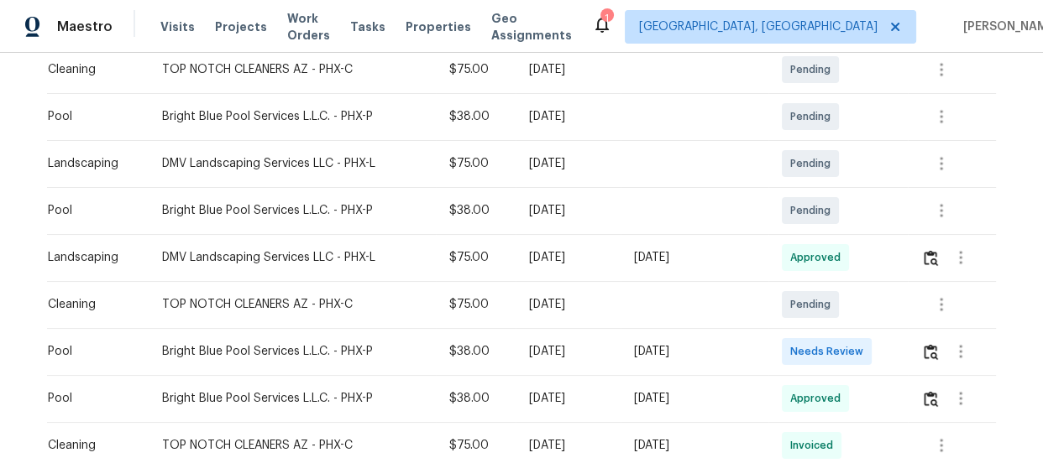
scroll to position [381, 0]
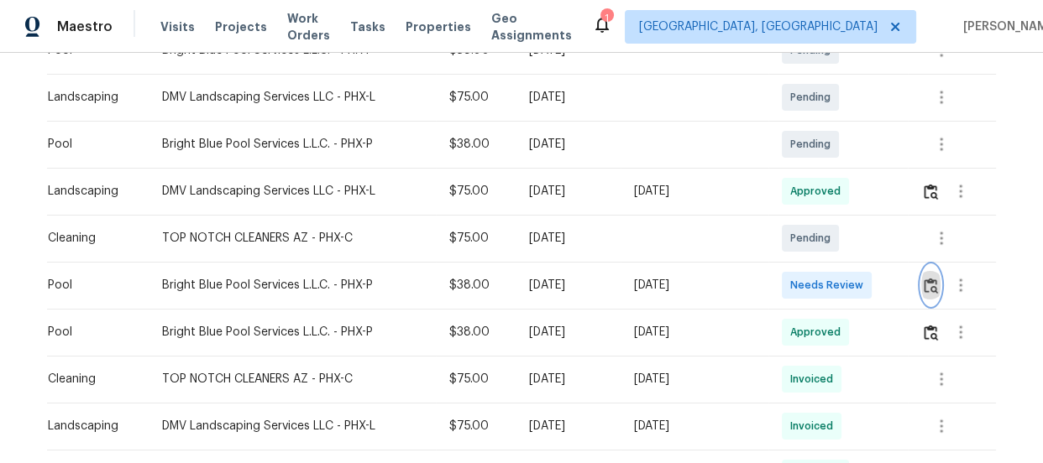
click at [924, 287] on img "button" at bounding box center [931, 286] width 14 height 16
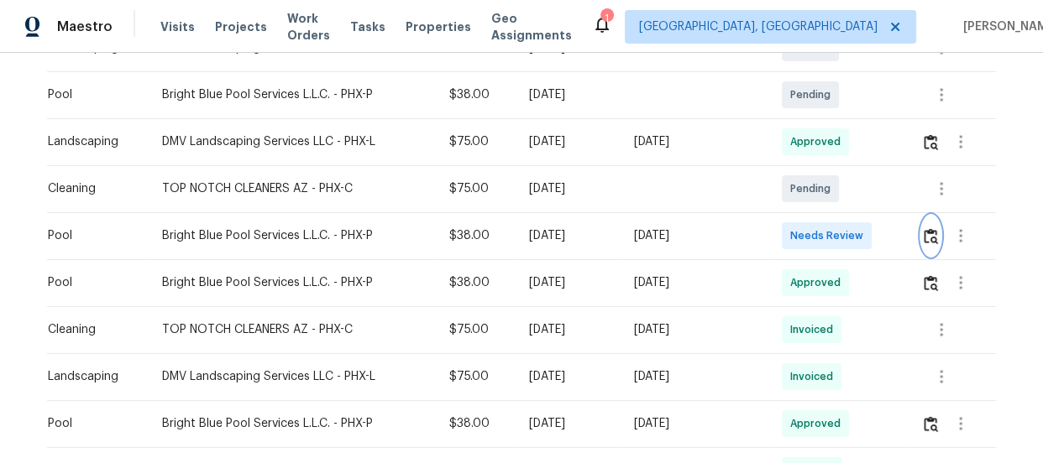
scroll to position [458, 0]
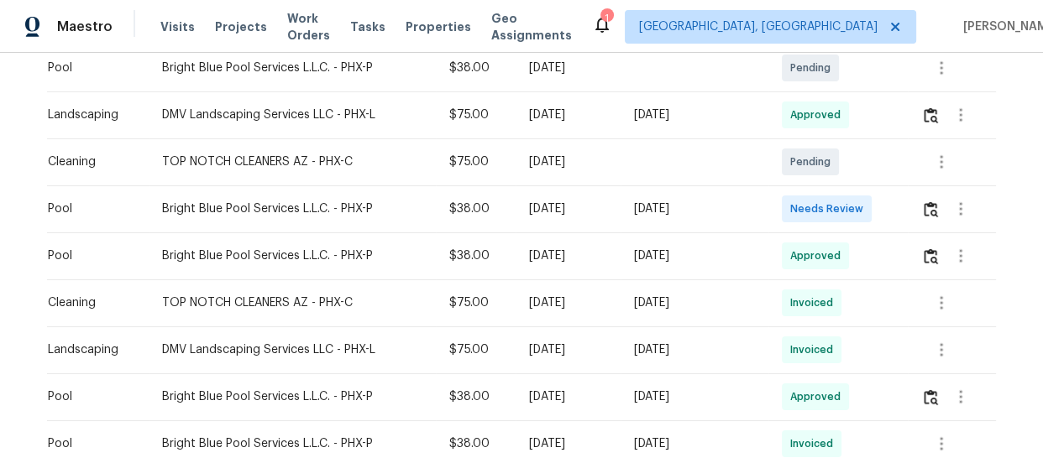
click at [912, 212] on td at bounding box center [952, 209] width 88 height 47
click at [928, 212] on img "button" at bounding box center [931, 210] width 14 height 16
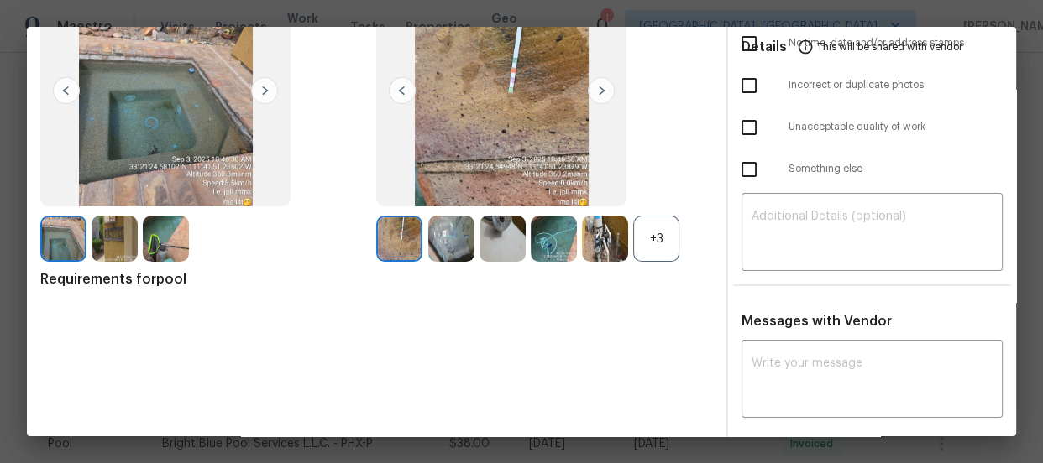
scroll to position [152, 0]
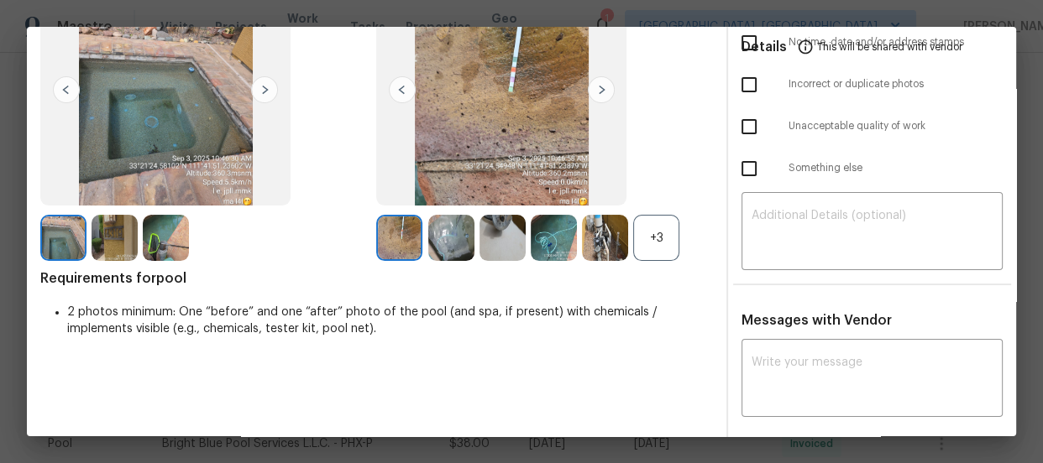
click at [649, 235] on div "+3" at bounding box center [656, 238] width 46 height 46
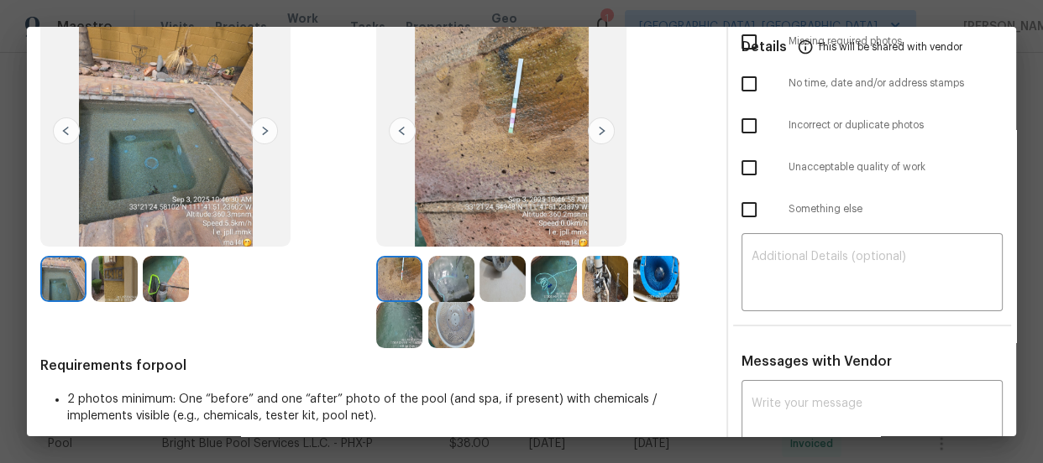
scroll to position [76, 0]
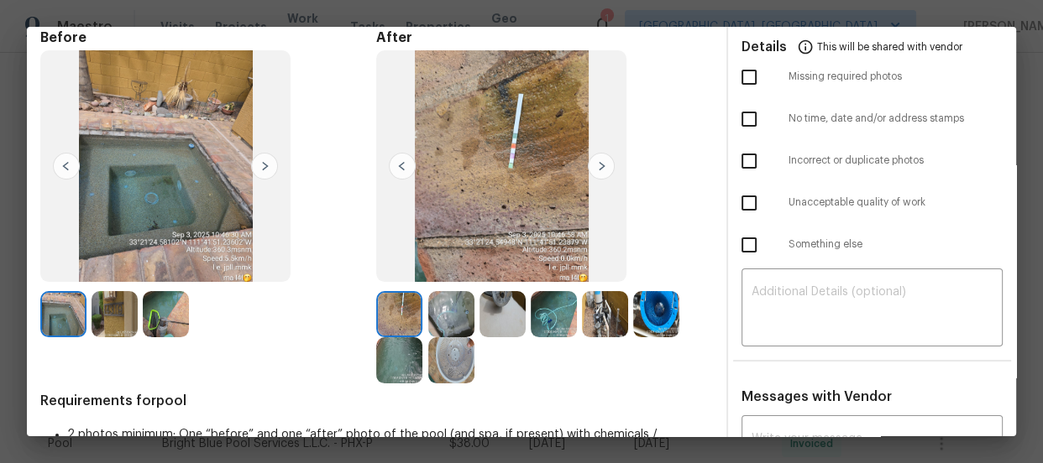
click at [563, 315] on img at bounding box center [554, 314] width 46 height 46
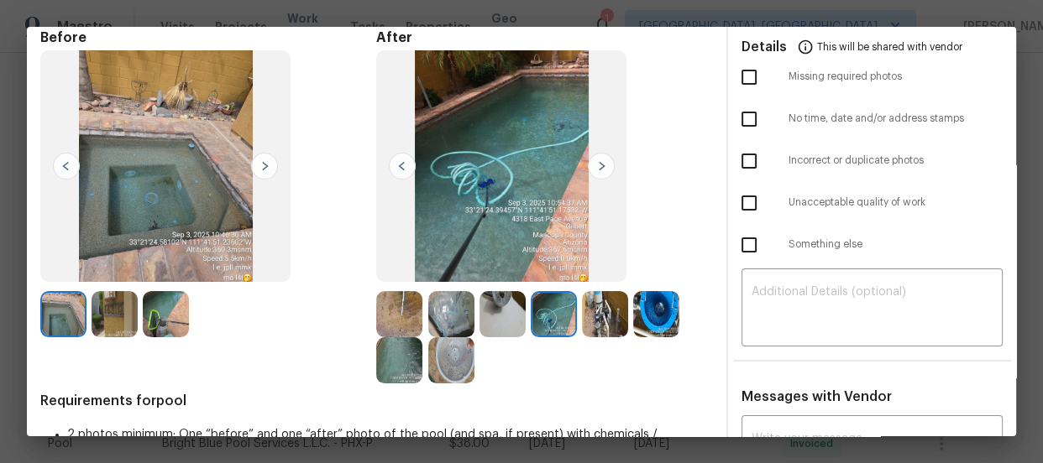
click at [563, 315] on img at bounding box center [554, 314] width 46 height 46
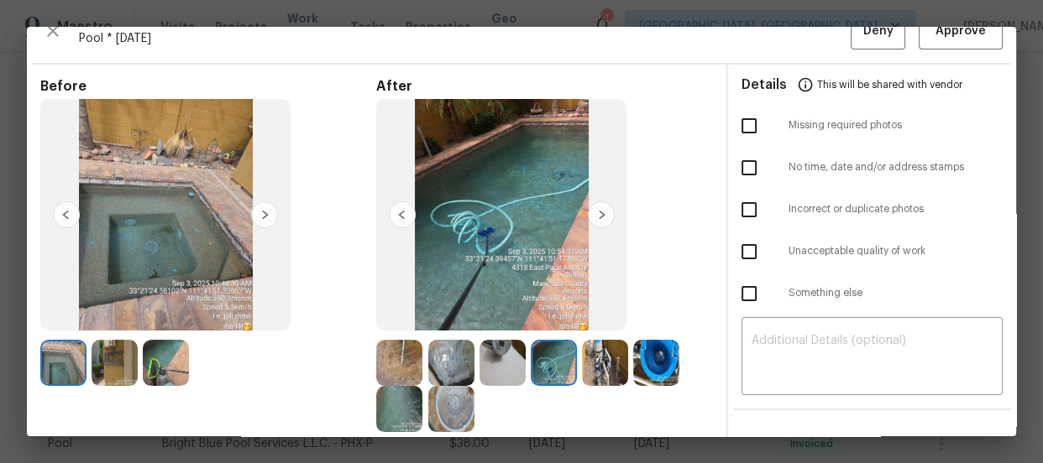
scroll to position [0, 0]
